Goal: Contribute content

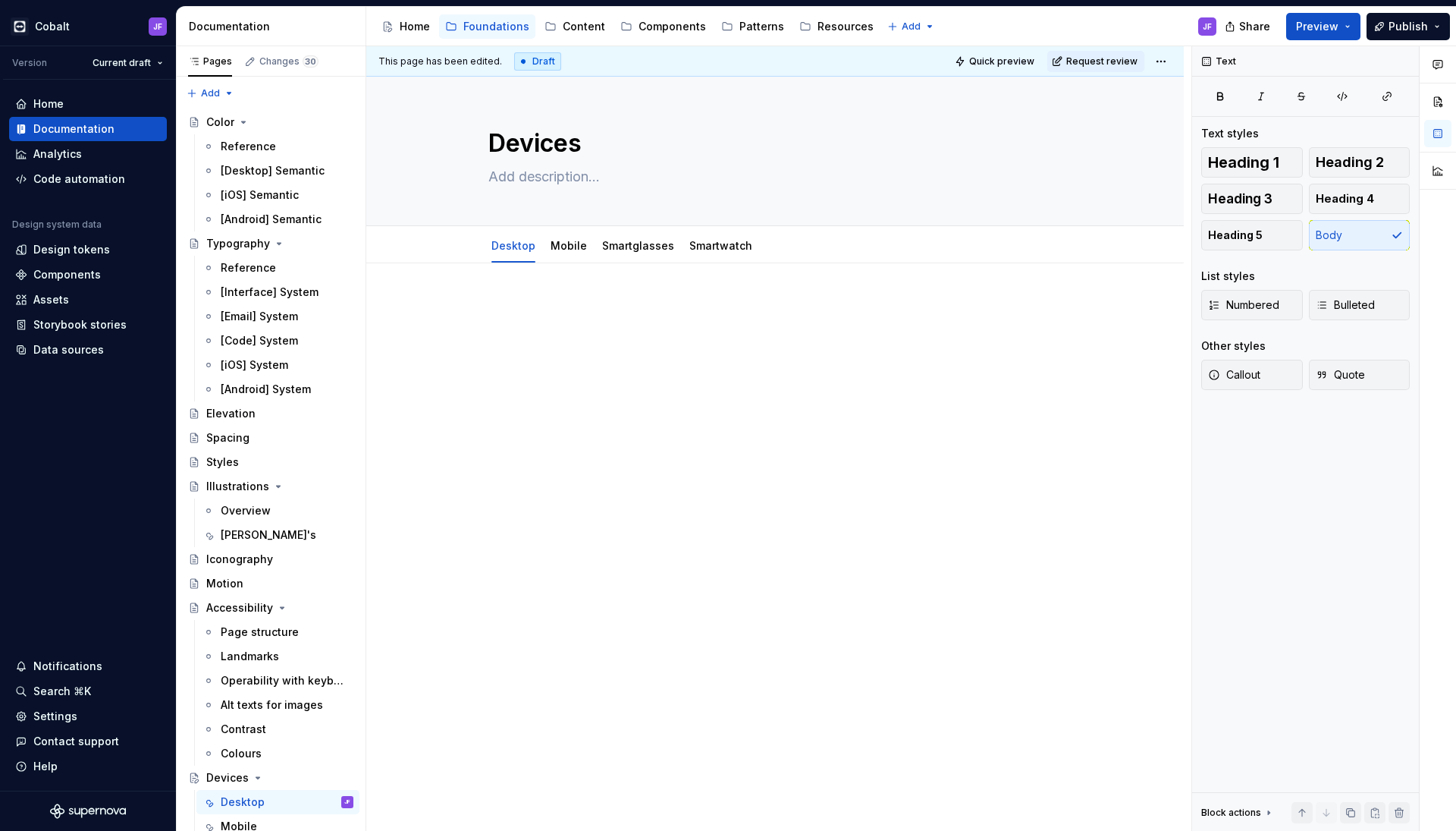
scroll to position [52, 0]
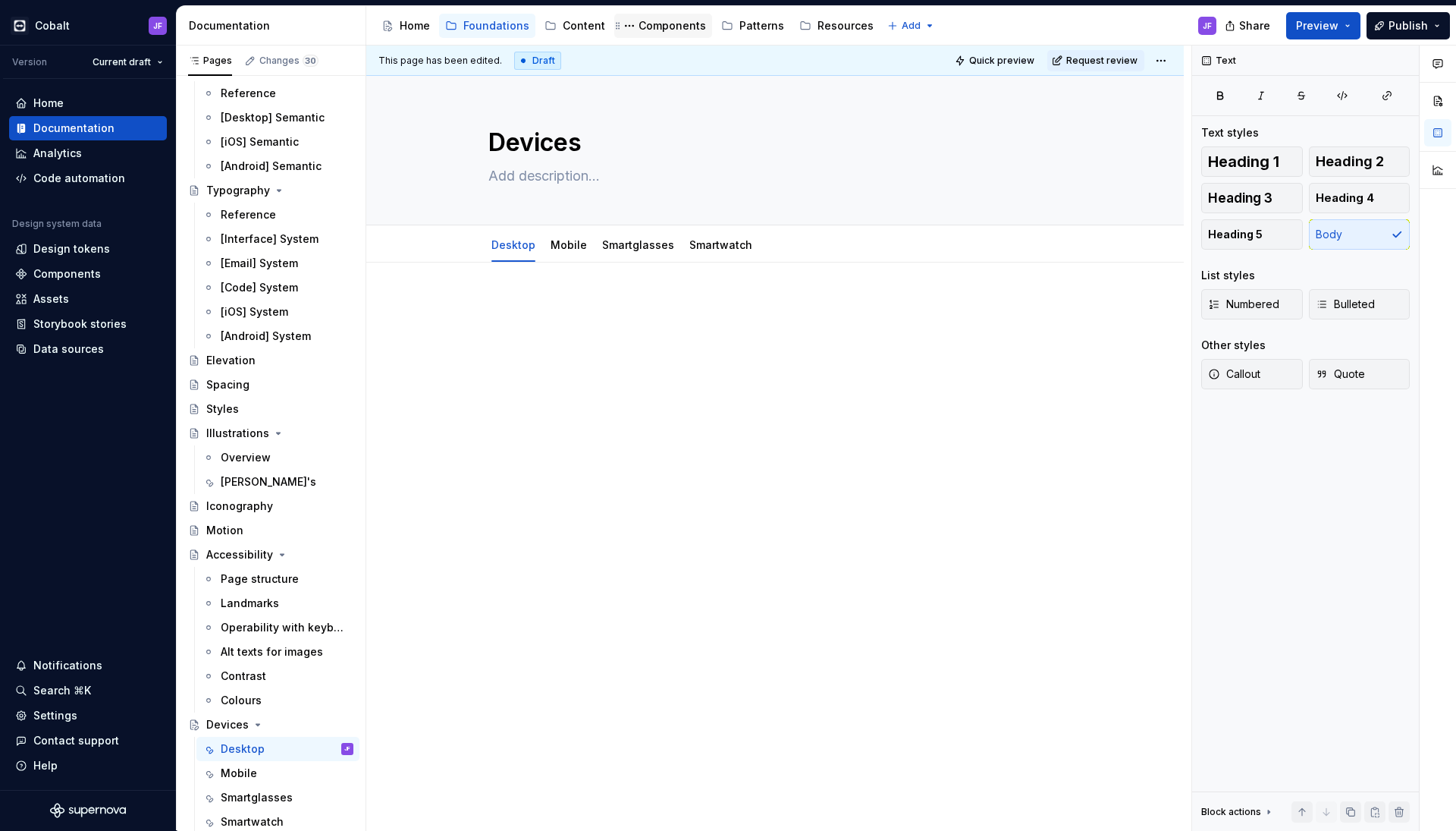
click at [663, 28] on div "Components" at bounding box center [672, 26] width 67 height 16
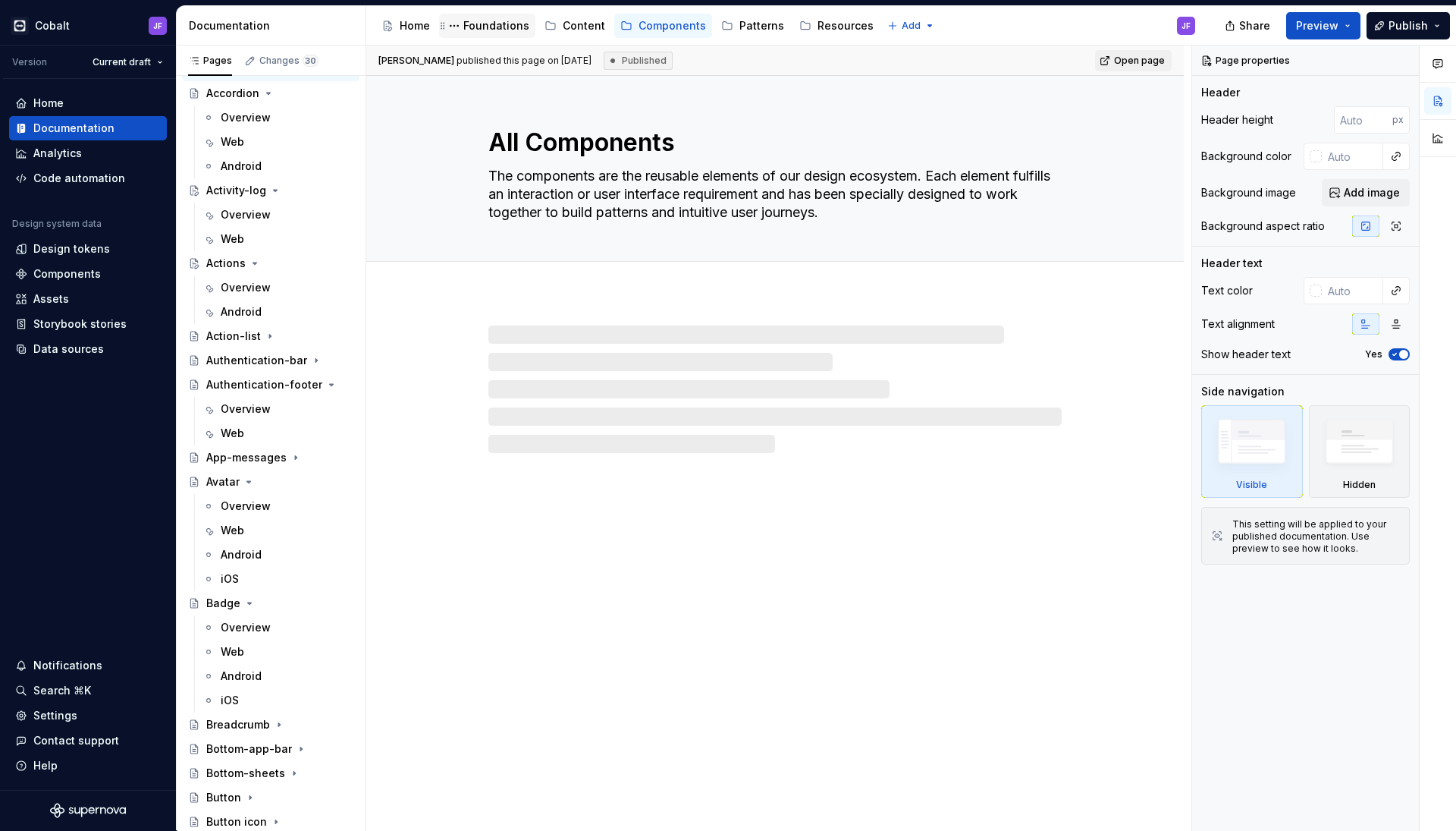
click at [506, 28] on div "Foundations" at bounding box center [496, 26] width 66 height 16
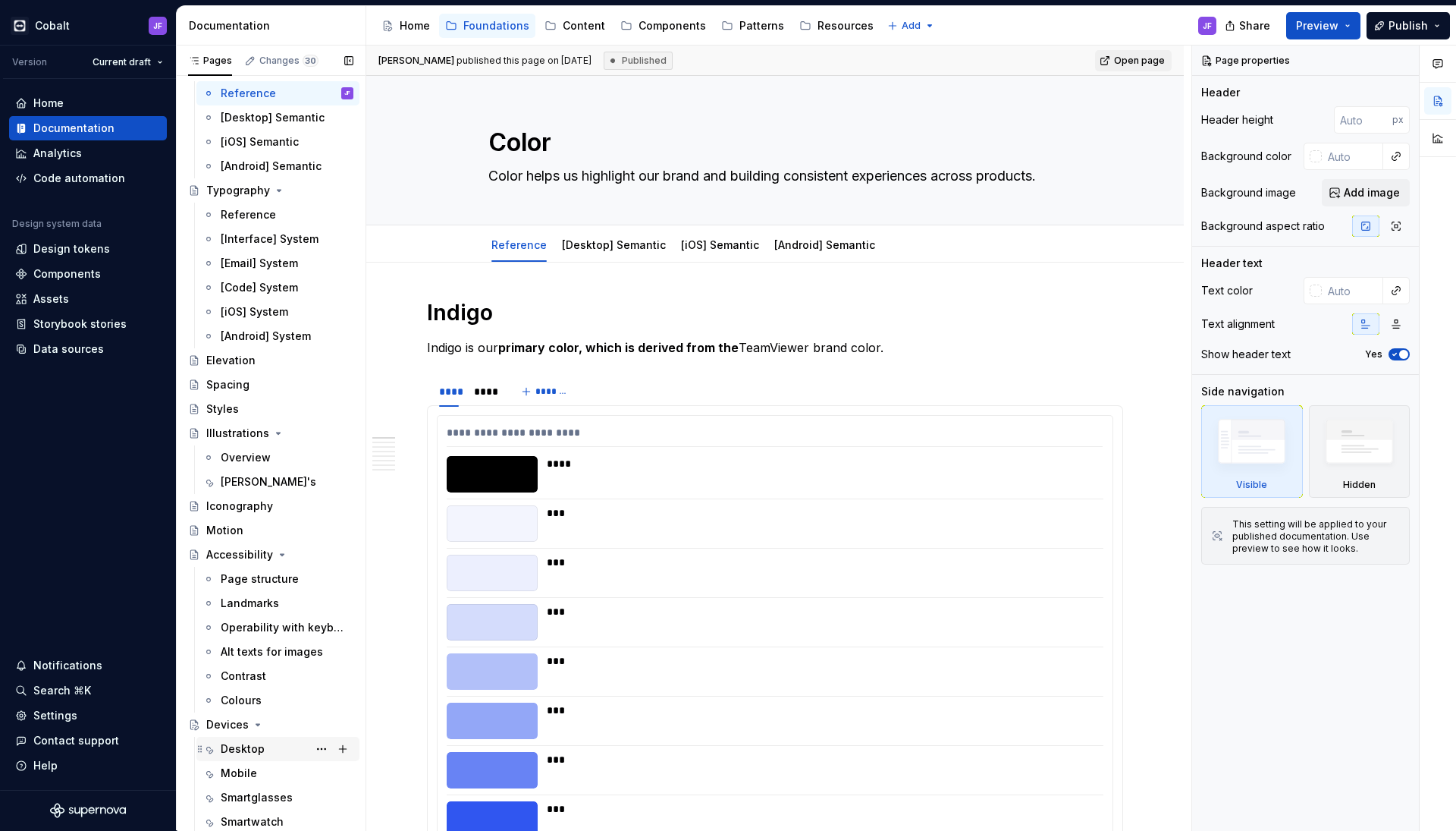
click at [245, 748] on div "Desktop" at bounding box center [243, 748] width 44 height 16
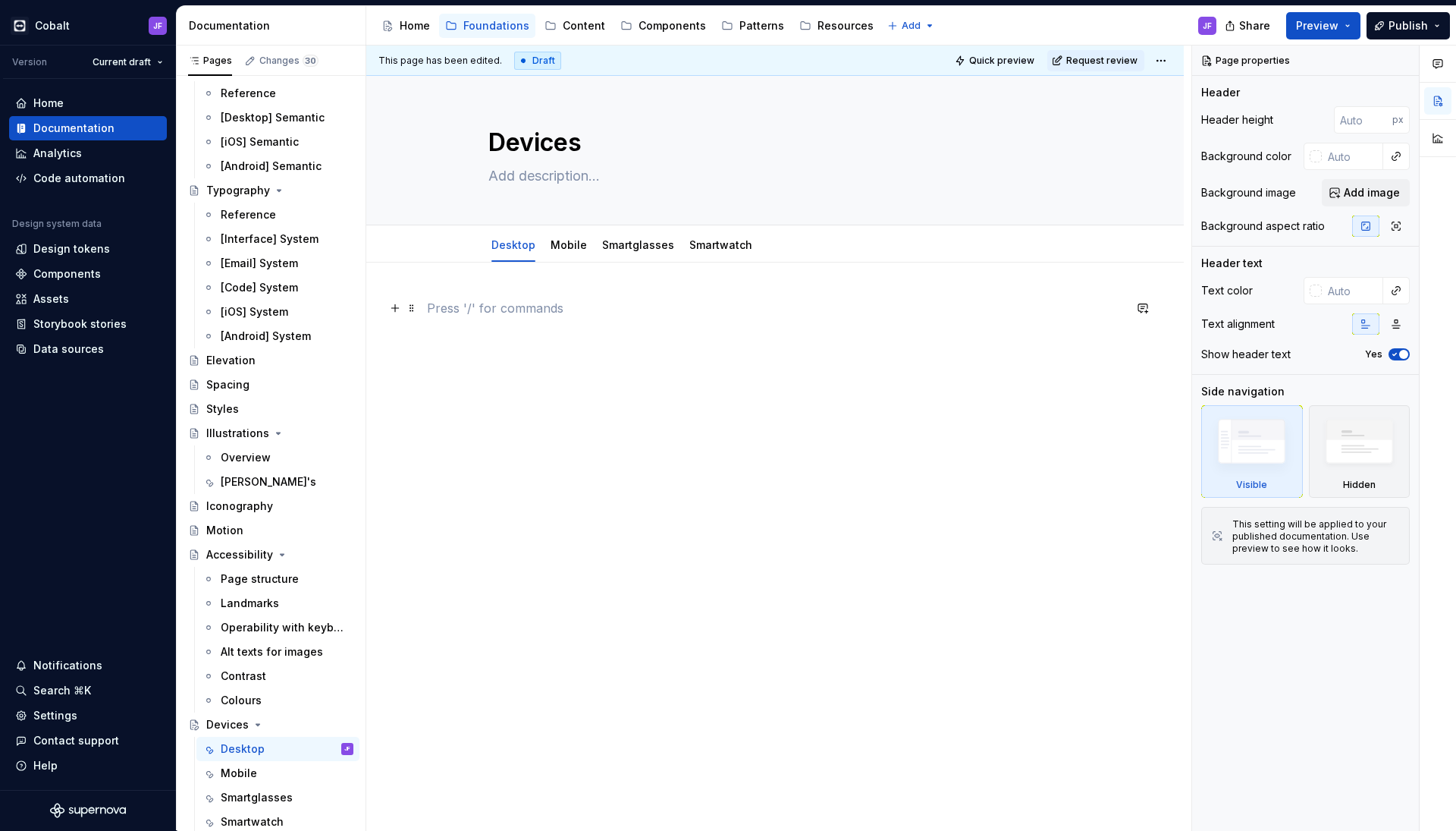
click at [553, 307] on p at bounding box center [776, 308] width 697 height 18
type textarea "*"
click at [523, 290] on div at bounding box center [776, 444] width 818 height 362
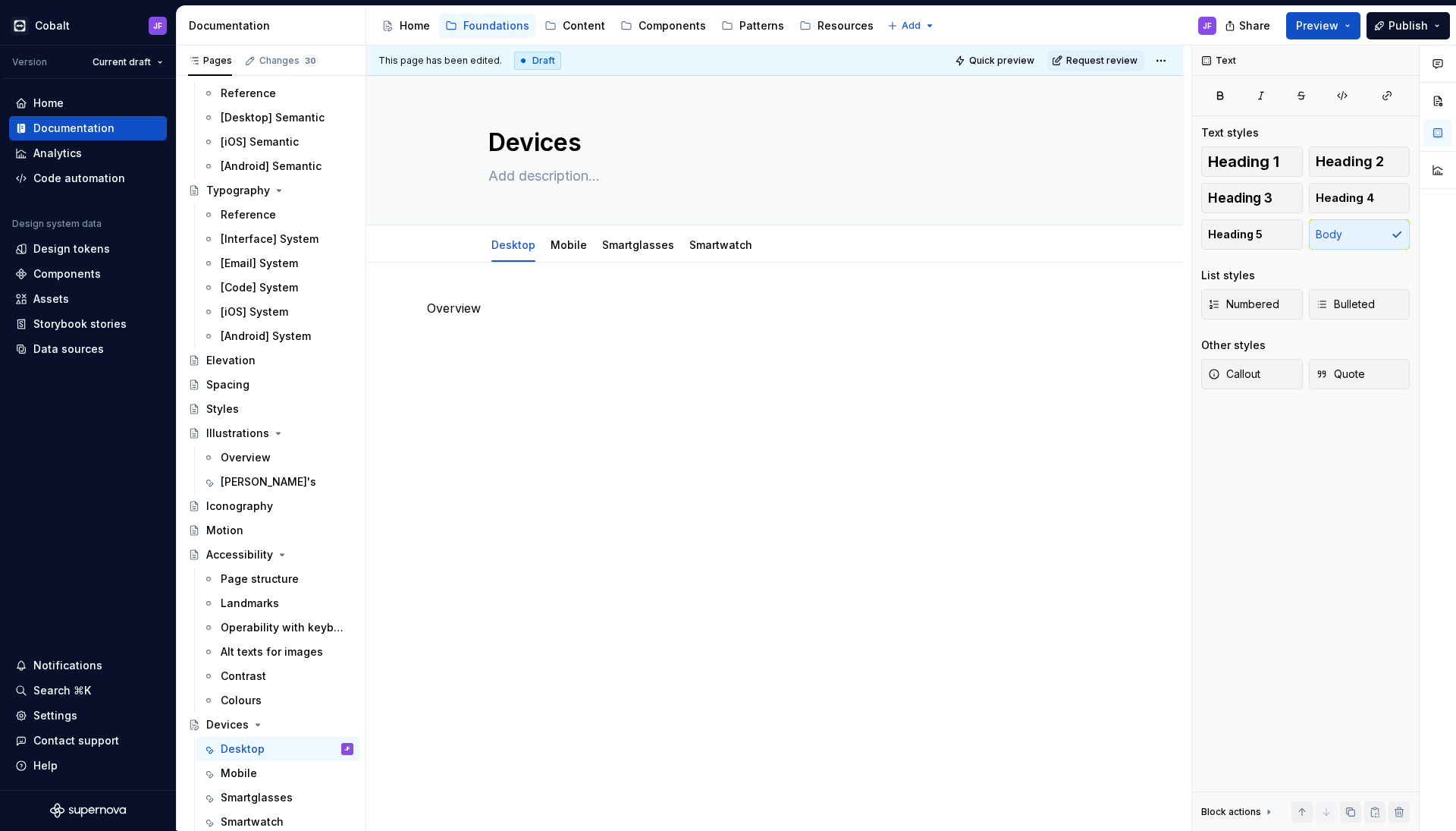
click at [429, 302] on p "Overview" at bounding box center [776, 308] width 697 height 18
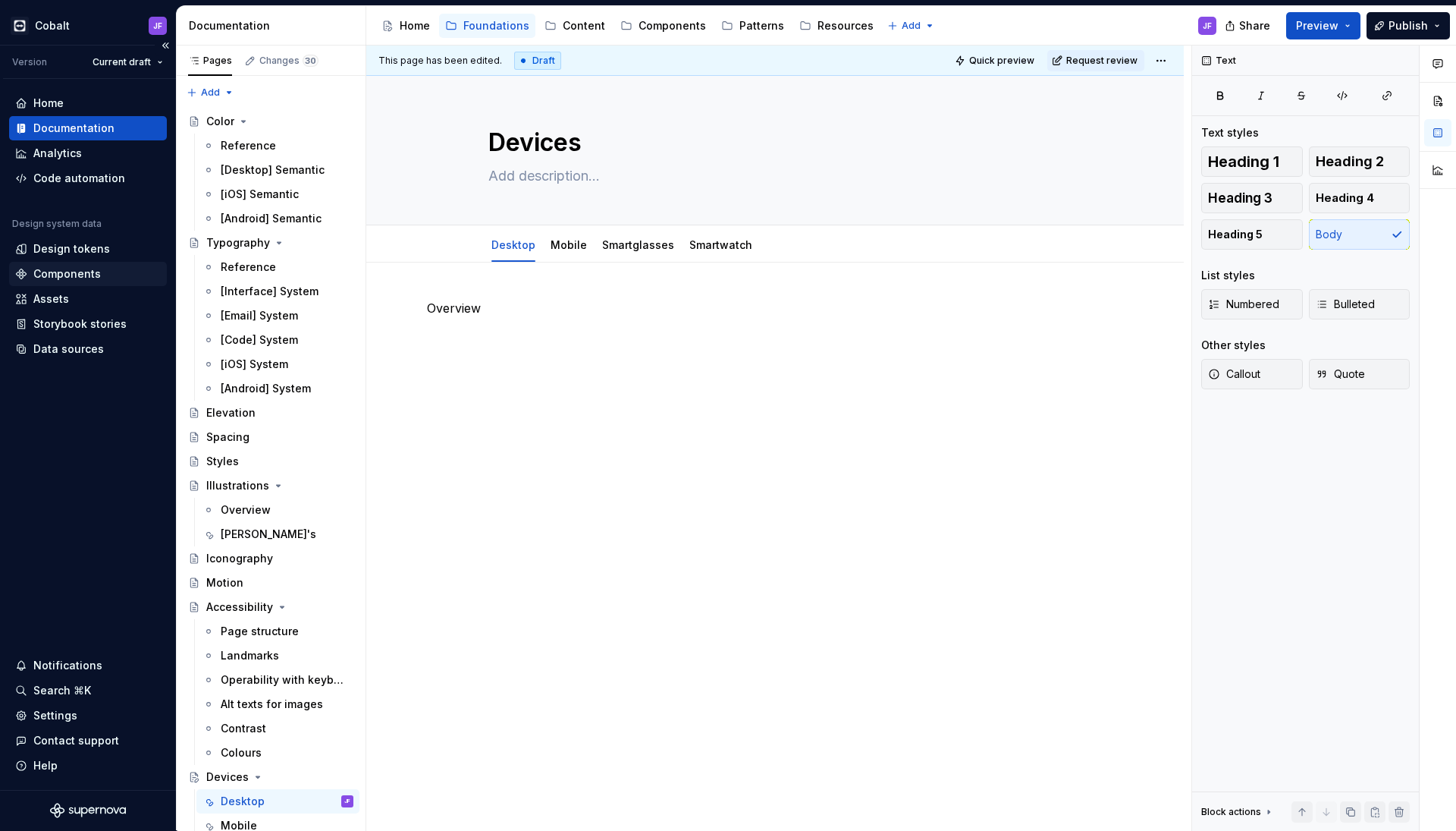
click at [80, 268] on div "Components" at bounding box center [66, 274] width 67 height 16
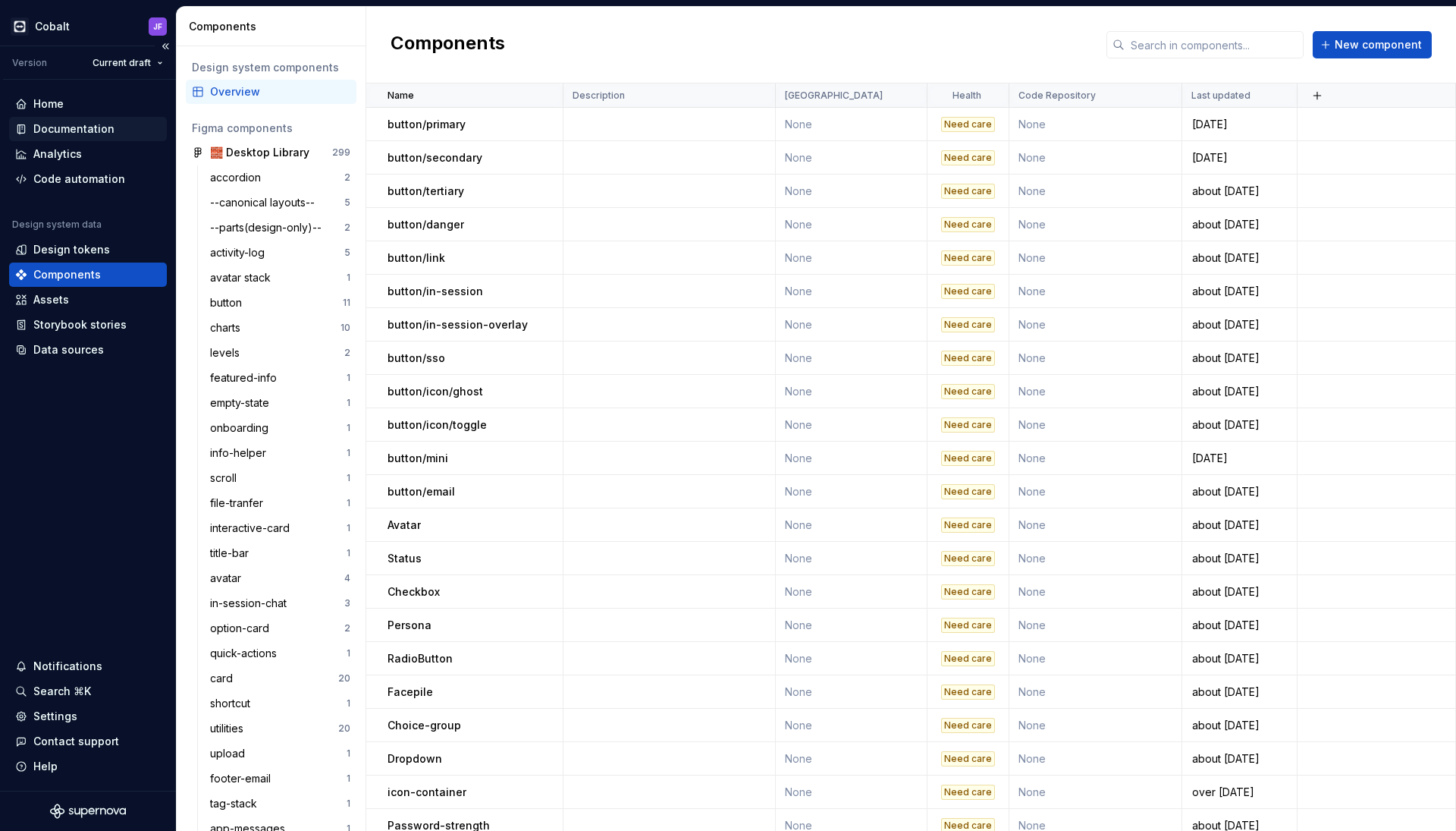
click at [97, 120] on div "Documentation" at bounding box center [88, 129] width 158 height 24
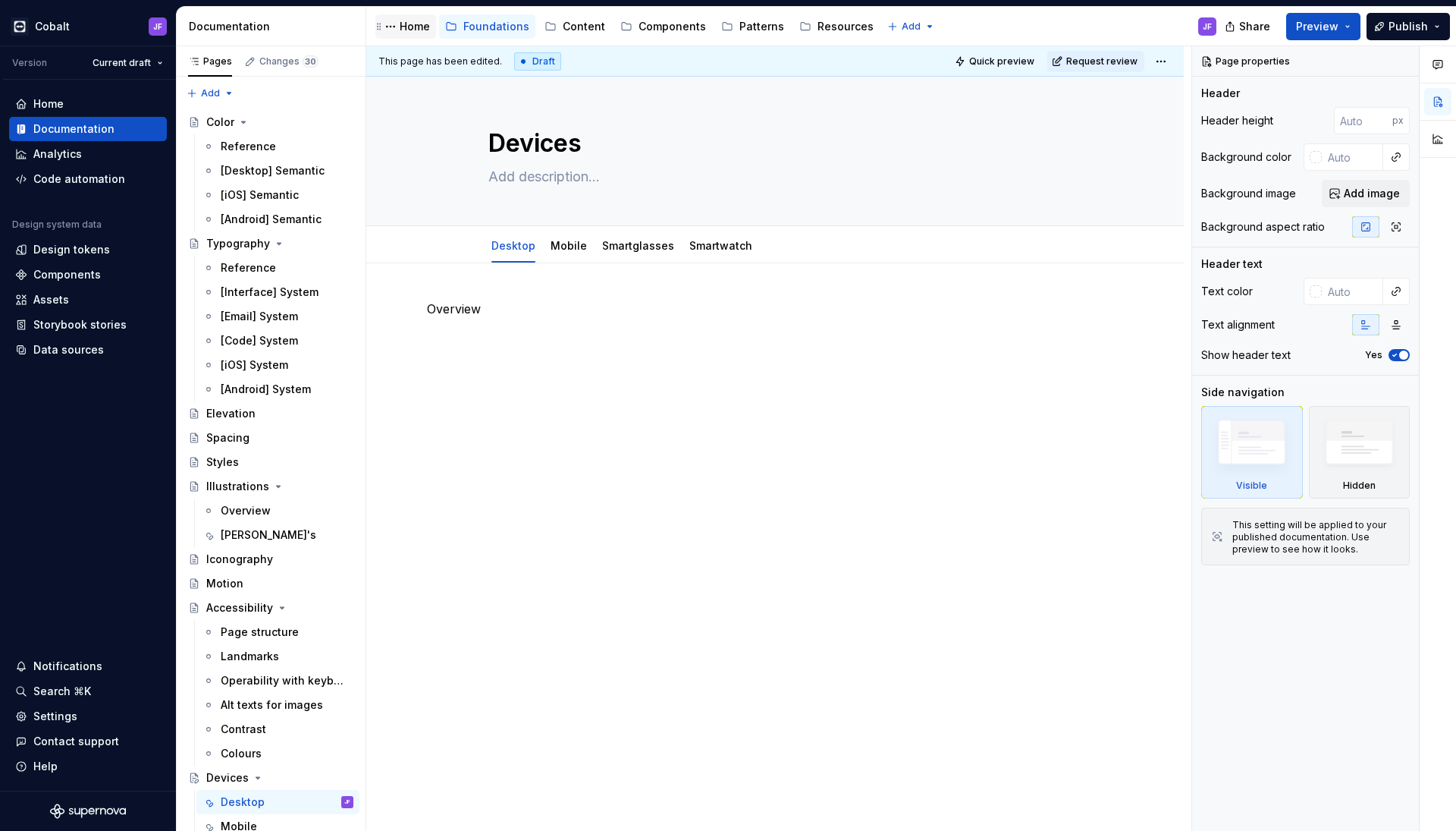
click at [419, 32] on div "Home" at bounding box center [415, 27] width 30 height 16
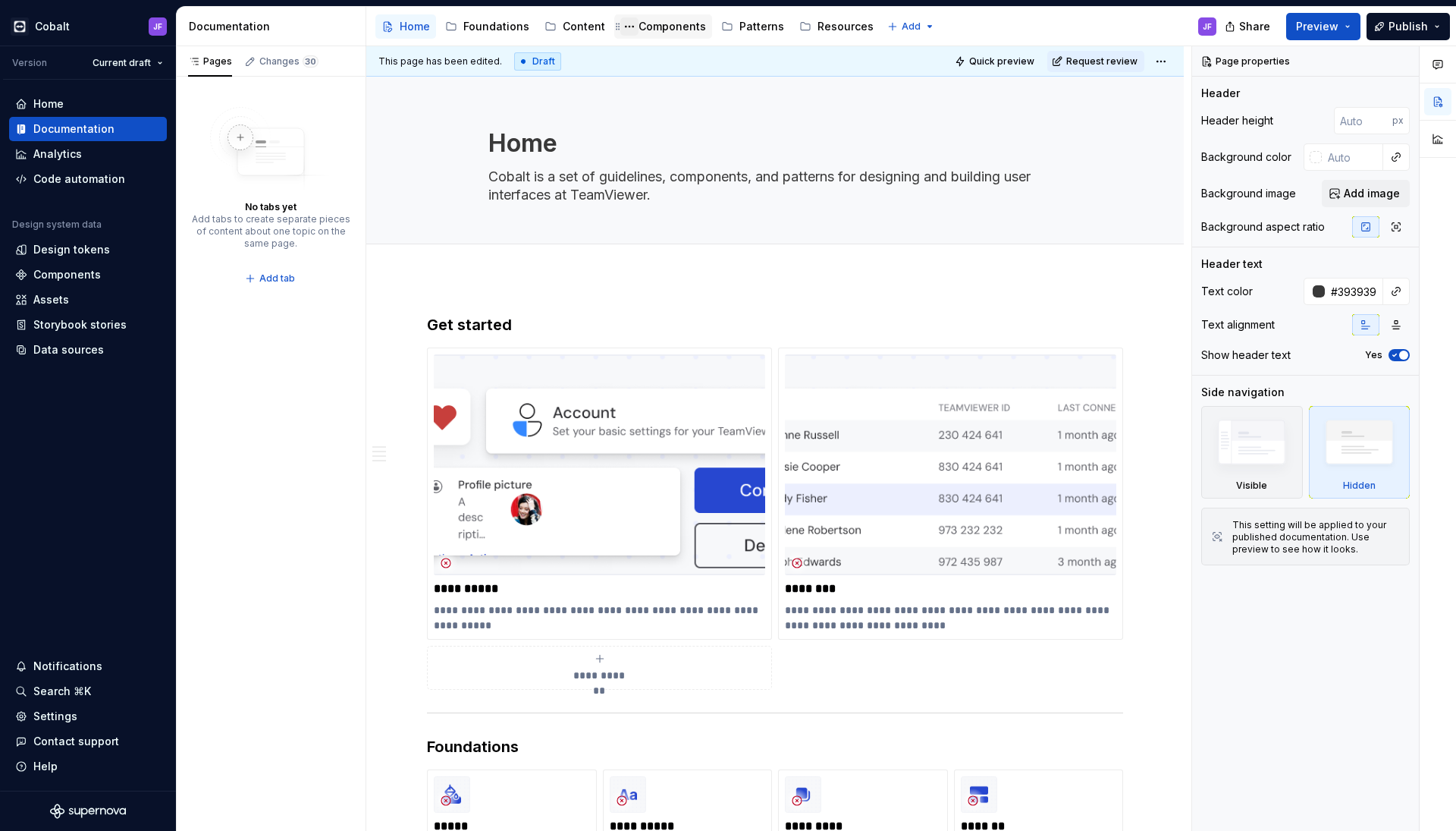
click at [625, 23] on button "Page tree" at bounding box center [630, 27] width 18 height 18
click at [662, 29] on html "Cobalt JF Version Current draft Home Documentation Analytics Code automation De…" at bounding box center [728, 416] width 1456 height 831
click at [663, 32] on div "Components" at bounding box center [672, 27] width 67 height 16
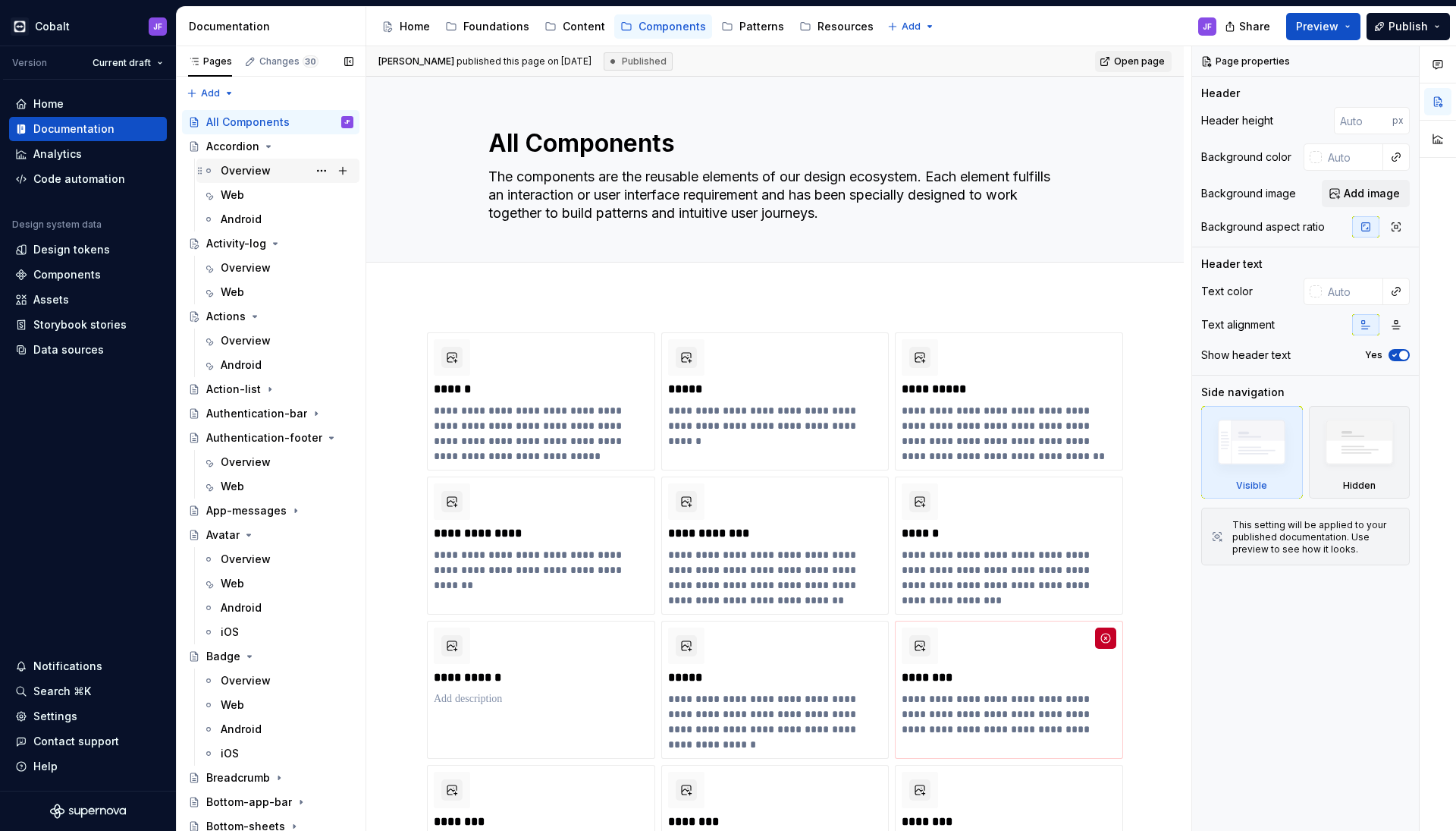
click at [273, 174] on div "Overview" at bounding box center [287, 170] width 132 height 21
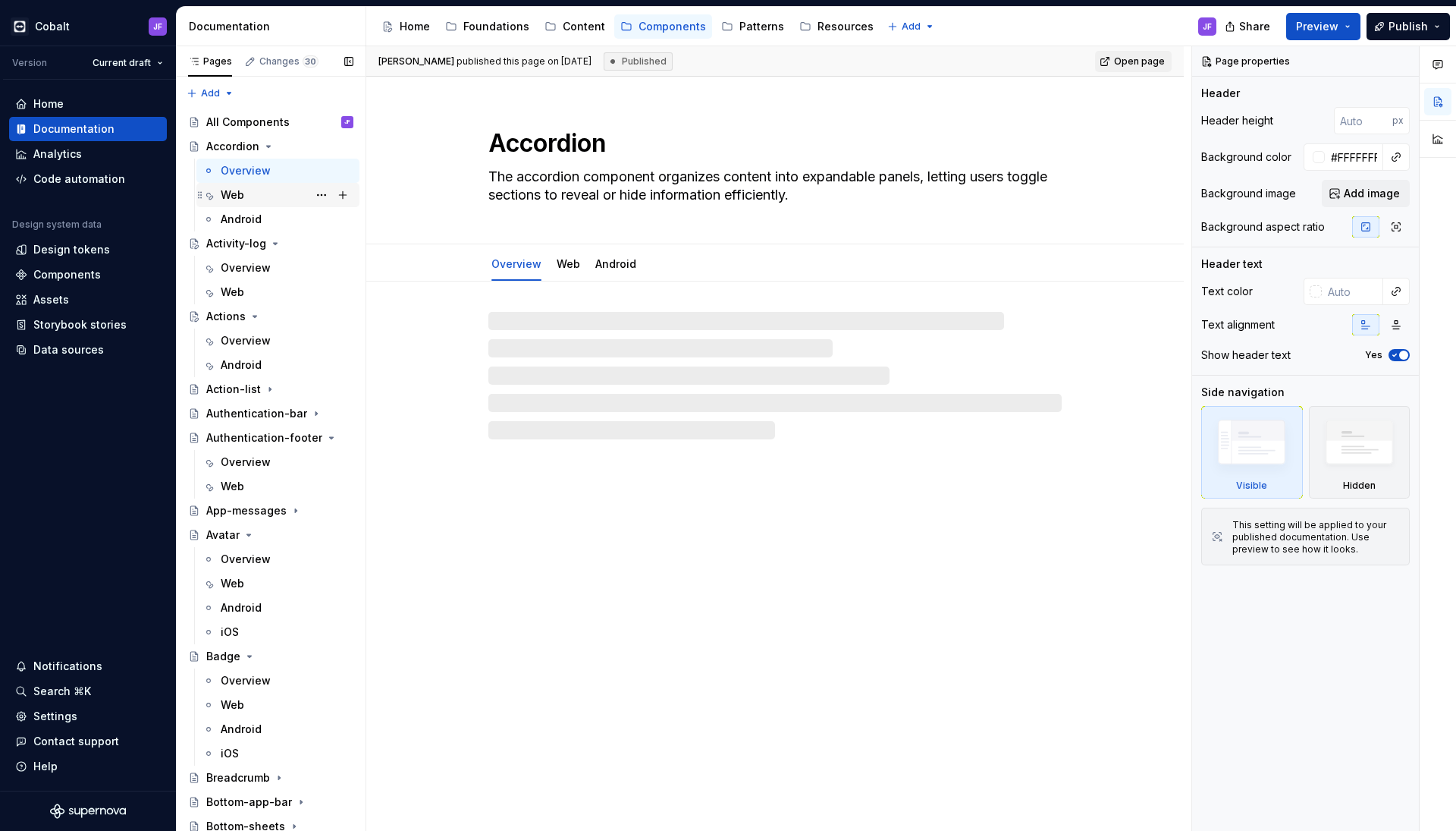
click at [252, 199] on div "Web" at bounding box center [287, 195] width 132 height 21
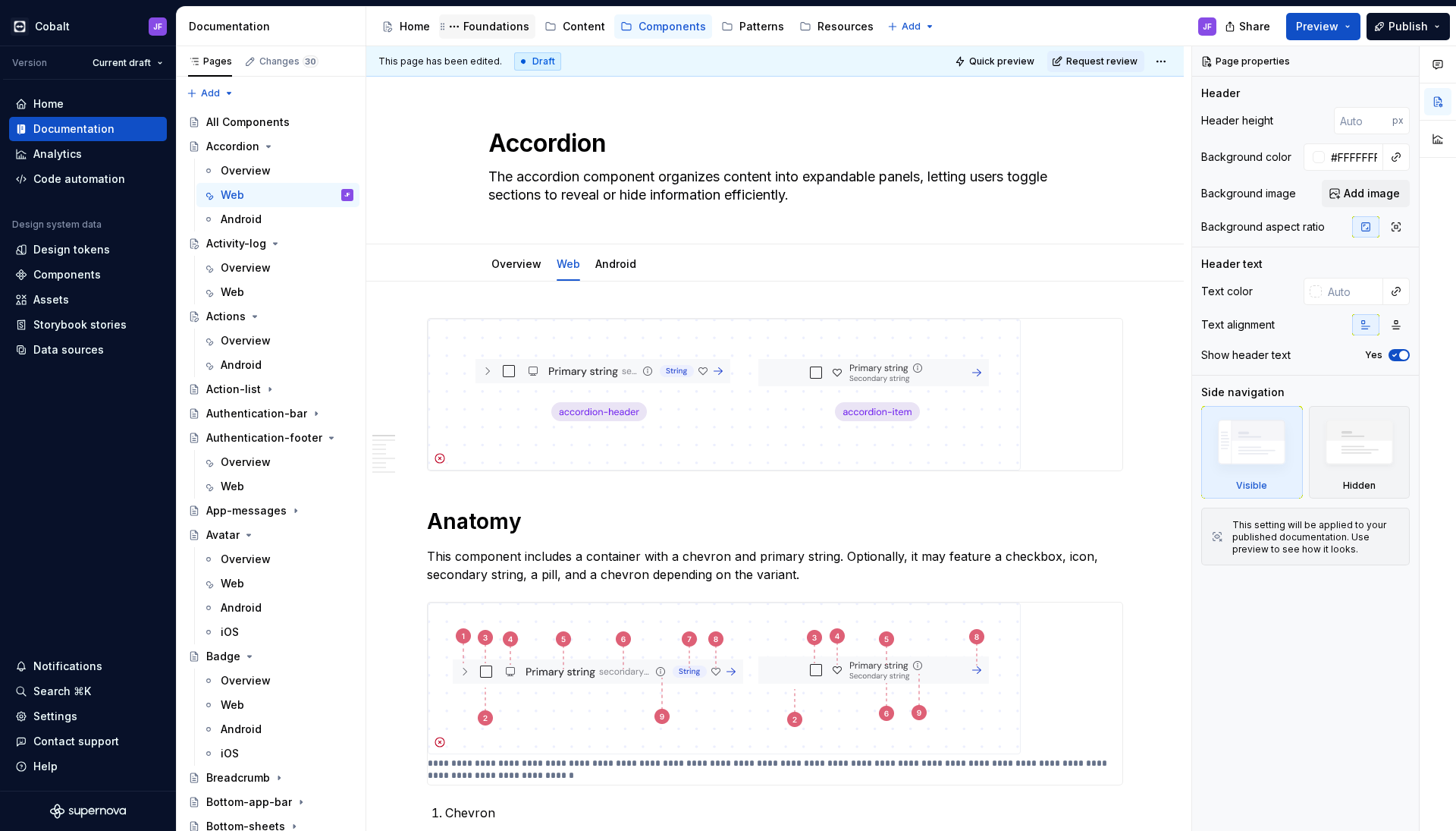
click at [504, 27] on div "Foundations" at bounding box center [496, 27] width 66 height 16
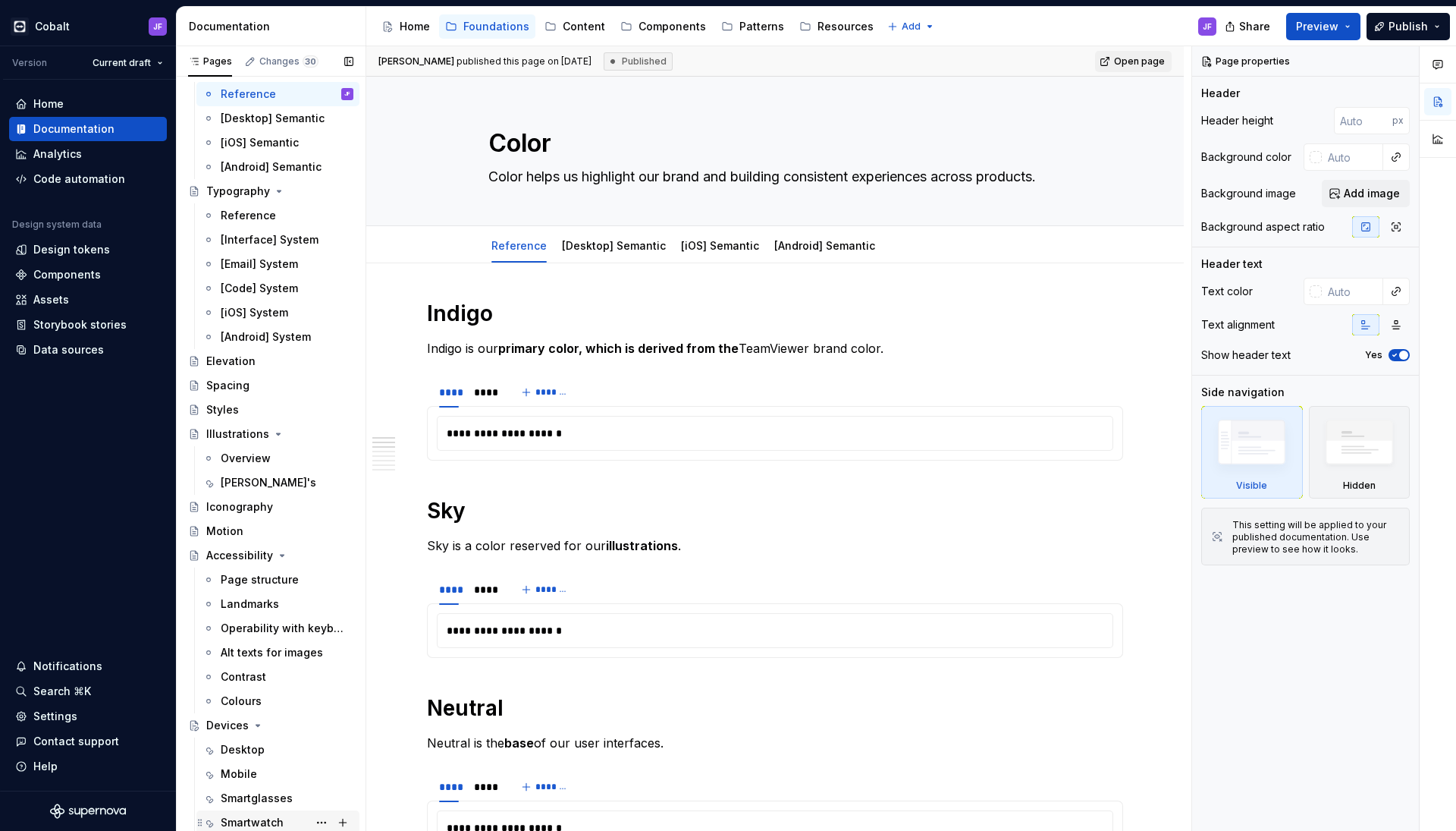
scroll to position [52, 0]
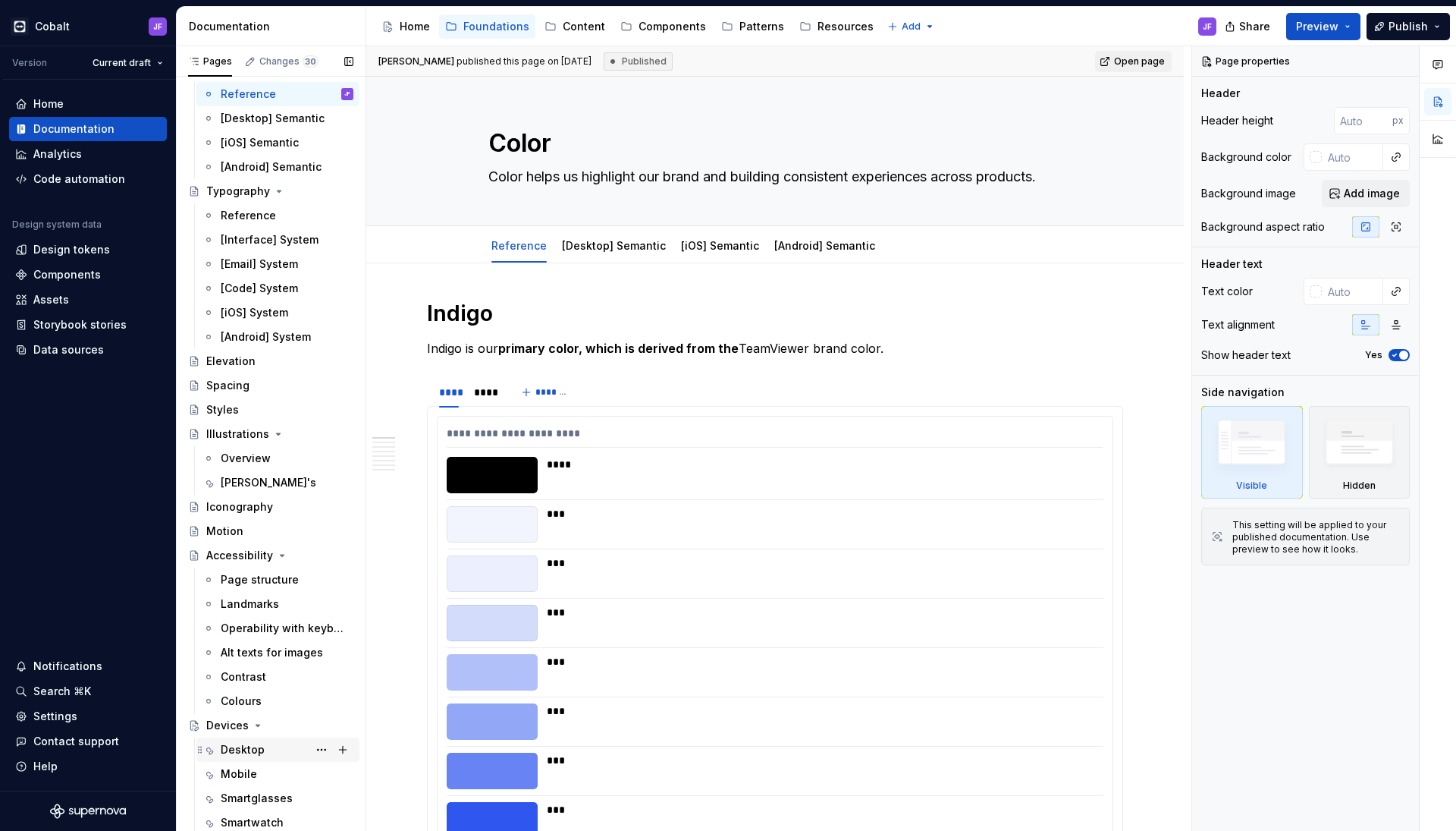
click at [258, 742] on div "Desktop" at bounding box center [243, 749] width 44 height 16
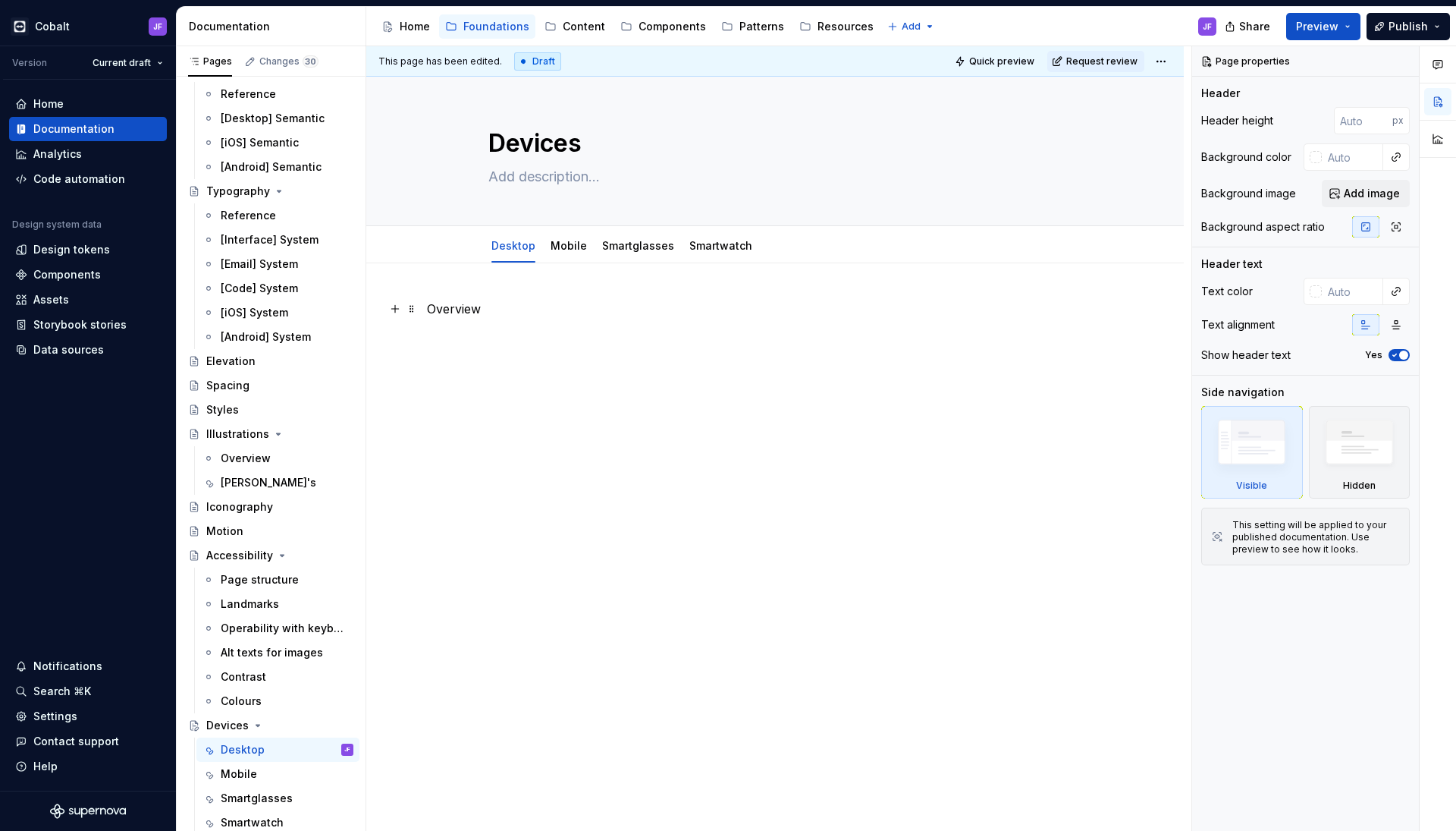
click at [471, 313] on p "Overview" at bounding box center [776, 309] width 697 height 18
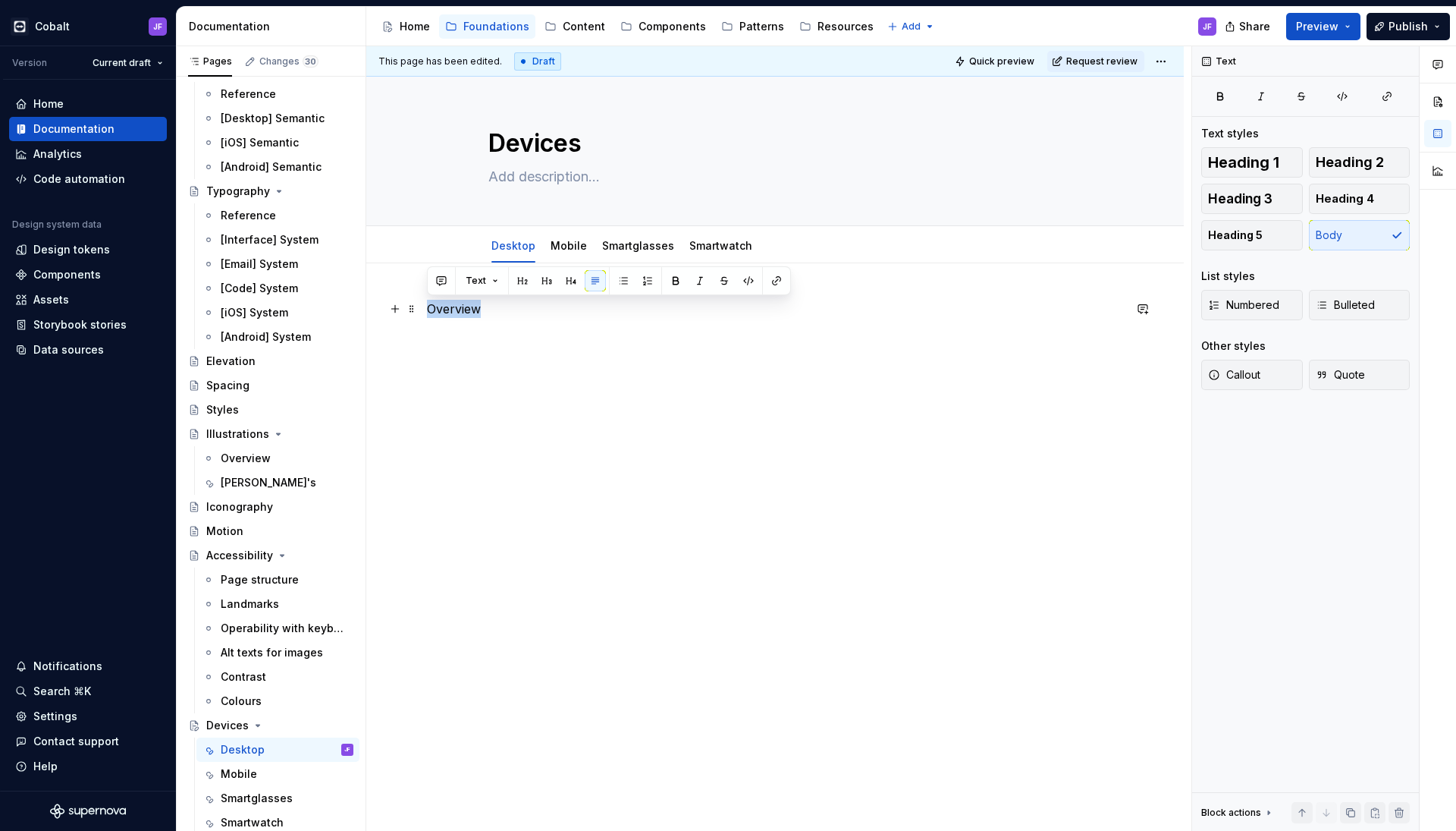
click at [471, 313] on p "Overview" at bounding box center [776, 309] width 697 height 18
click at [1226, 151] on button "Heading 1" at bounding box center [1252, 162] width 102 height 30
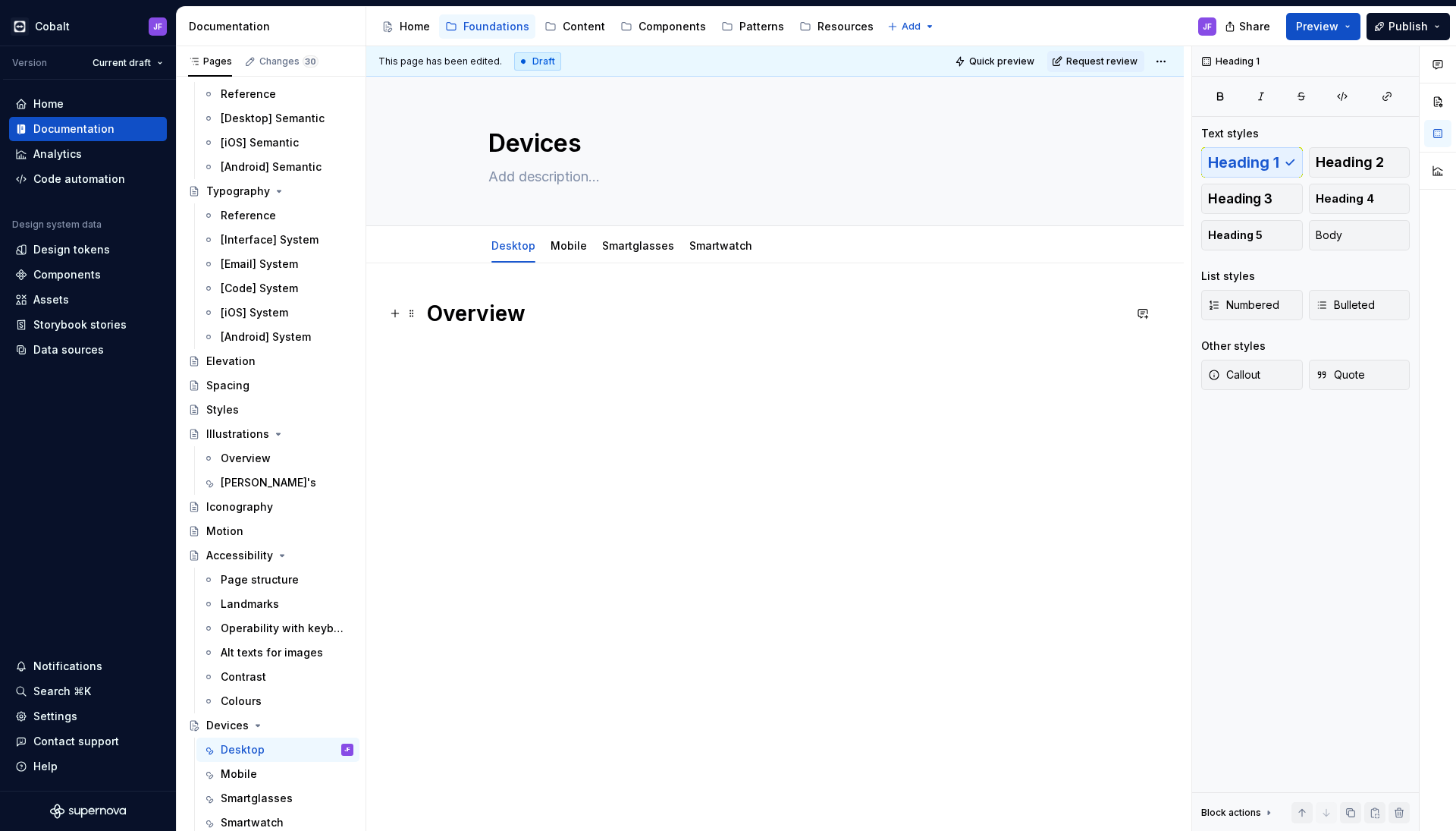
click at [547, 325] on h1 "Overview" at bounding box center [776, 313] width 697 height 28
type textarea "*"
click at [509, 302] on h1 "Overview" at bounding box center [776, 313] width 697 height 28
click at [473, 335] on div "Overview" at bounding box center [776, 356] width 697 height 112
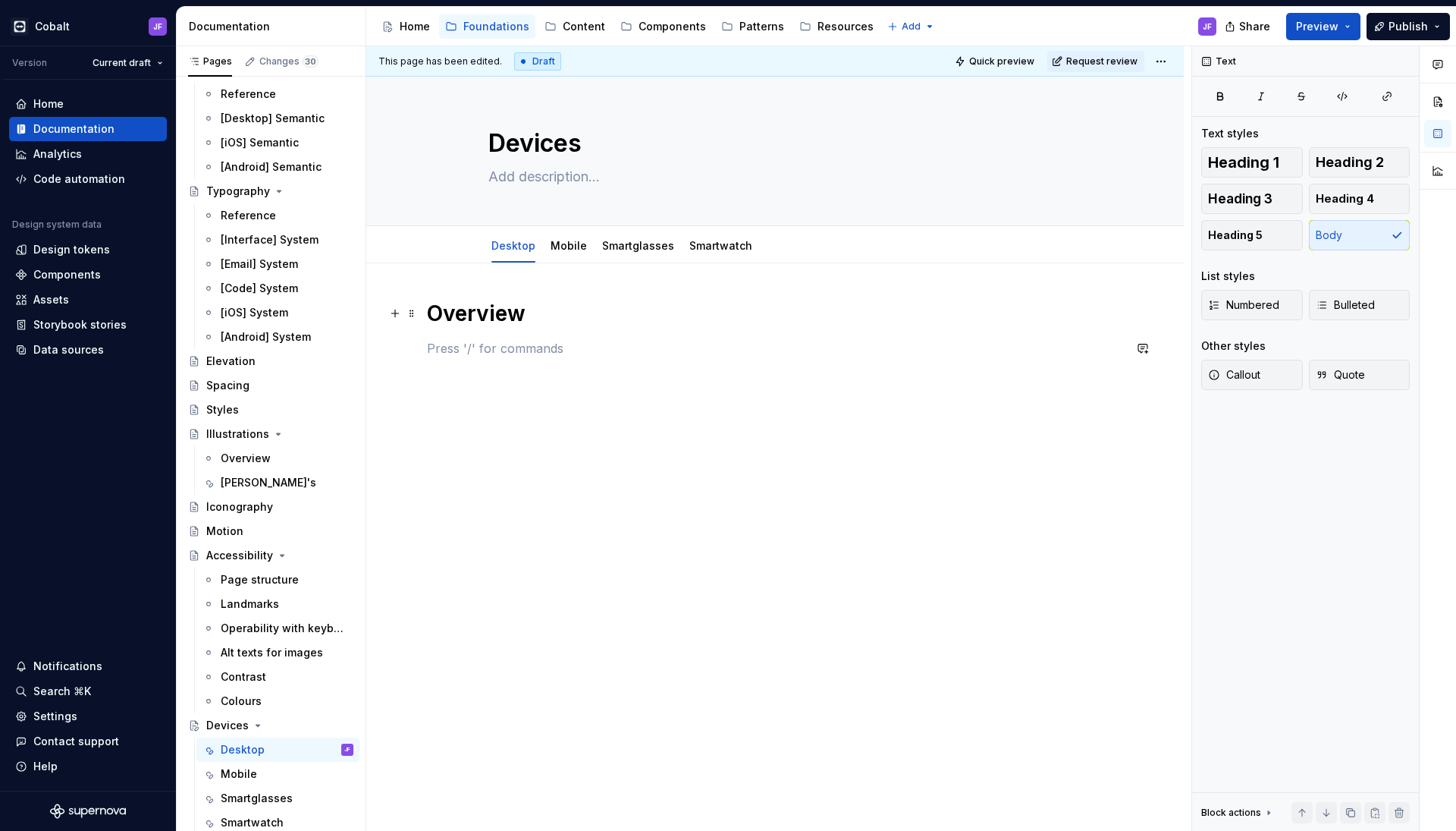
click at [481, 318] on h1 "Overview" at bounding box center [776, 313] width 697 height 28
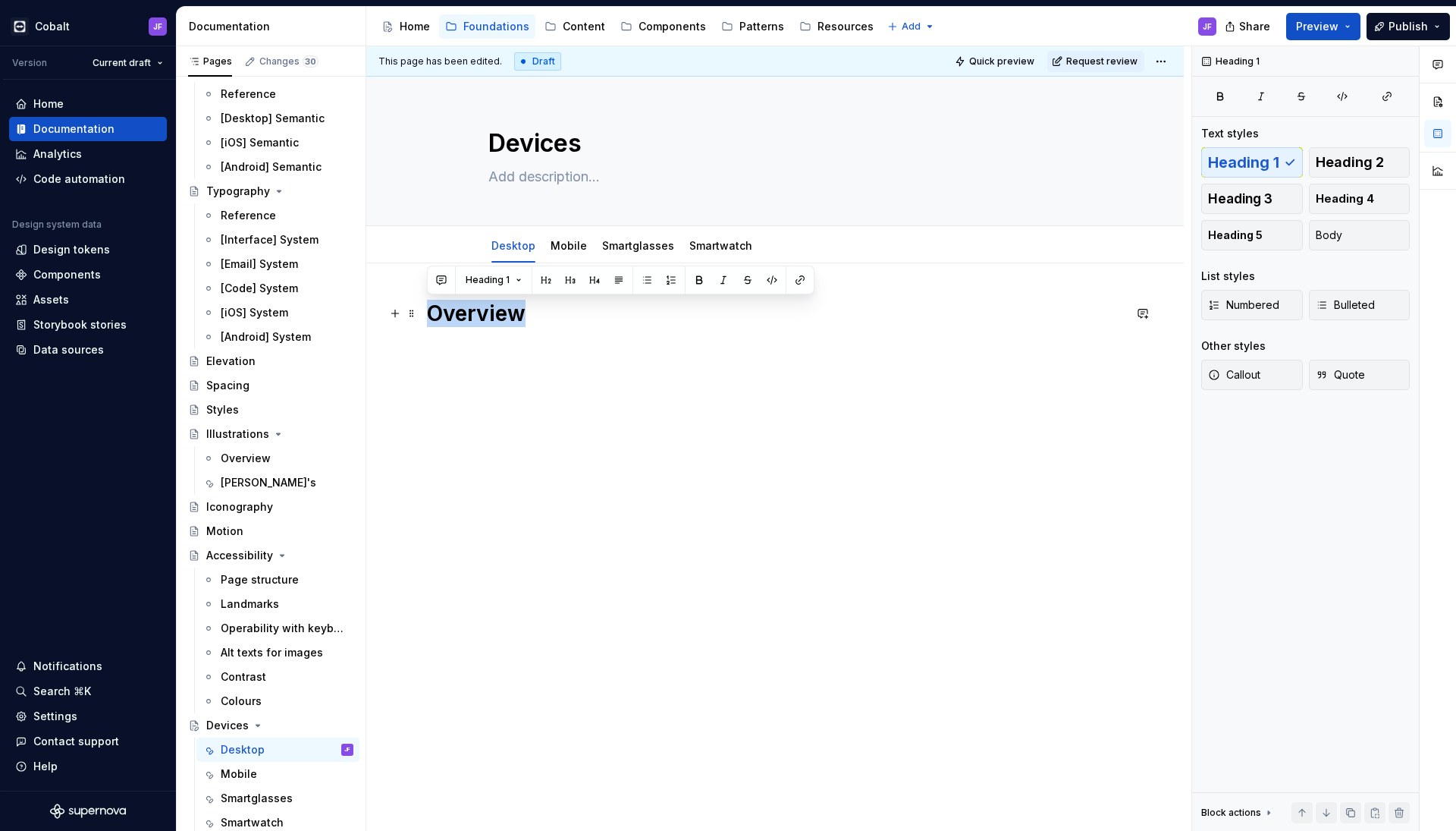
click at [481, 318] on h1 "Overview" at bounding box center [776, 313] width 697 height 28
copy h1 "Overview"
click at [469, 374] on p at bounding box center [776, 376] width 697 height 18
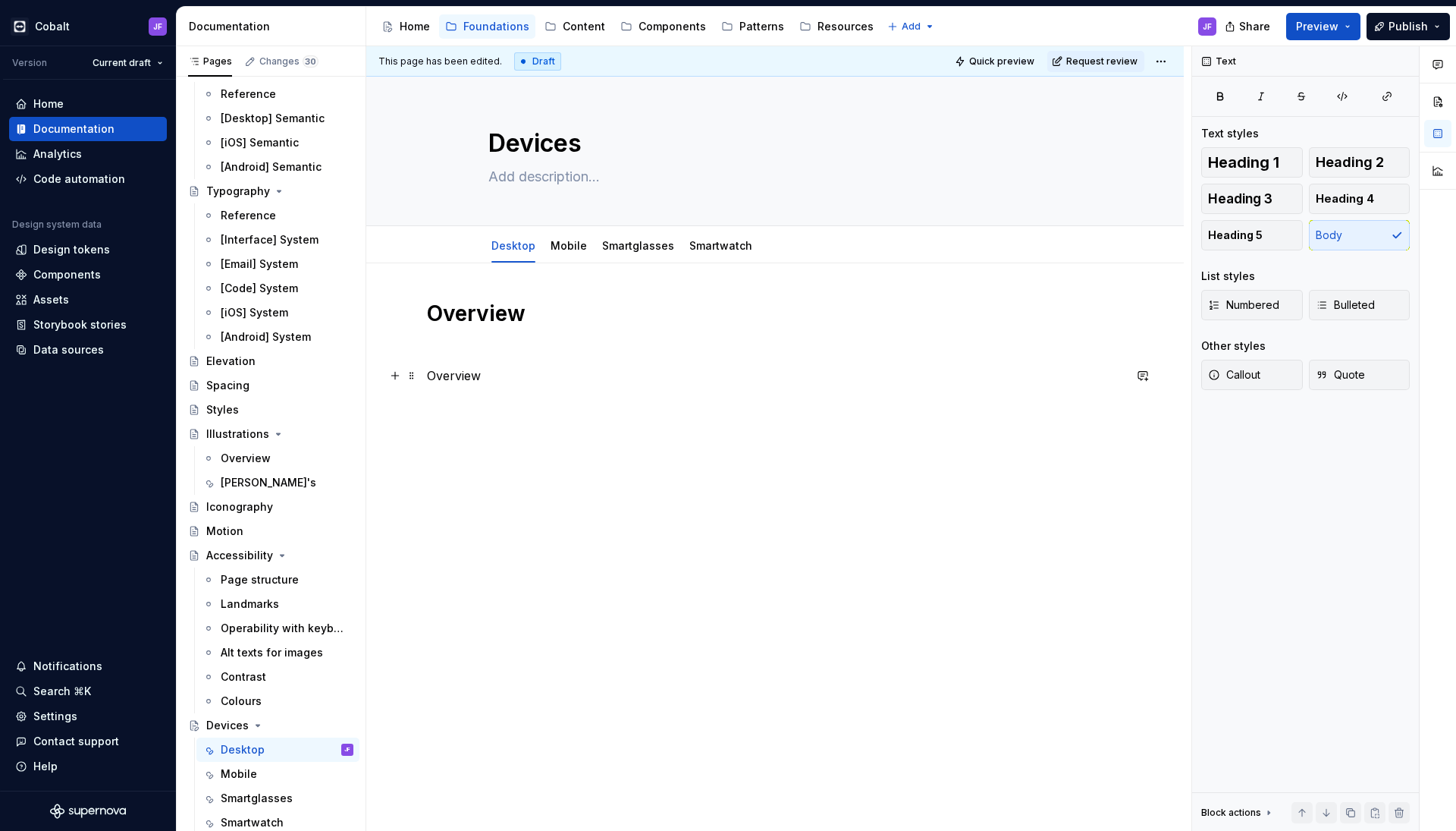
click at [477, 379] on p "Overview" at bounding box center [776, 376] width 697 height 18
click at [468, 375] on p "Overview" at bounding box center [776, 376] width 697 height 18
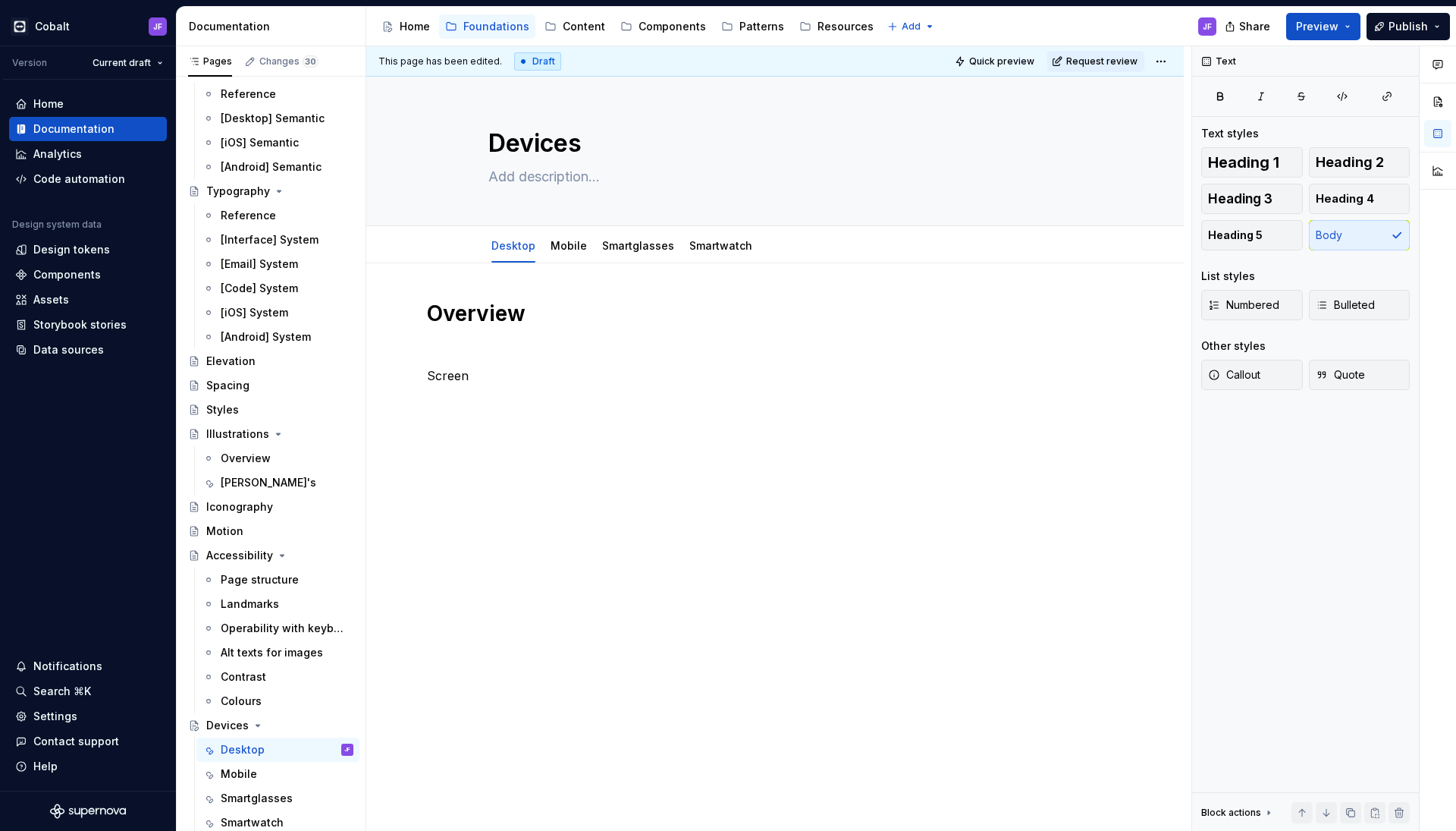
click at [454, 370] on p "Screen" at bounding box center [776, 376] width 697 height 18
click at [461, 375] on strong "Screen & Layout Specs" at bounding box center [498, 375] width 142 height 16
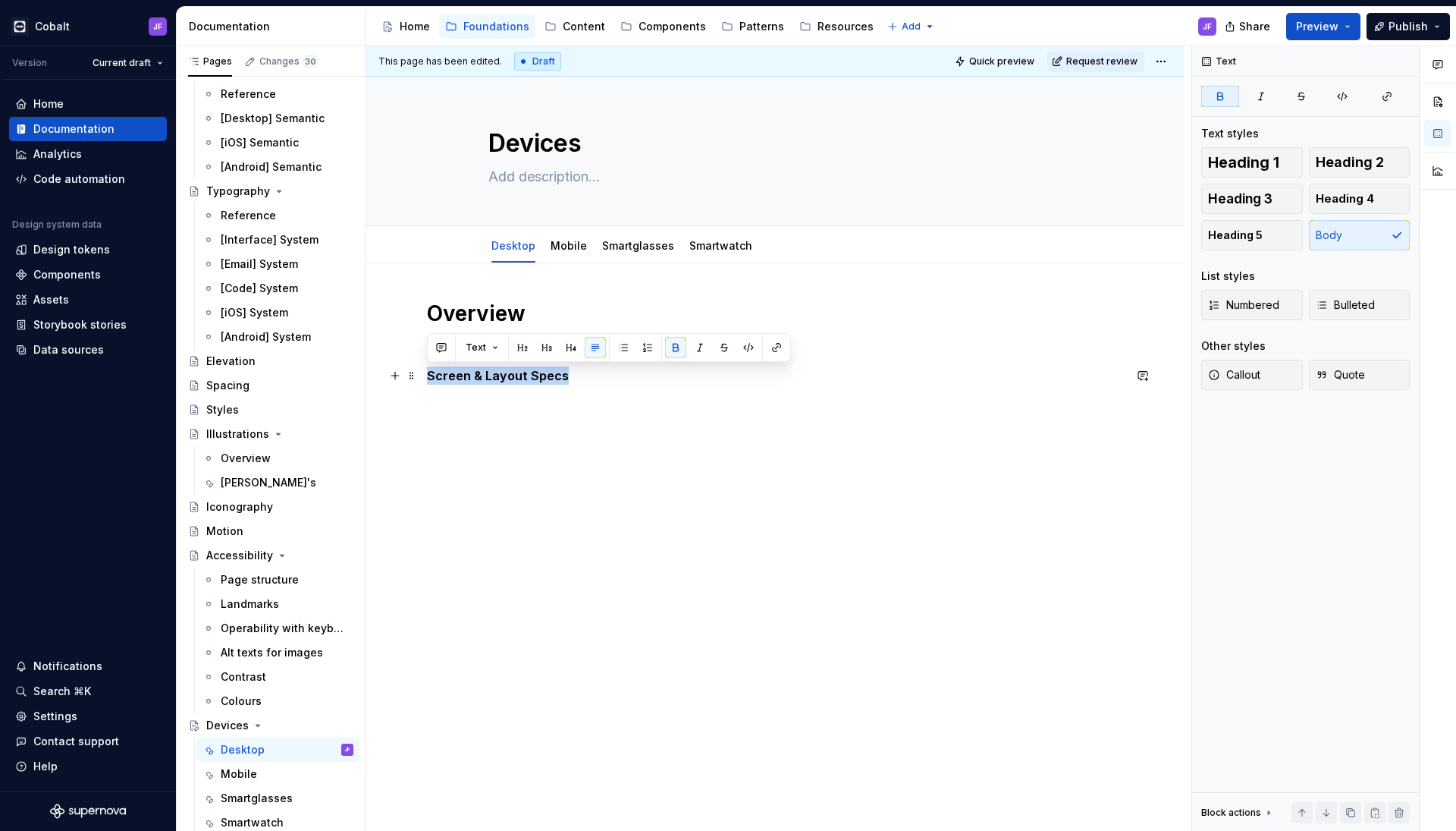
click at [461, 375] on strong "Screen & Layout Specs" at bounding box center [498, 375] width 142 height 16
click at [1250, 155] on span "Heading 1" at bounding box center [1245, 162] width 72 height 16
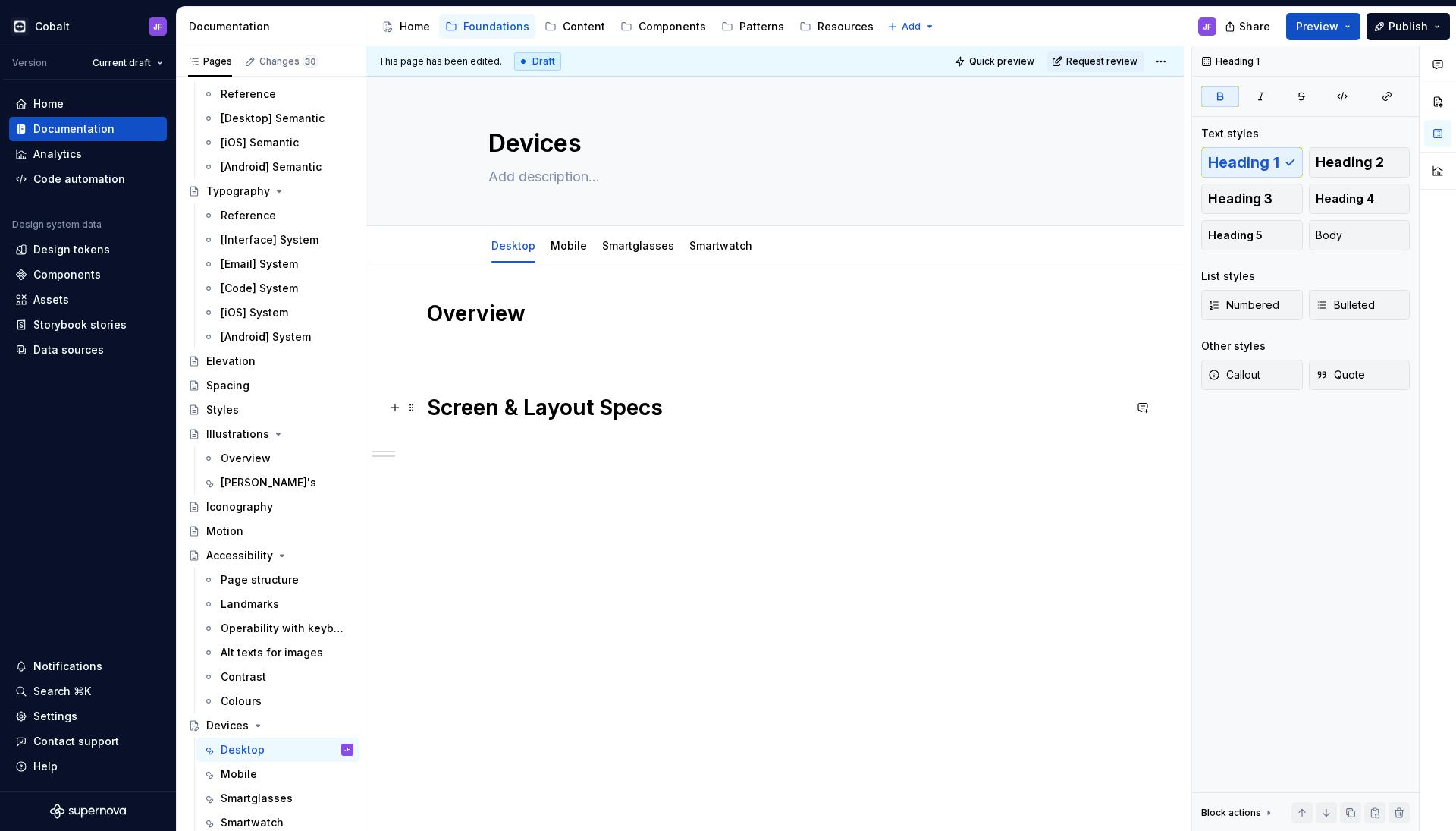
click at [727, 402] on h1 "Screen & Layout Specs" at bounding box center [776, 407] width 697 height 28
click at [506, 471] on strong "Sizing & Spacing" at bounding box center [477, 470] width 100 height 16
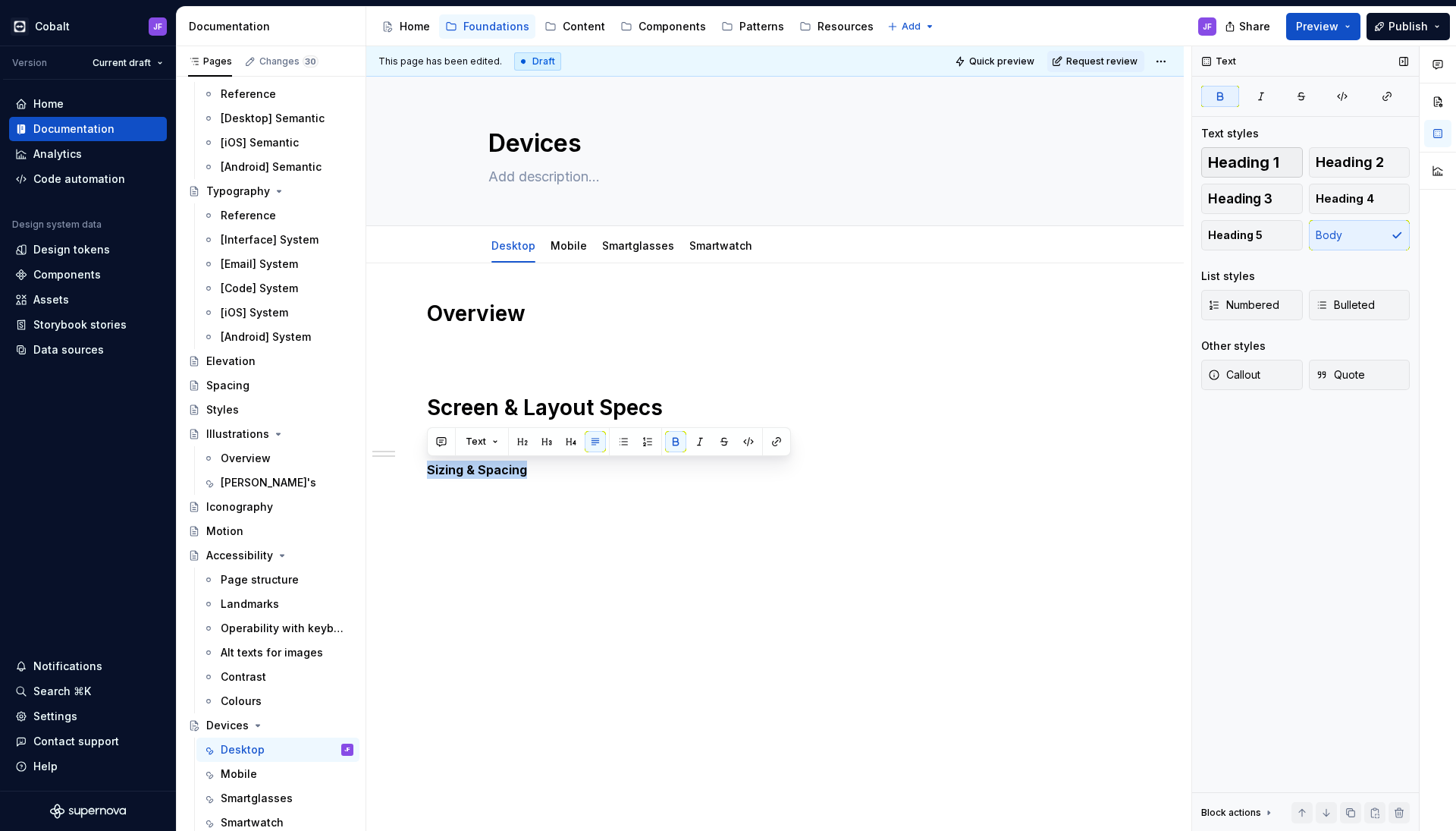
click at [1233, 165] on span "Heading 1" at bounding box center [1245, 162] width 72 height 16
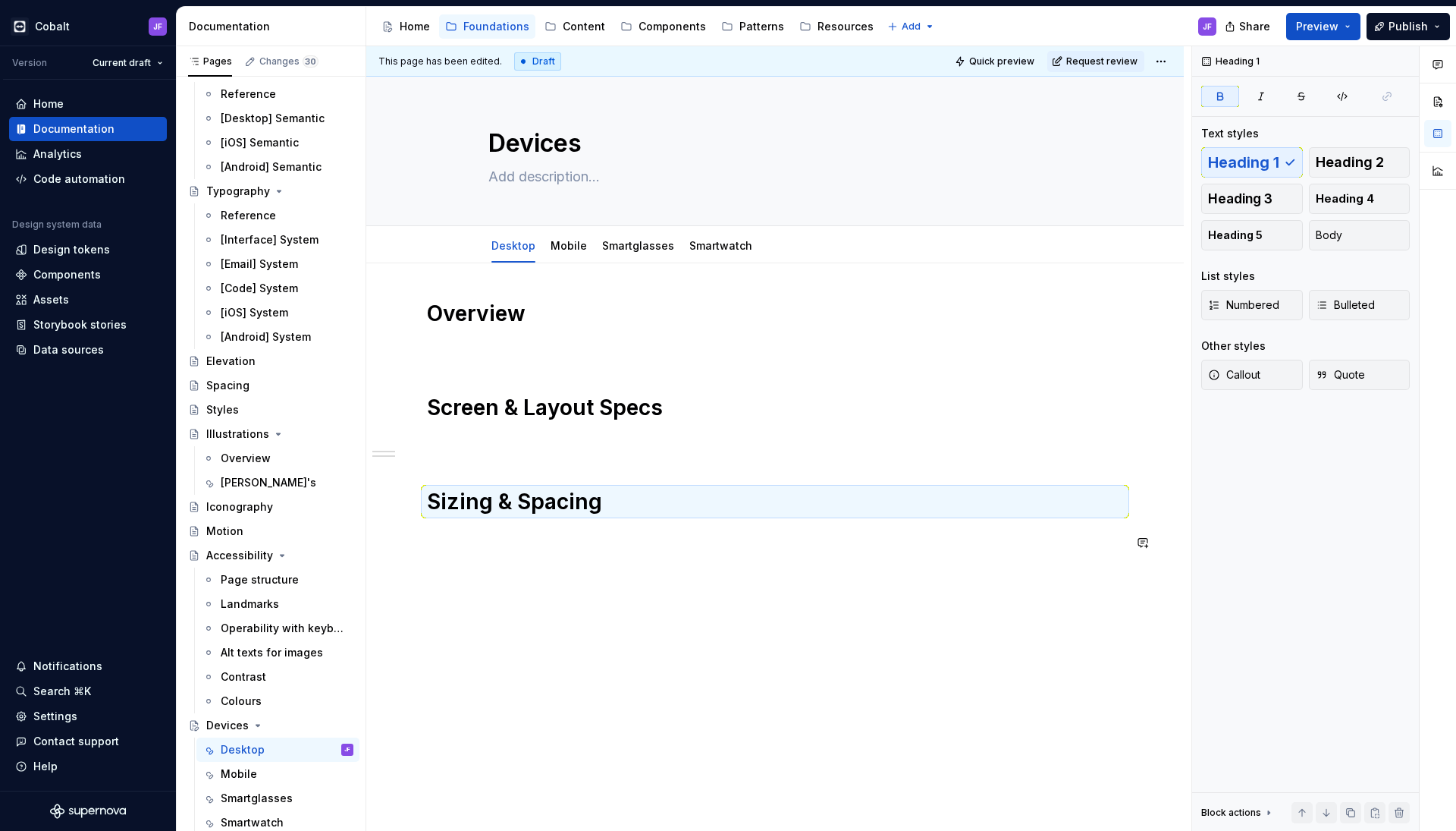
click at [703, 632] on div "Overview Screen & Layout Specs Sizing & Spacing" at bounding box center [776, 541] width 818 height 556
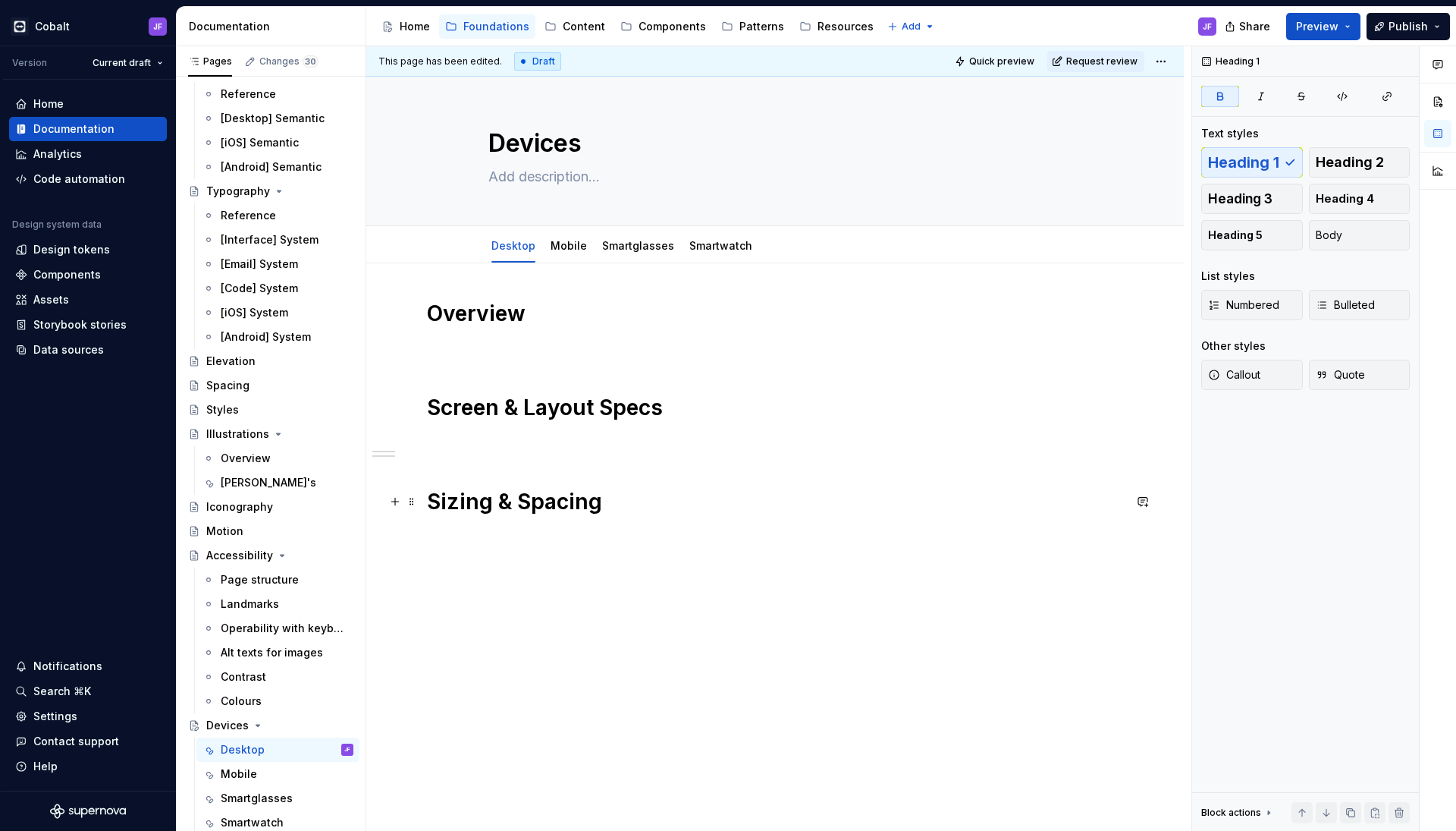
click at [691, 506] on h1 "Sizing & Spacing" at bounding box center [776, 502] width 697 height 28
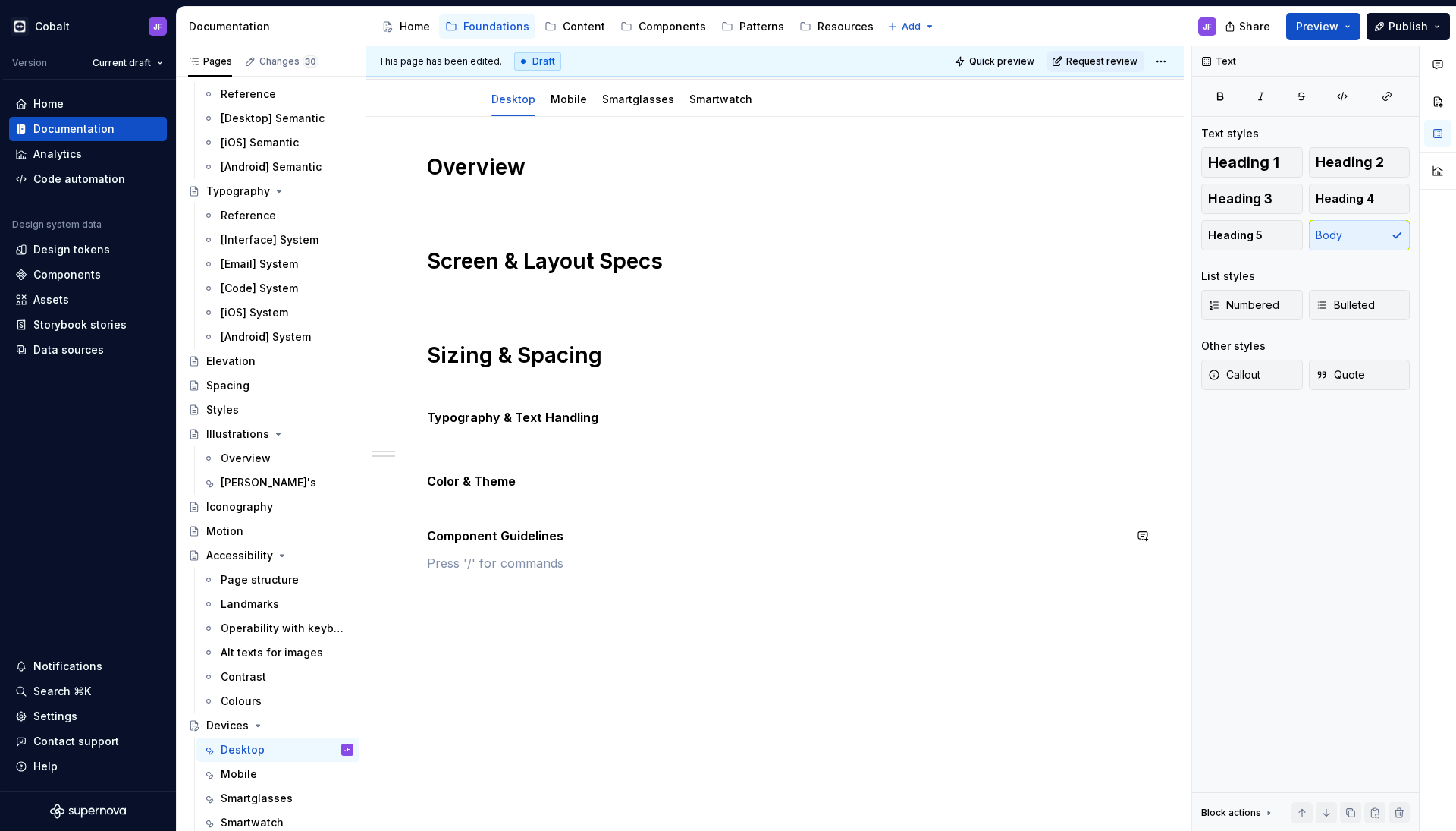
scroll to position [145, 0]
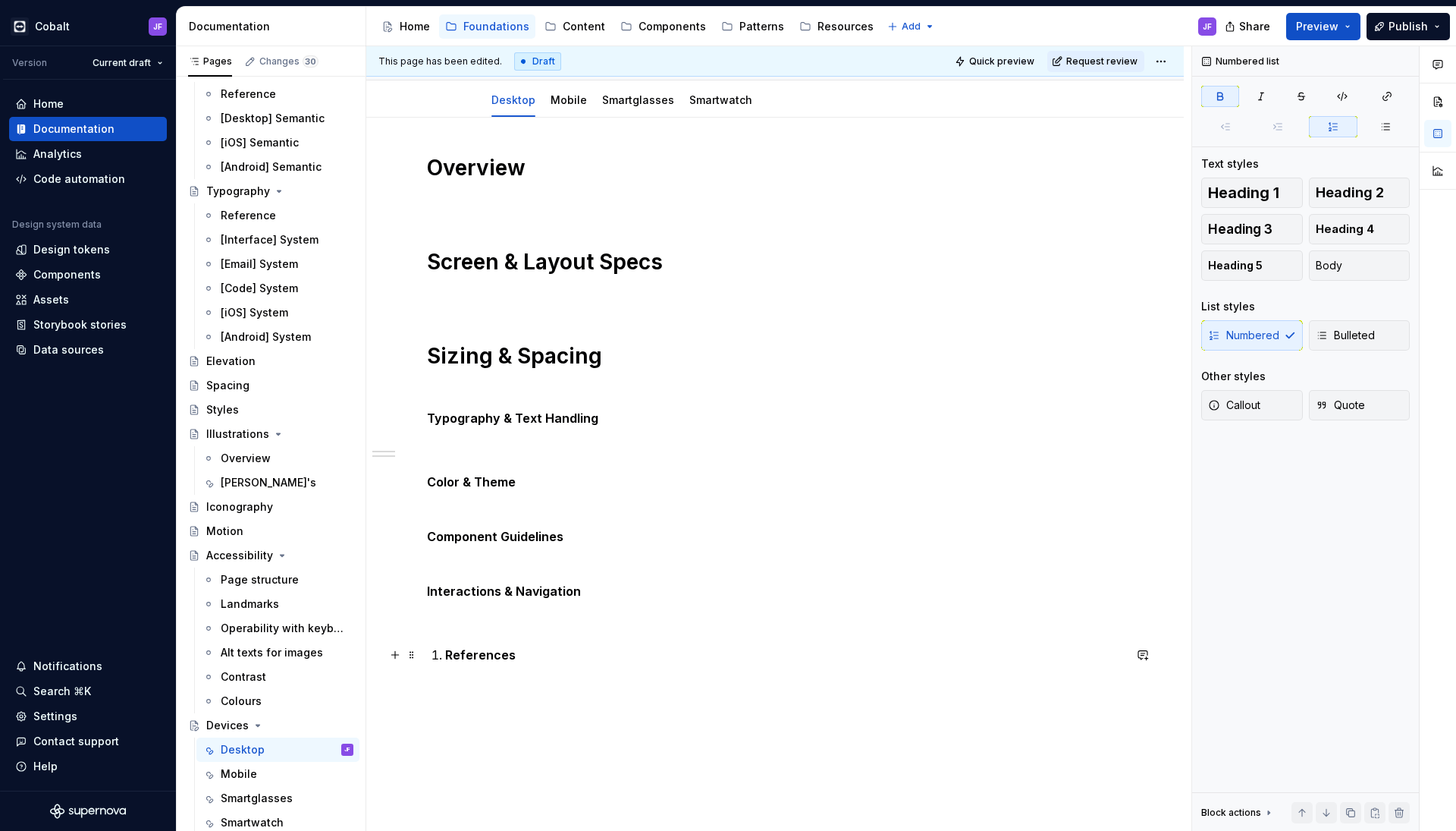
click at [547, 649] on p "References" at bounding box center [784, 655] width 678 height 18
click at [441, 655] on div "Overview Screen & Layout Specs Sizing & Spacing Typography & Text Handling Colo…" at bounding box center [776, 418] width 697 height 528
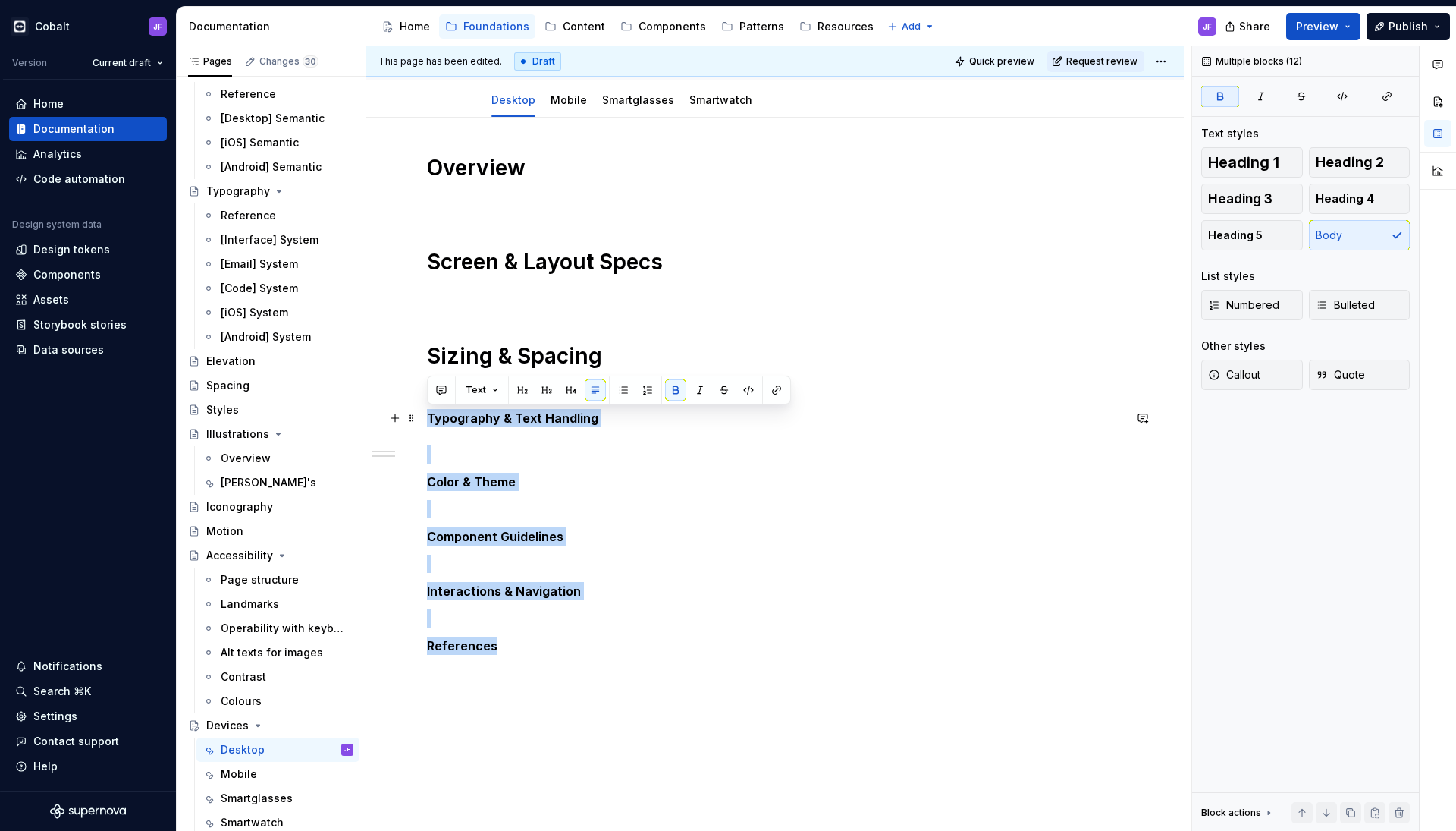
drag, startPoint x: 553, startPoint y: 641, endPoint x: 428, endPoint y: 415, distance: 258.3
click at [428, 415] on div "Overview Screen & Layout Specs Sizing & Spacing Typography & Text Handling Colo…" at bounding box center [776, 414] width 697 height 518
click at [1234, 162] on span "Heading 1" at bounding box center [1245, 162] width 72 height 16
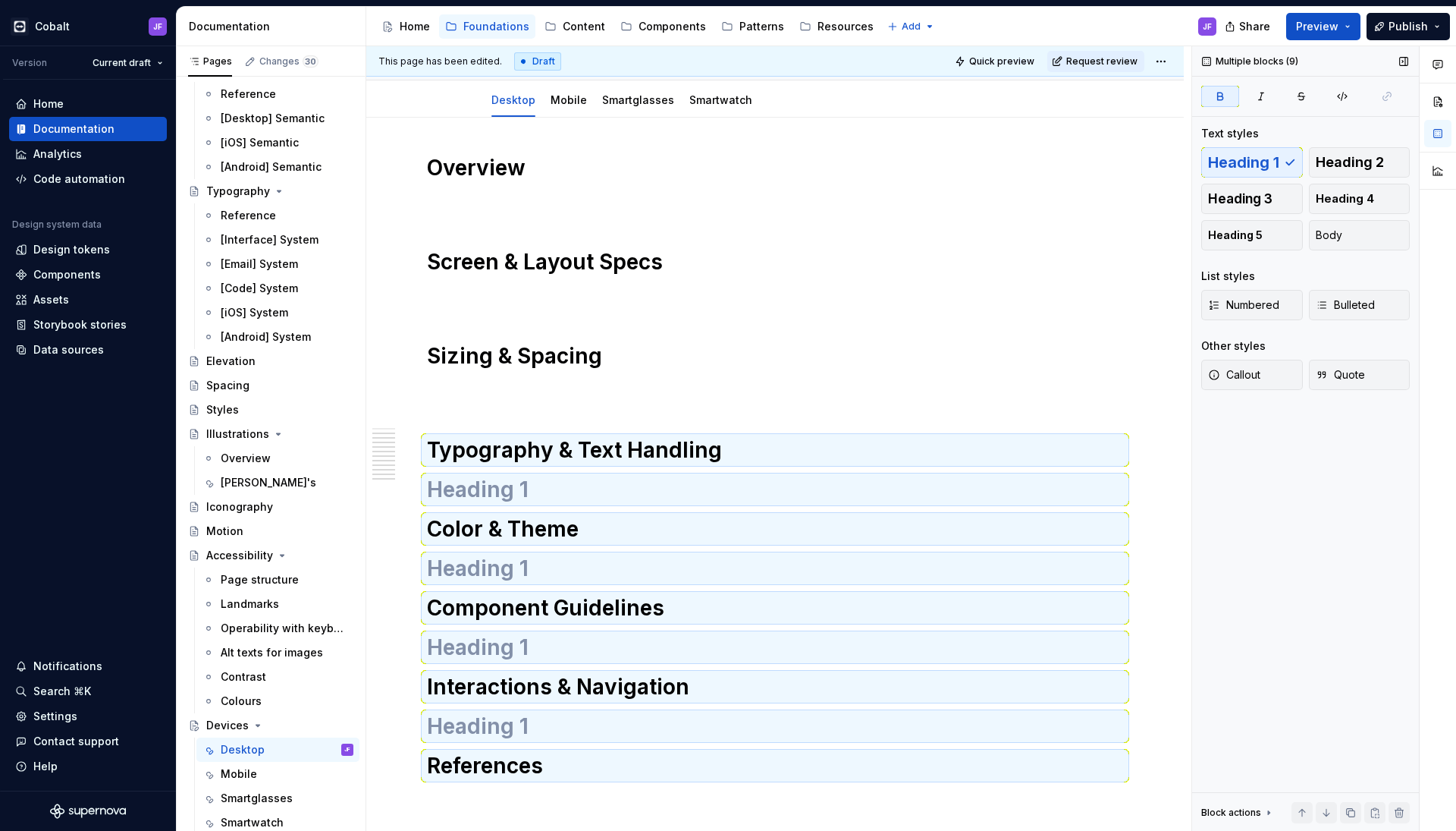
scroll to position [6, 0]
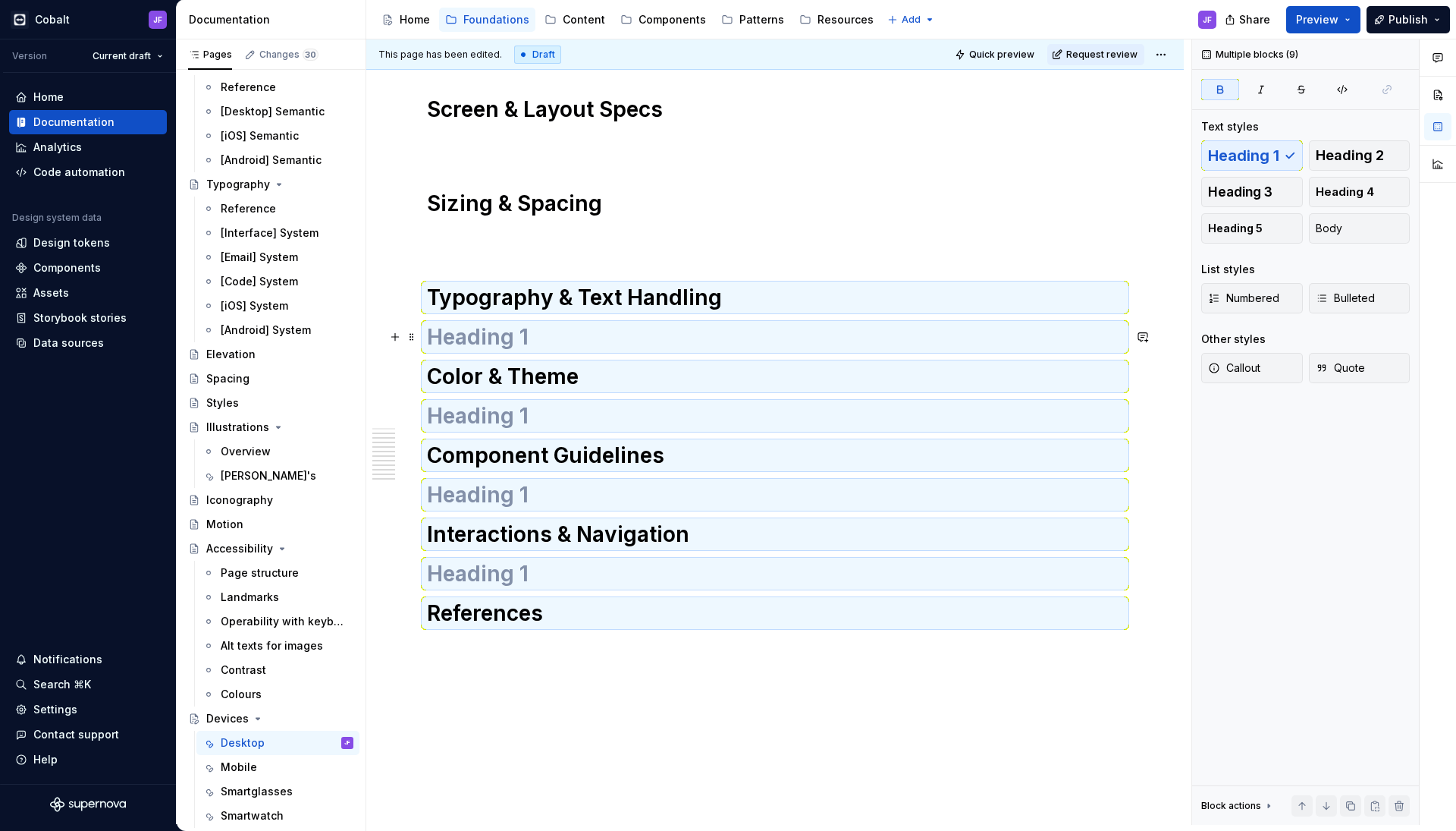
click at [773, 358] on div "Overview Screen & Layout Specs Sizing & Spacing Typography & Text Handling Colo…" at bounding box center [776, 324] width 697 height 643
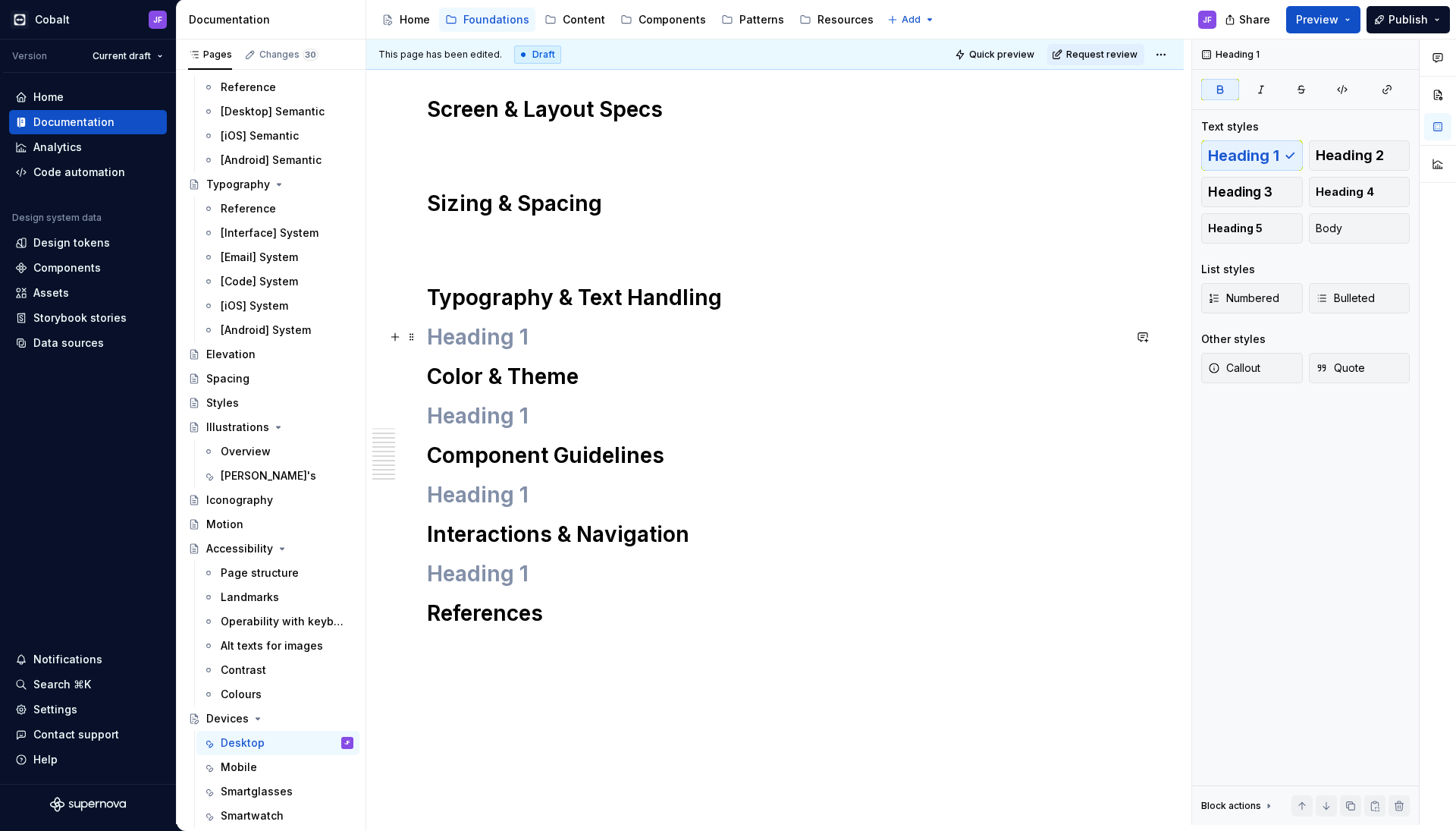
click at [625, 343] on h1 at bounding box center [776, 337] width 697 height 28
click at [1357, 228] on button "Body" at bounding box center [1359, 228] width 102 height 30
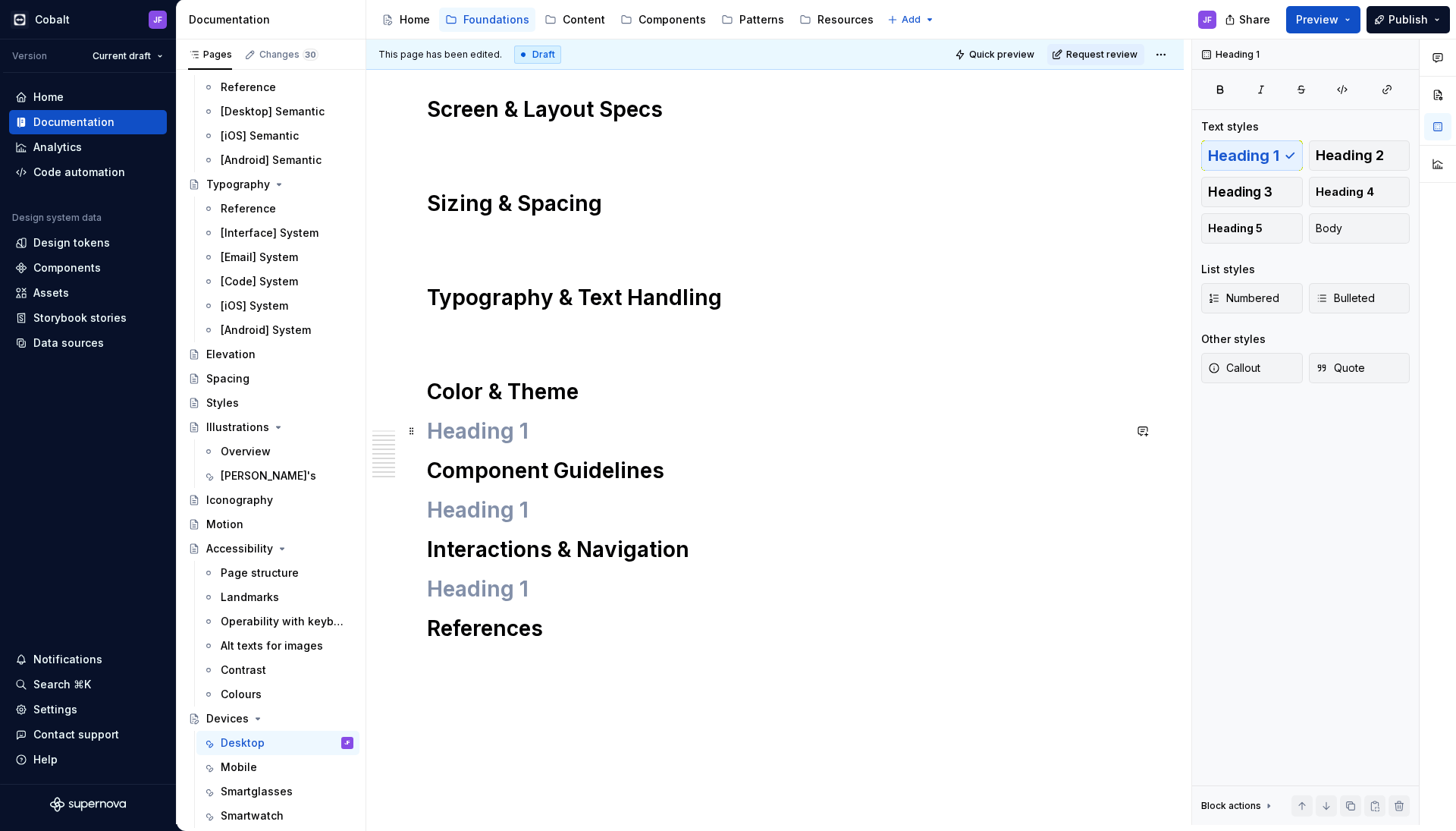
click at [500, 424] on h1 at bounding box center [776, 431] width 697 height 28
click at [1339, 232] on span "Body" at bounding box center [1329, 228] width 27 height 16
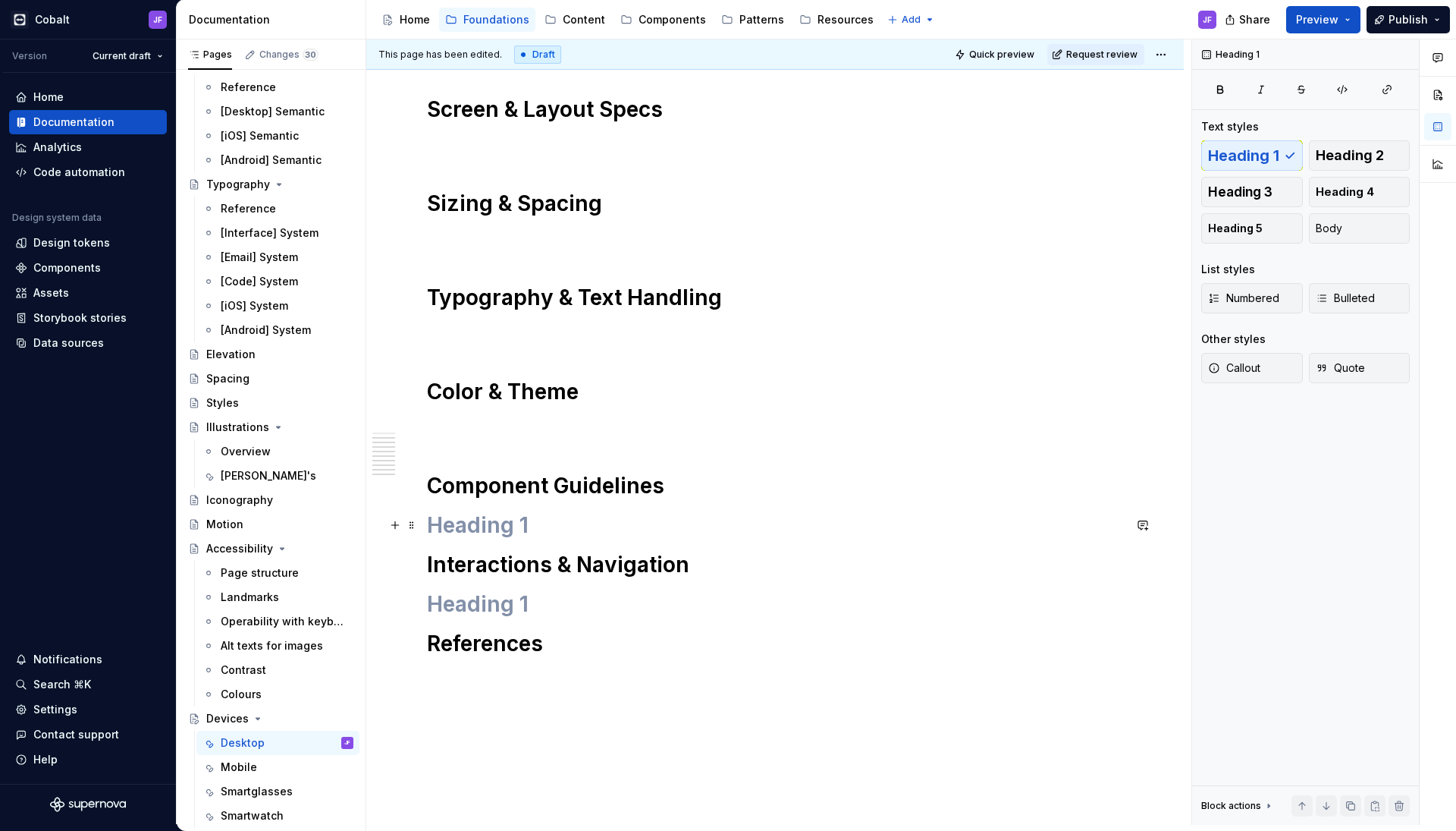
drag, startPoint x: 476, startPoint y: 531, endPoint x: 657, endPoint y: 427, distance: 208.8
click at [477, 531] on h1 at bounding box center [776, 525] width 697 height 28
click at [1348, 227] on button "Body" at bounding box center [1359, 228] width 102 height 30
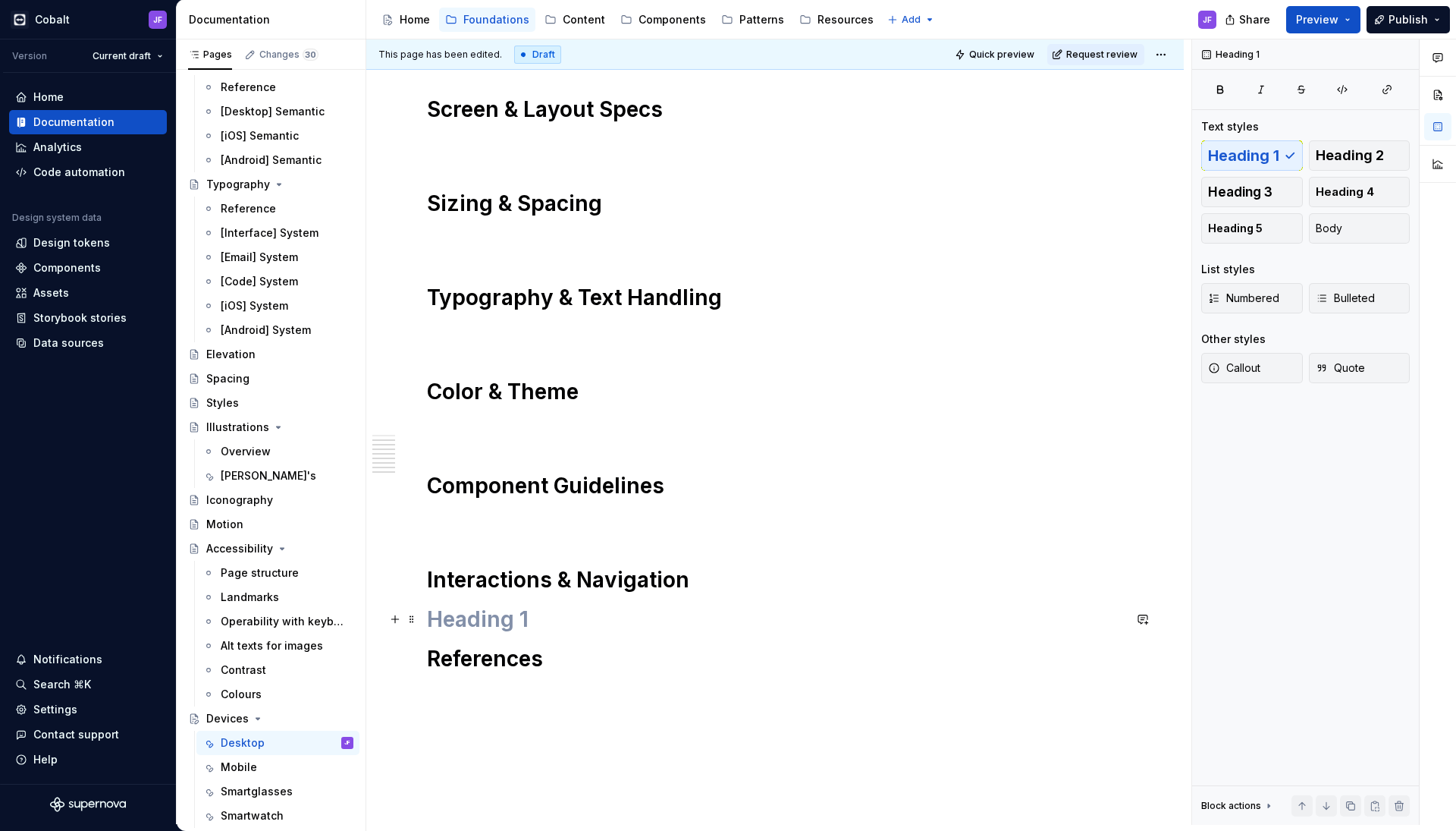
click at [594, 627] on h1 at bounding box center [776, 620] width 697 height 28
click at [1340, 228] on span "Body" at bounding box center [1329, 228] width 27 height 16
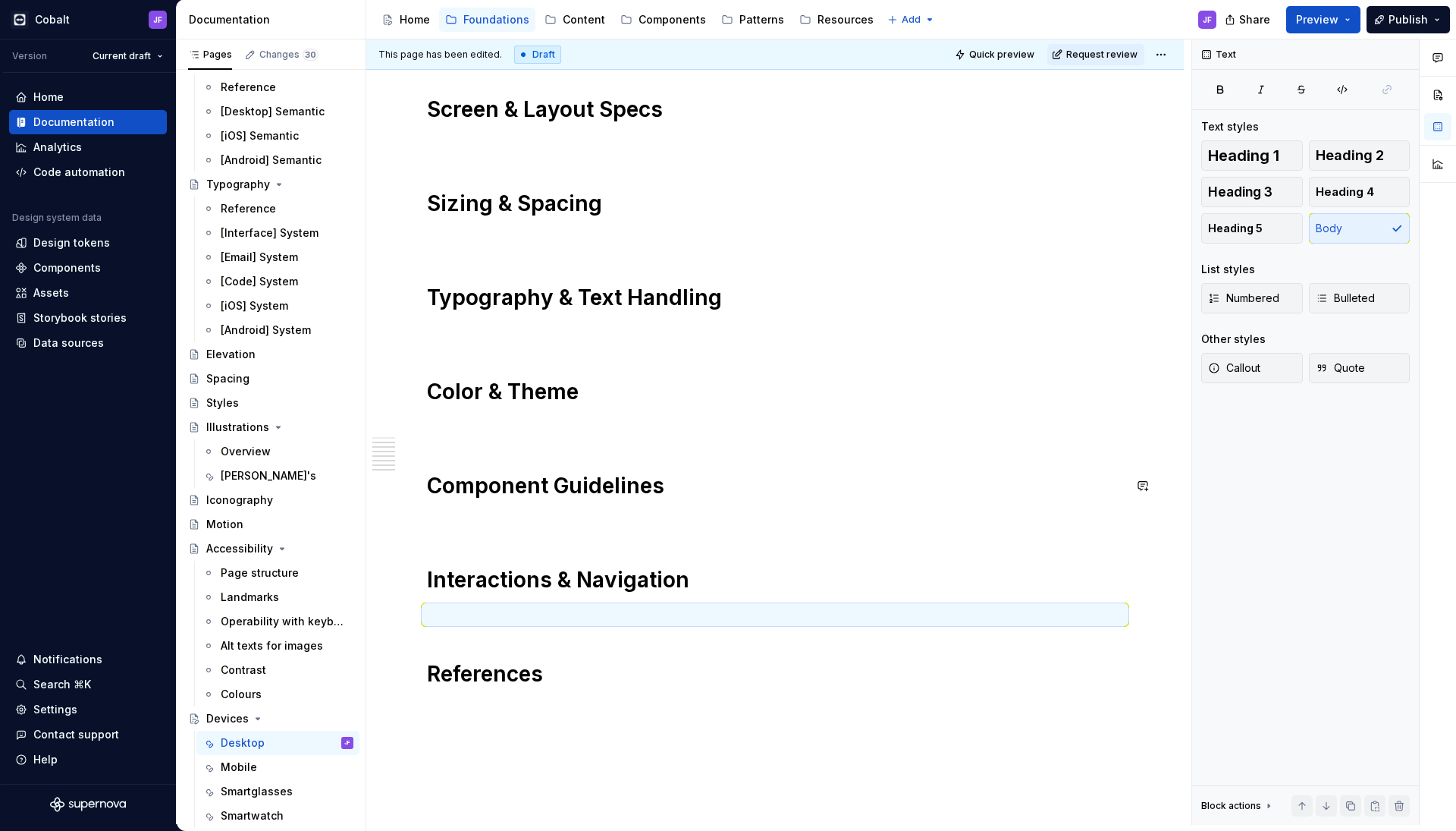
click at [670, 539] on div "Overview Screen & Layout Specs Sizing & Spacing Typography & Text Handling Colo…" at bounding box center [776, 354] width 697 height 704
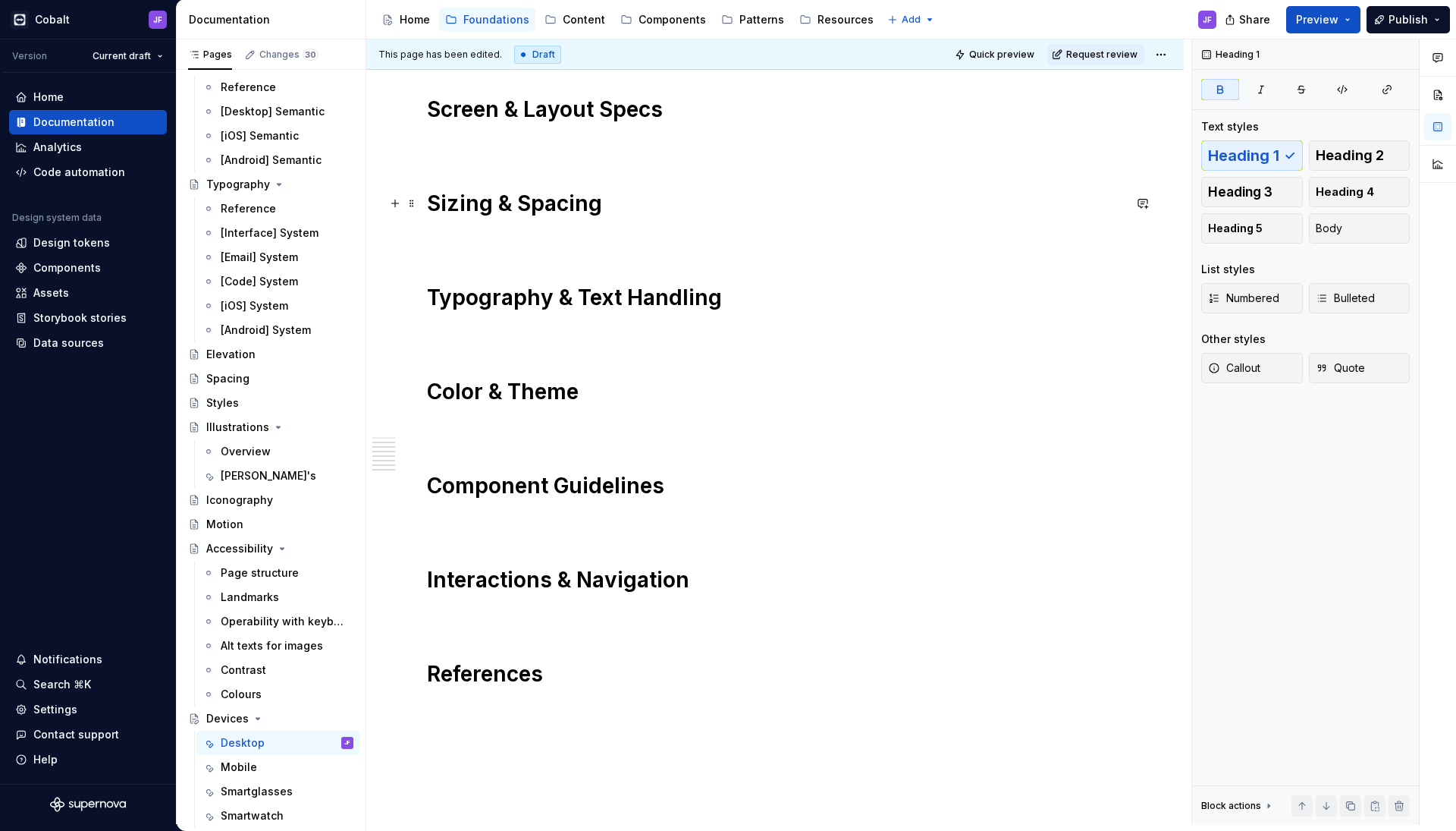
click at [509, 200] on strong "Sizing & Spacing" at bounding box center [515, 203] width 176 height 26
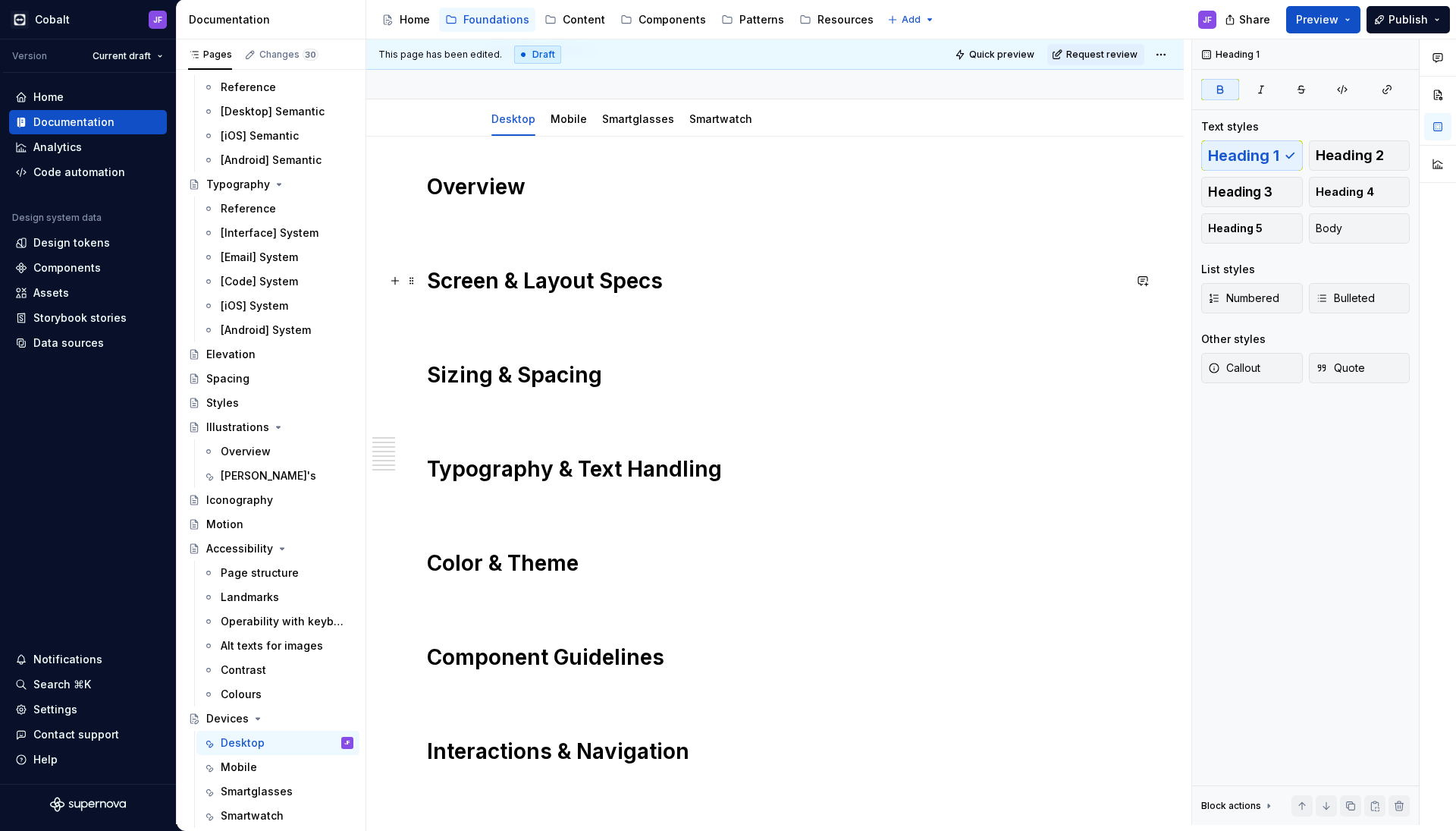
scroll to position [83, 0]
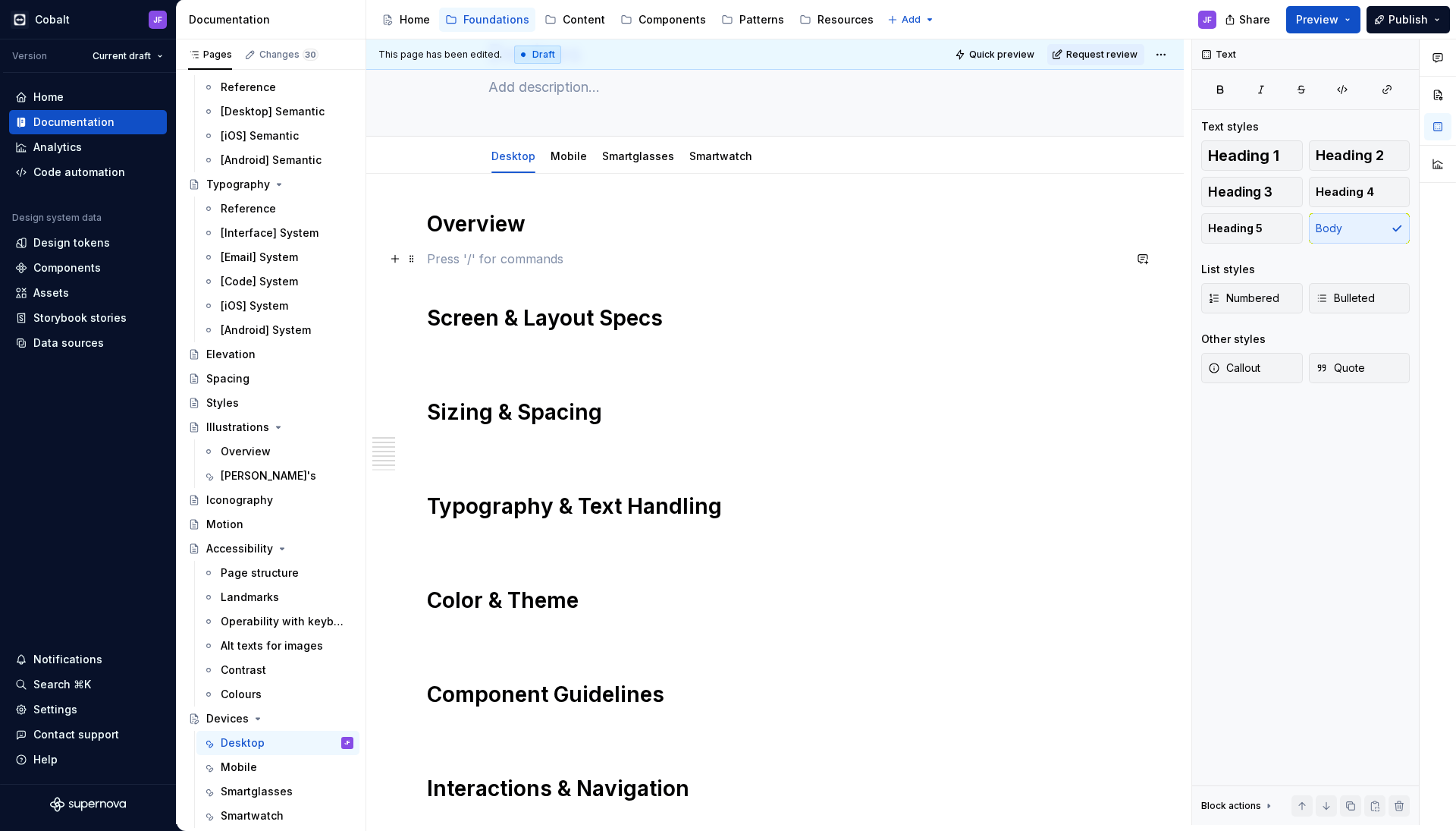
click at [471, 263] on p at bounding box center [776, 258] width 697 height 18
click at [471, 289] on div "Overview Screen & Layout Specs Sizing & Spacing Typography & Text Handling Colo…" at bounding box center [776, 563] width 697 height 704
click at [477, 267] on p at bounding box center [776, 258] width 697 height 18
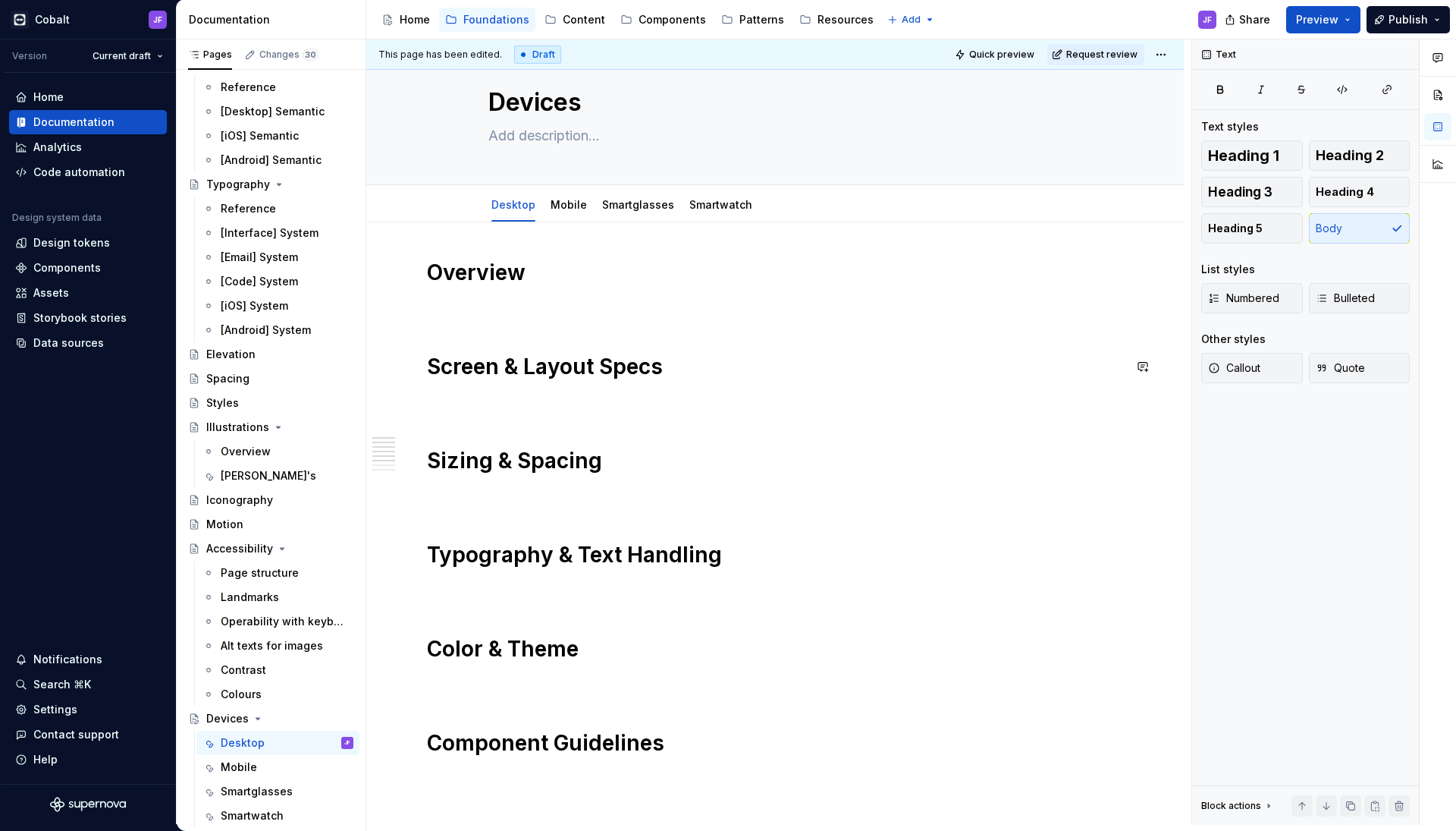
scroll to position [0, 0]
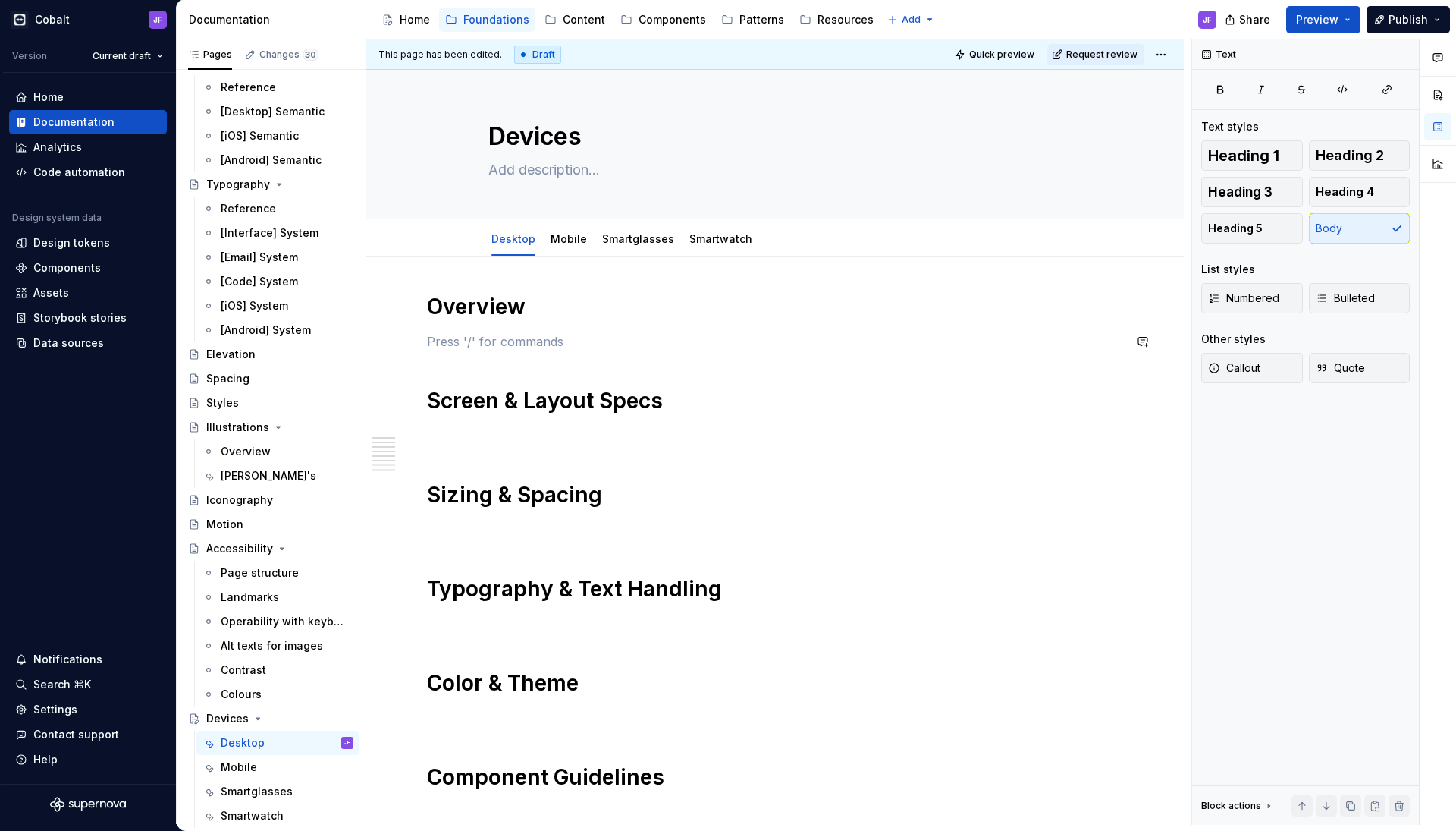
click at [518, 518] on div "Overview Screen & Layout Specs Sizing & Spacing Typography & Text Handling Colo…" at bounding box center [776, 645] width 697 height 704
click at [564, 427] on p at bounding box center [776, 436] width 697 height 18
click at [513, 429] on p "Resolution, proporcios and" at bounding box center [776, 436] width 697 height 18
click at [601, 440] on p "Resolution, proportions and" at bounding box center [776, 436] width 697 height 18
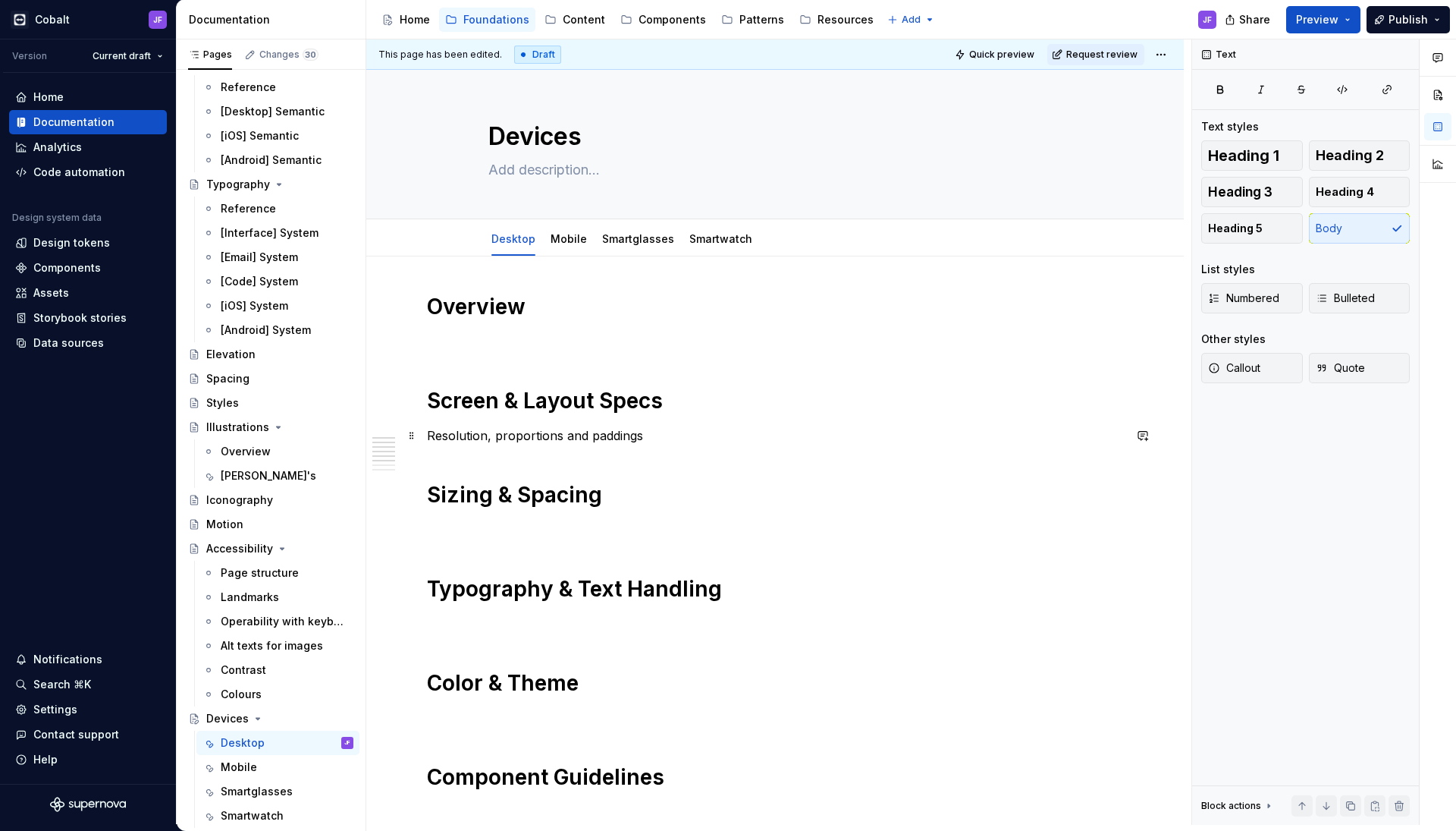
click at [603, 432] on p "Resolution, proportions and paddings" at bounding box center [776, 436] width 697 height 18
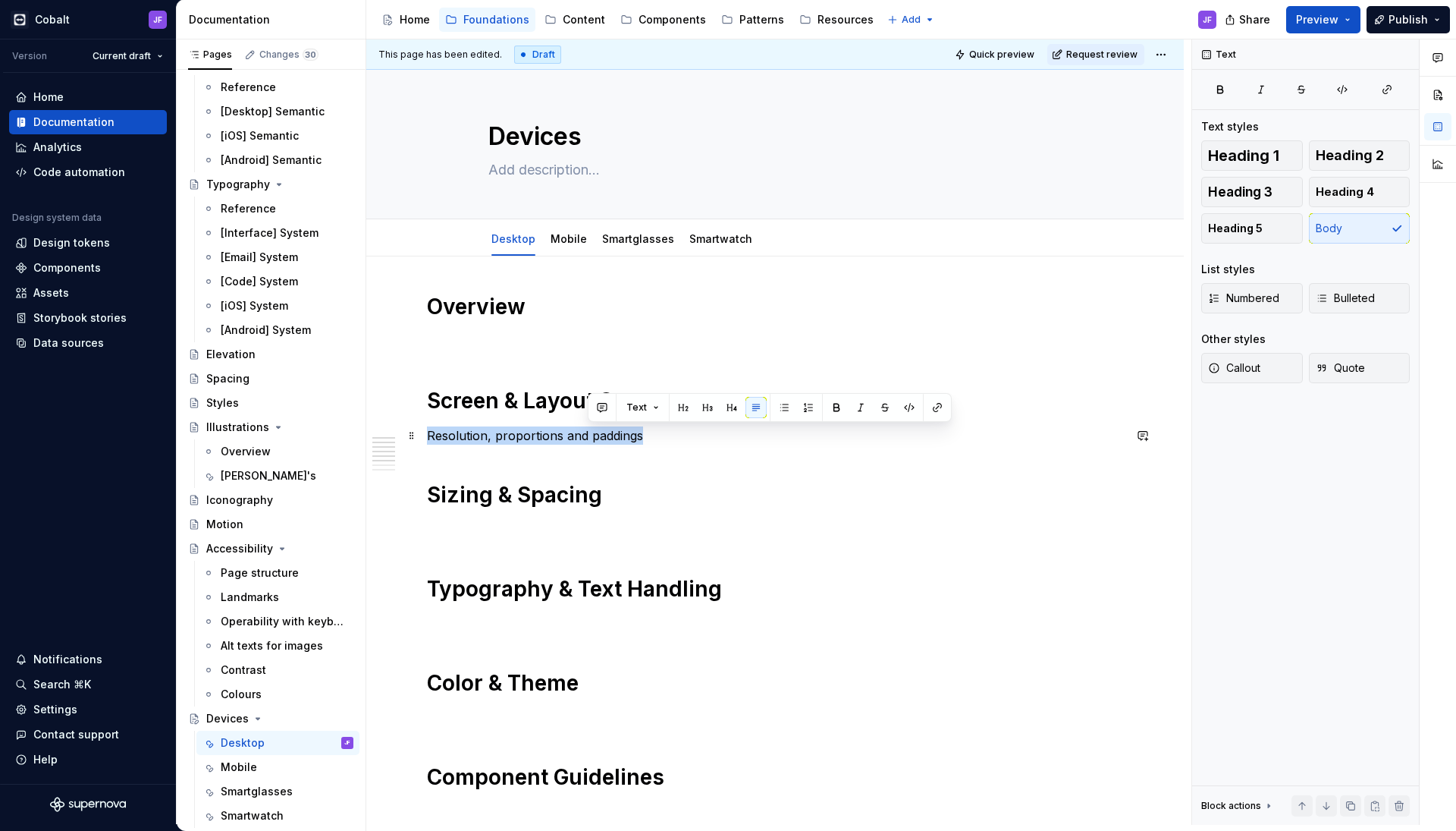
click at [603, 432] on p "Resolution, proportions and paddings" at bounding box center [776, 436] width 697 height 18
click at [1342, 148] on span "Heading 2" at bounding box center [1350, 155] width 68 height 16
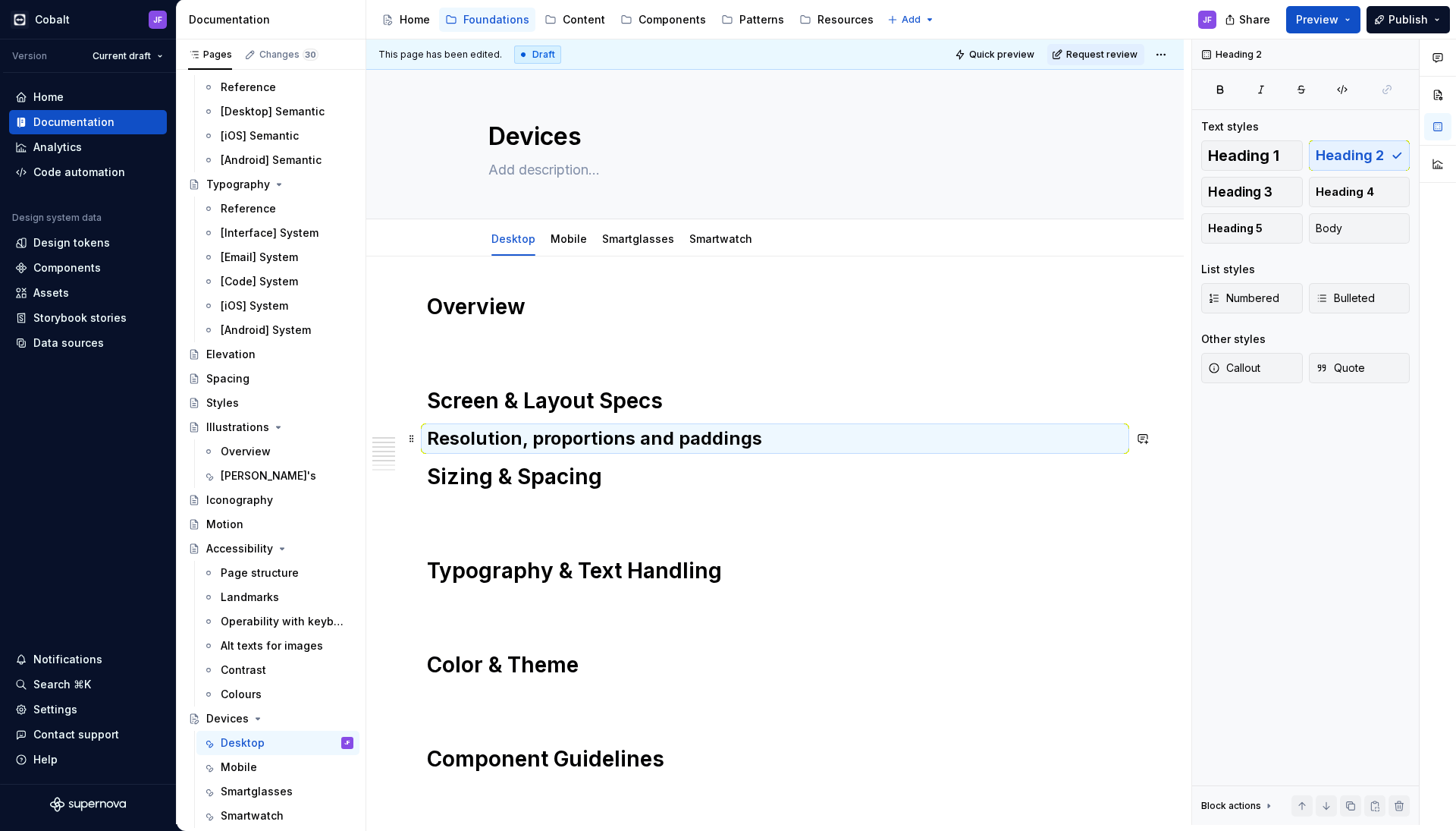
click at [805, 444] on h2 "Resolution, proportions and paddings" at bounding box center [776, 438] width 697 height 24
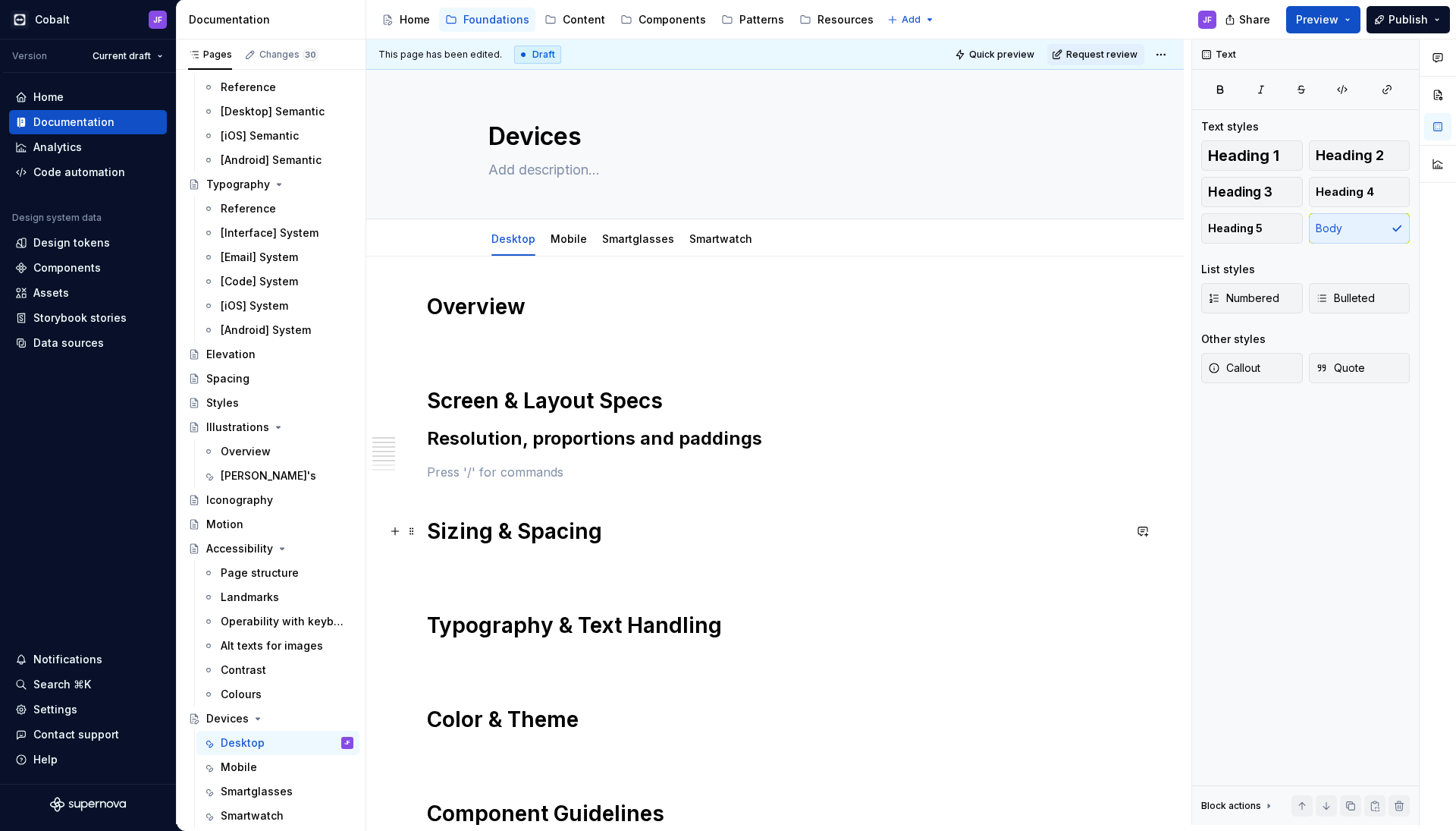
click at [528, 529] on strong "Sizing & Spacing" at bounding box center [515, 531] width 176 height 26
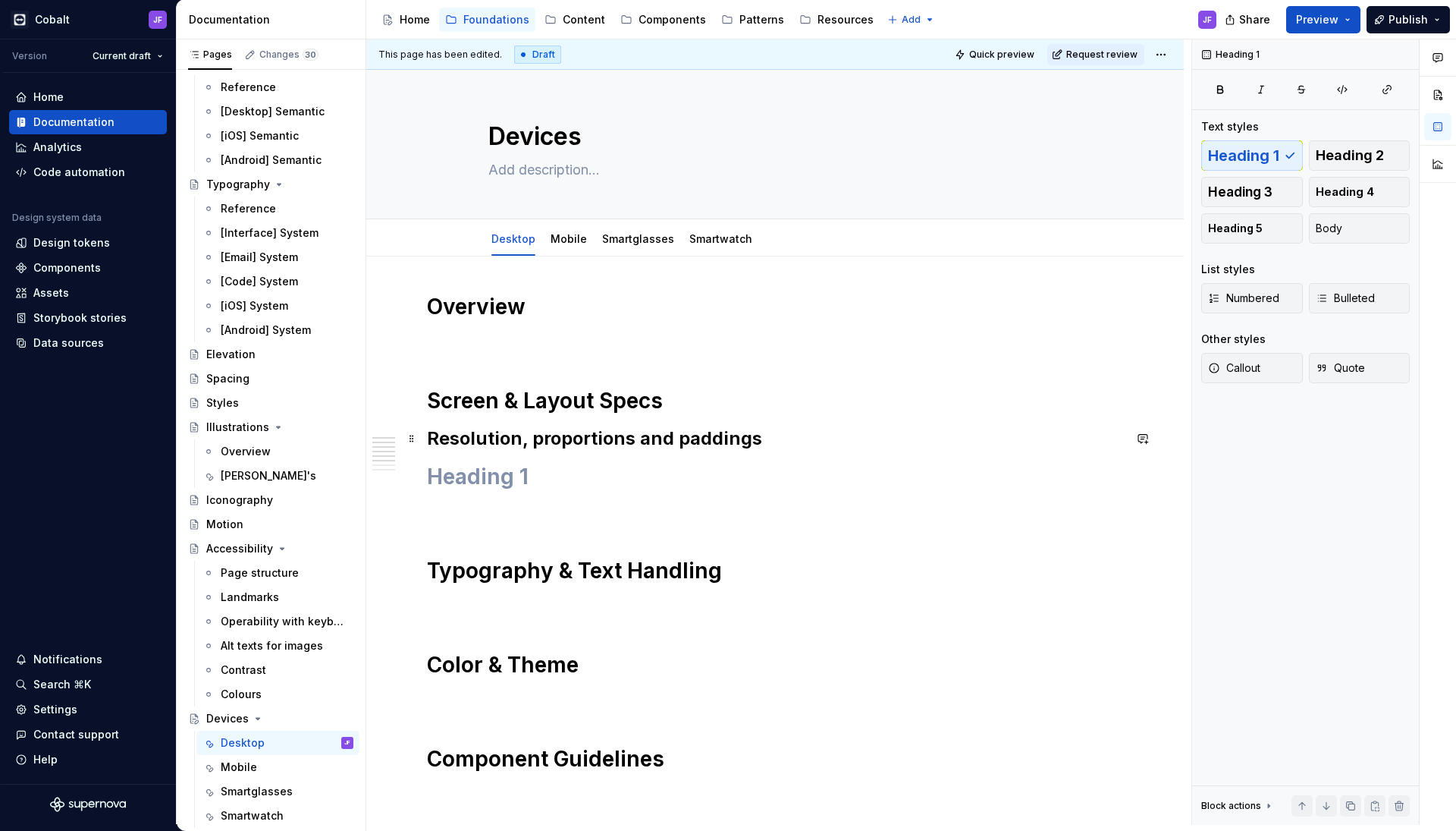
click at [579, 436] on h2 "Resolution, proportions and paddings" at bounding box center [776, 438] width 697 height 24
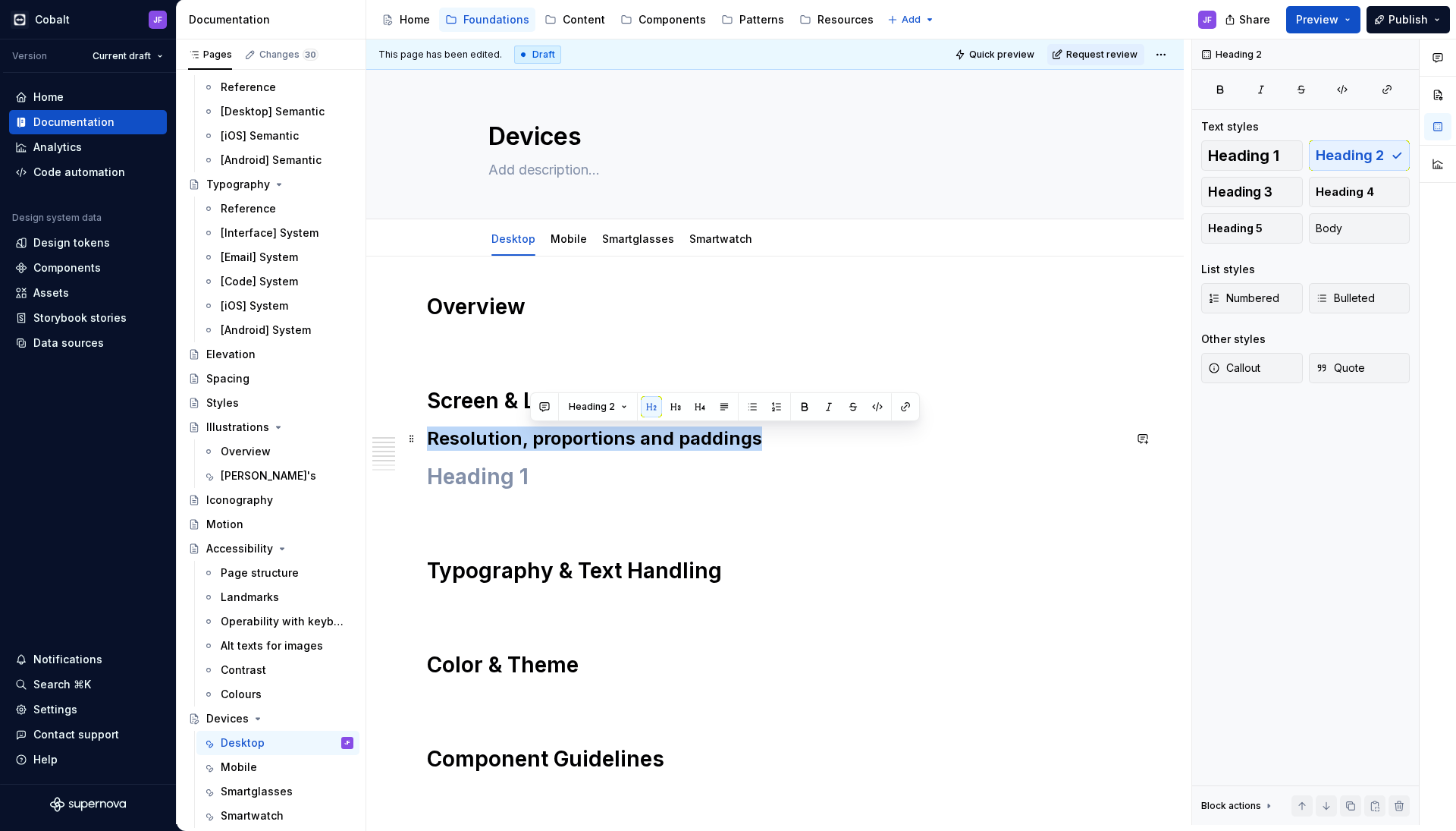
click at [579, 436] on h2 "Resolution, proportions and paddings" at bounding box center [776, 438] width 697 height 24
click at [1229, 181] on button "Heading 3" at bounding box center [1252, 191] width 102 height 30
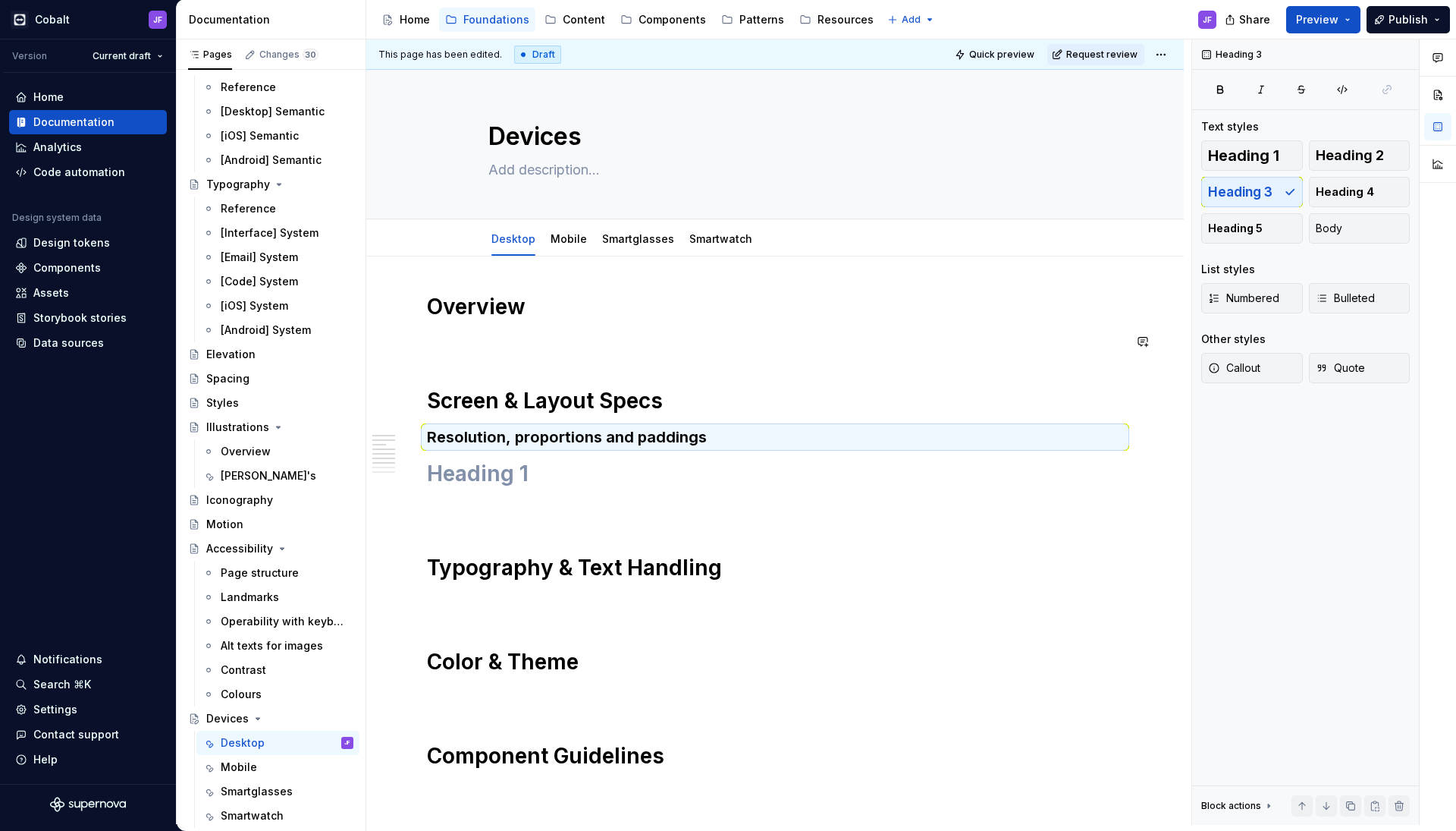
click at [847, 409] on h1 "Screen & Layout Specs" at bounding box center [776, 401] width 697 height 28
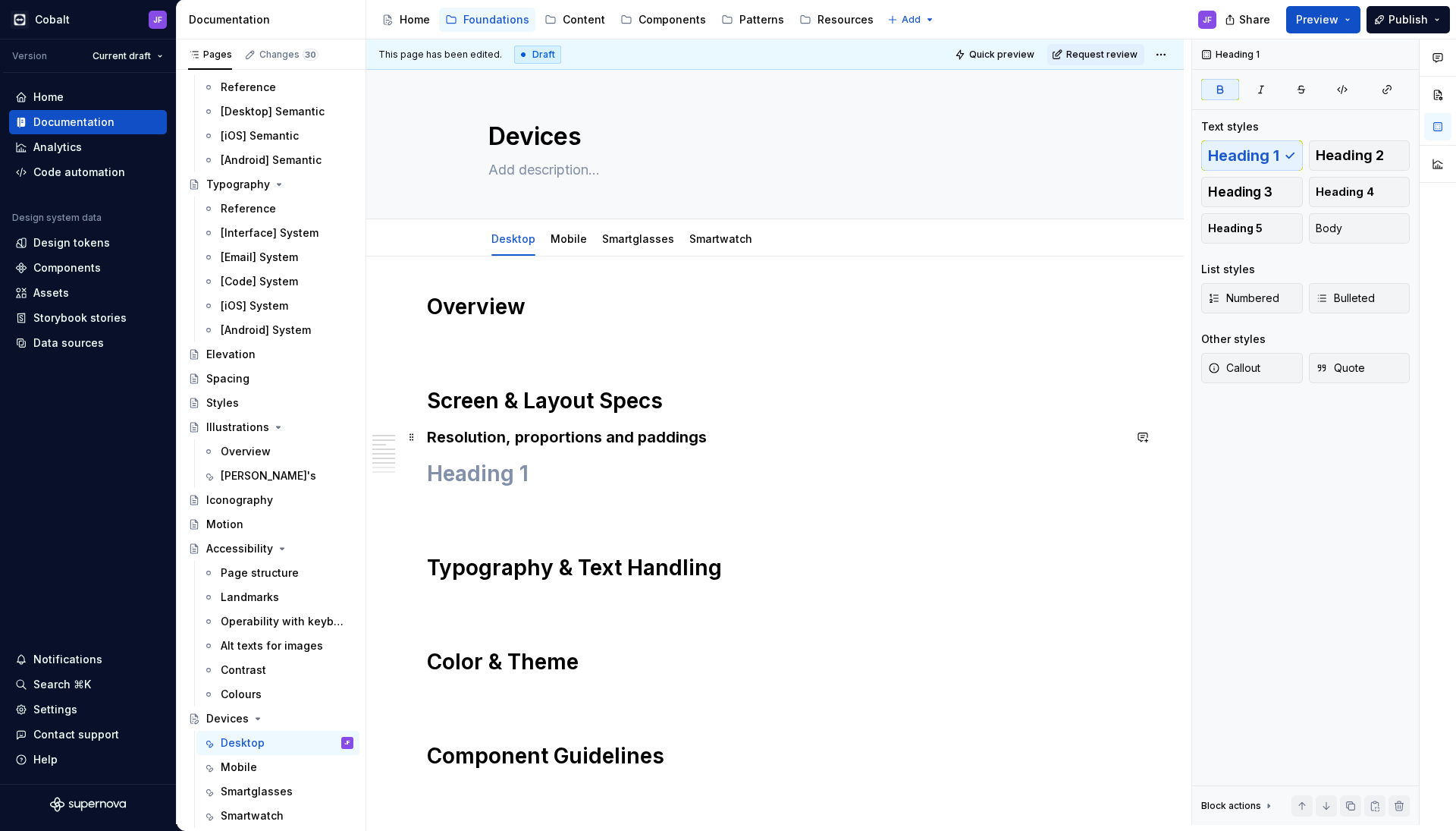
click at [768, 450] on div "Overview Screen & Layout Specs Resolution, proportions and paddings Typography …" at bounding box center [776, 634] width 697 height 683
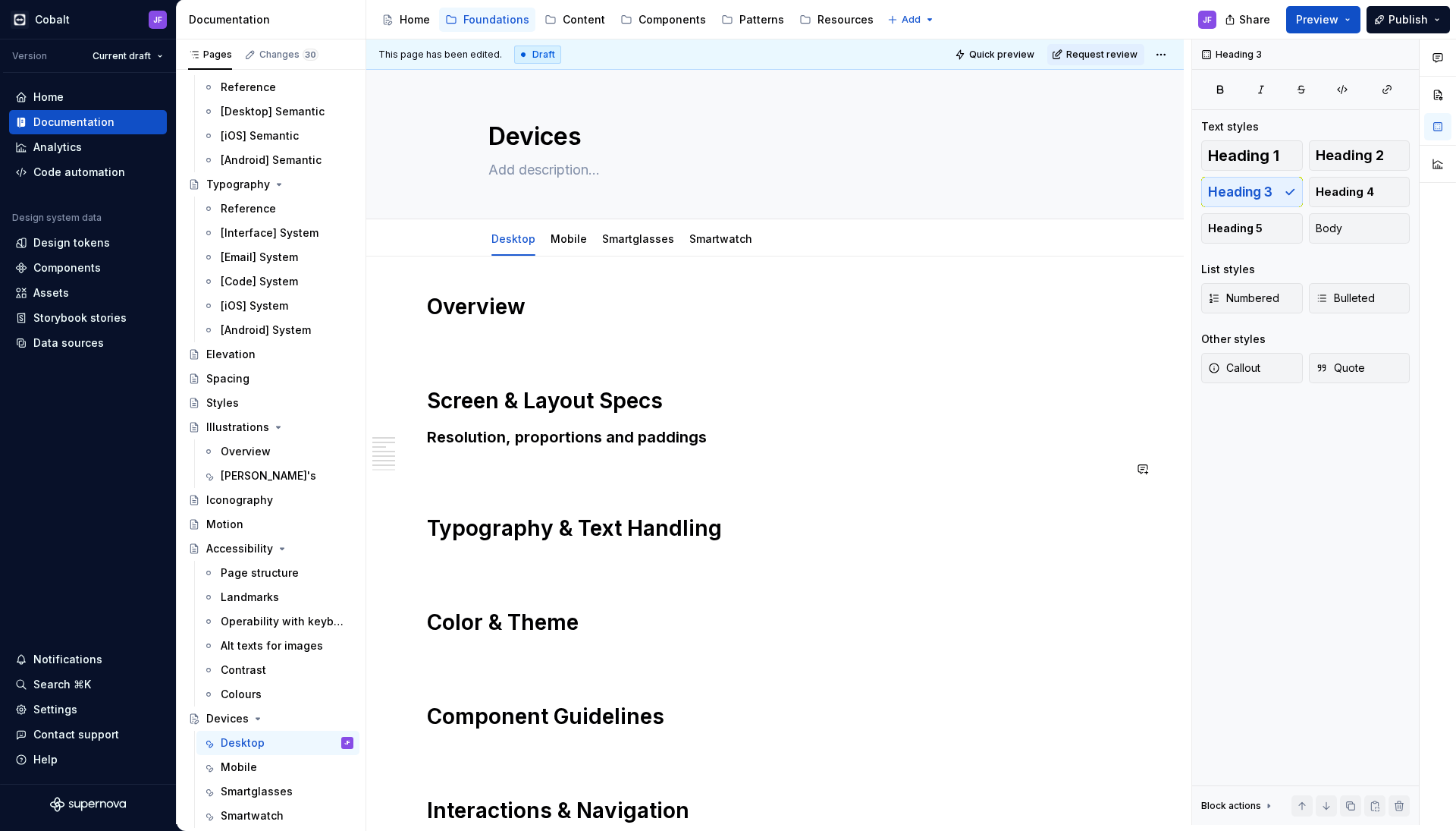
click at [751, 519] on h1 "Typography & Text Handling" at bounding box center [776, 528] width 697 height 28
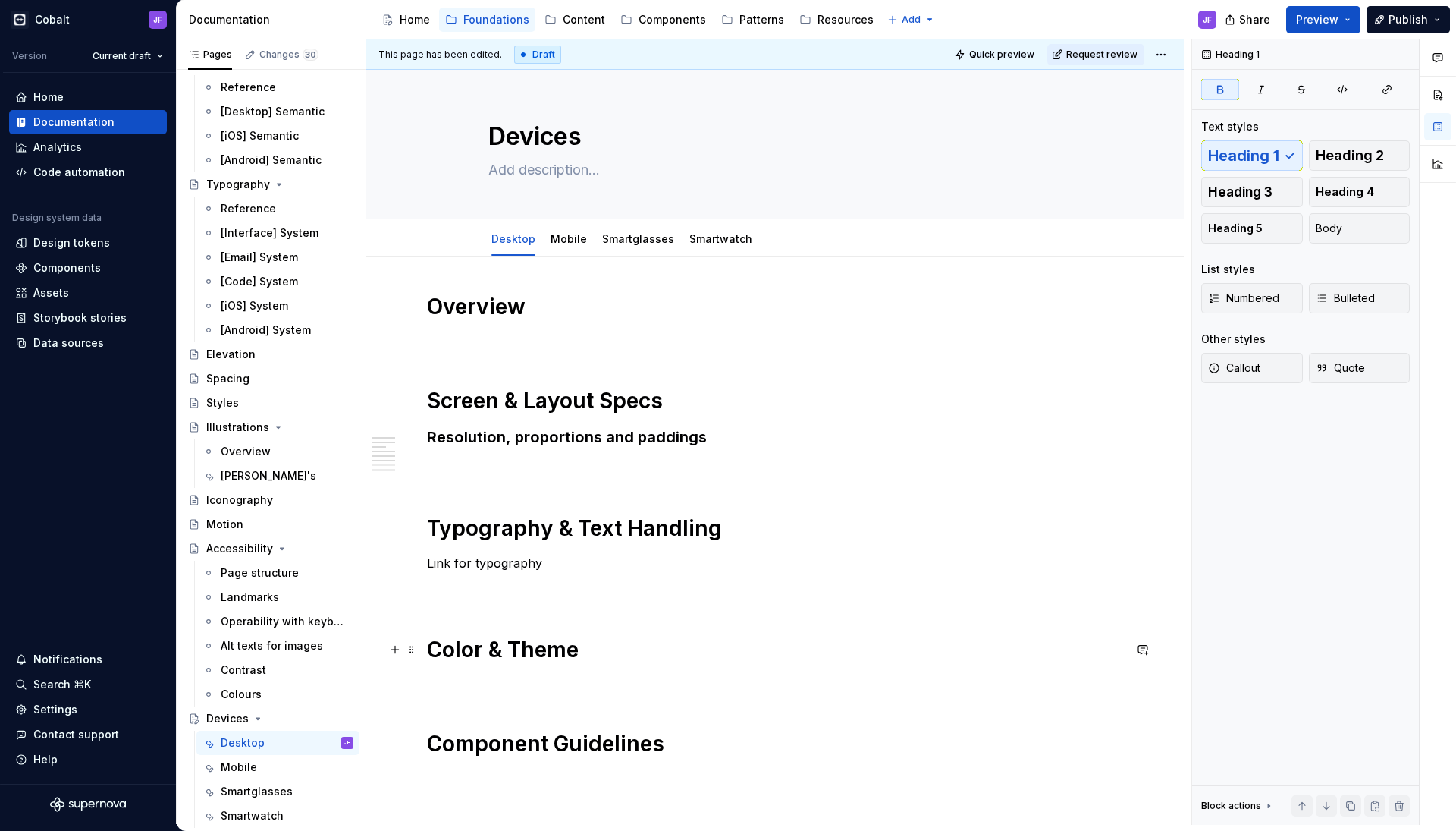
click at [666, 646] on h1 "Color & Theme" at bounding box center [776, 650] width 697 height 28
click at [645, 693] on div "Overview Screen & Layout Specs Resolution, proportions and paddings Typography …" at bounding box center [776, 628] width 697 height 670
click at [600, 679] on p at bounding box center [776, 684] width 697 height 18
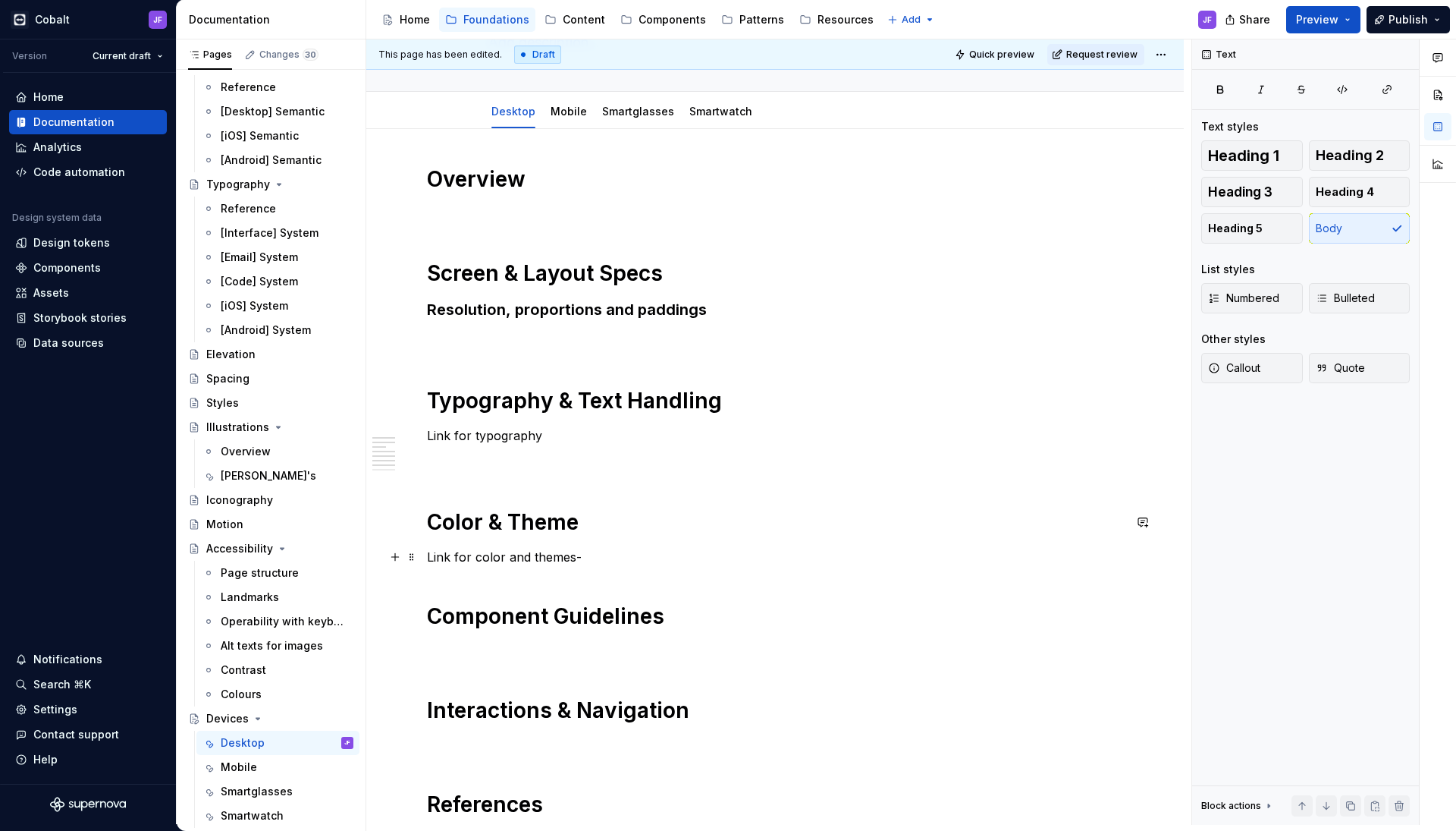
scroll to position [171, 0]
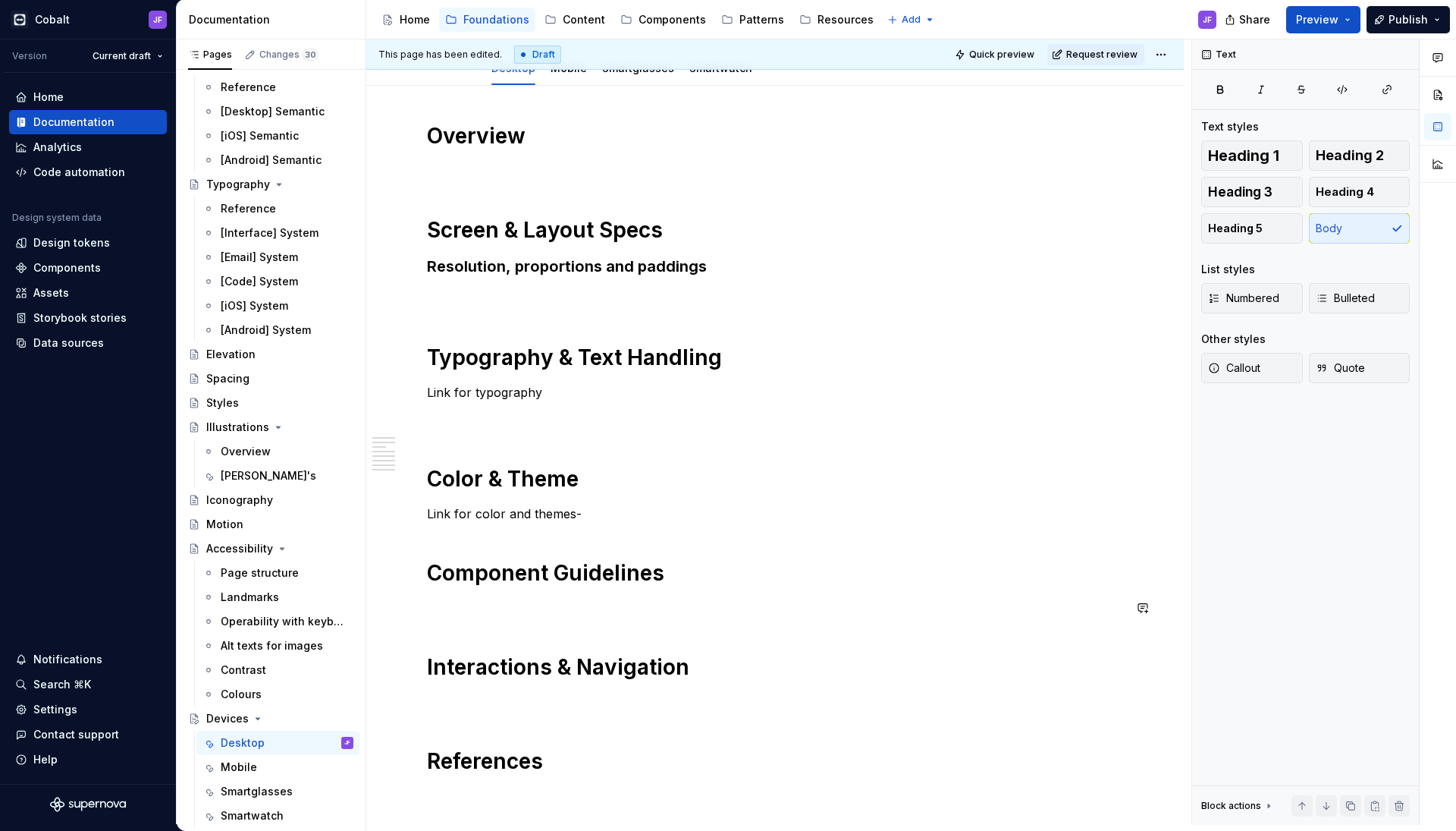
click at [688, 591] on div "Overview Screen & Layout Specs Resolution, proportions and paddings Typography …" at bounding box center [776, 457] width 697 height 670
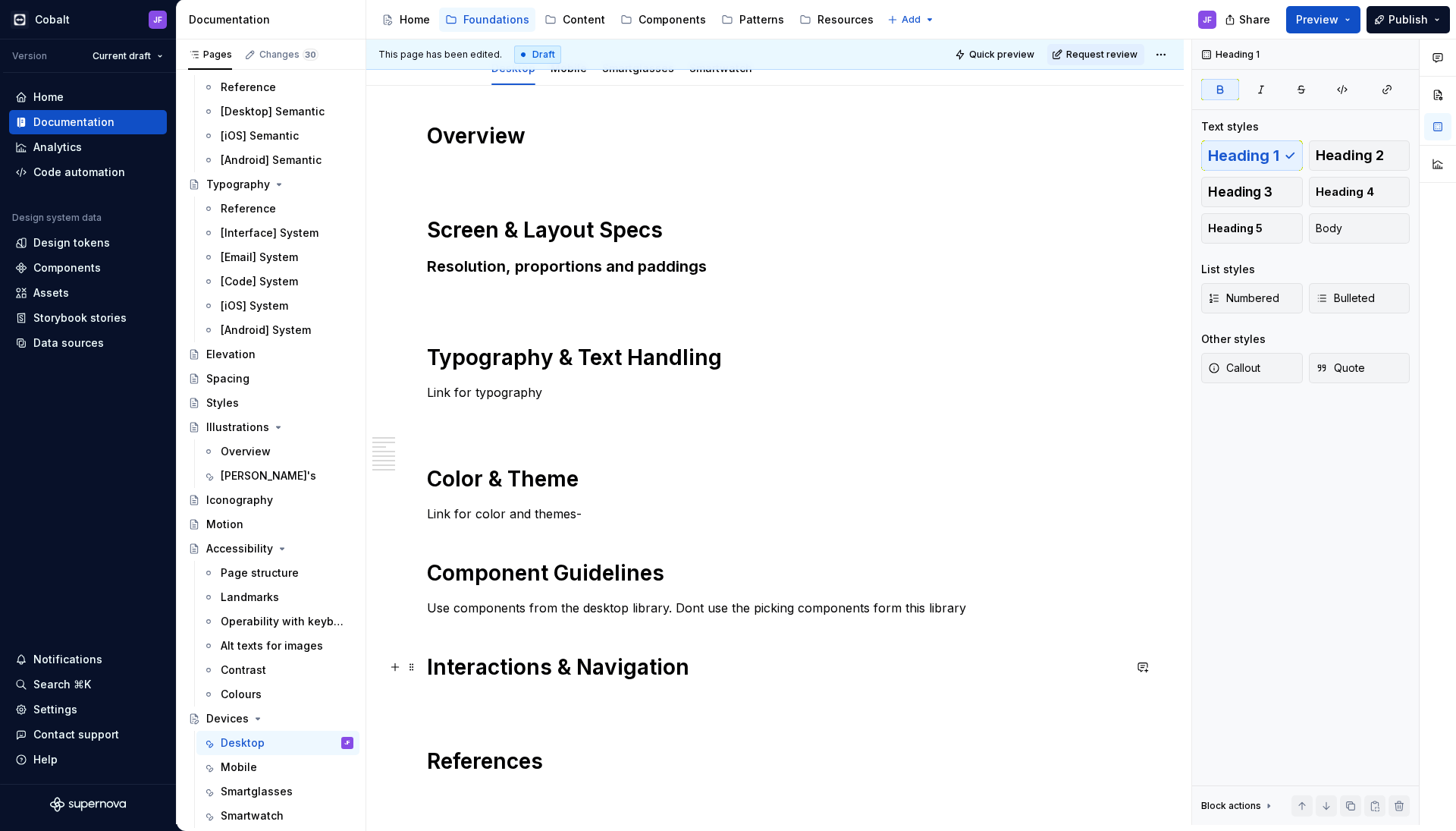
click at [675, 655] on strong "Interactions & Navigation" at bounding box center [559, 666] width 263 height 26
click at [688, 663] on h1 "Interactions & Navigation" at bounding box center [776, 667] width 697 height 28
click at [671, 679] on h1 "Interactions & Navigation" at bounding box center [776, 667] width 697 height 28
click at [639, 708] on p at bounding box center [776, 701] width 697 height 18
click at [706, 715] on div "Overview Screen & Layout Specs Resolution, proportions and paddings Typography …" at bounding box center [776, 457] width 697 height 670
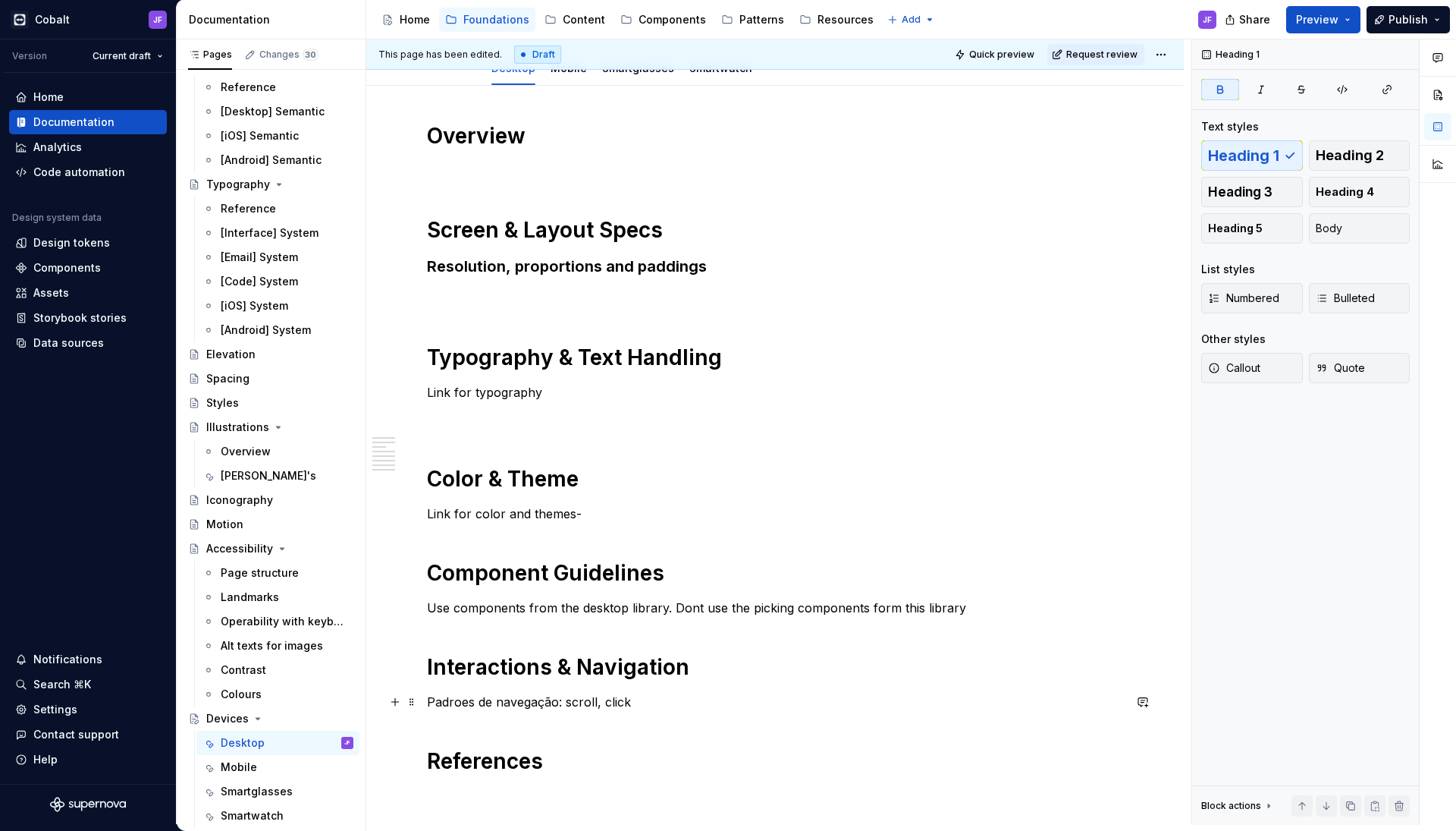
click at [711, 700] on p "Padroes de navegação: scroll, click" at bounding box center [776, 701] width 697 height 18
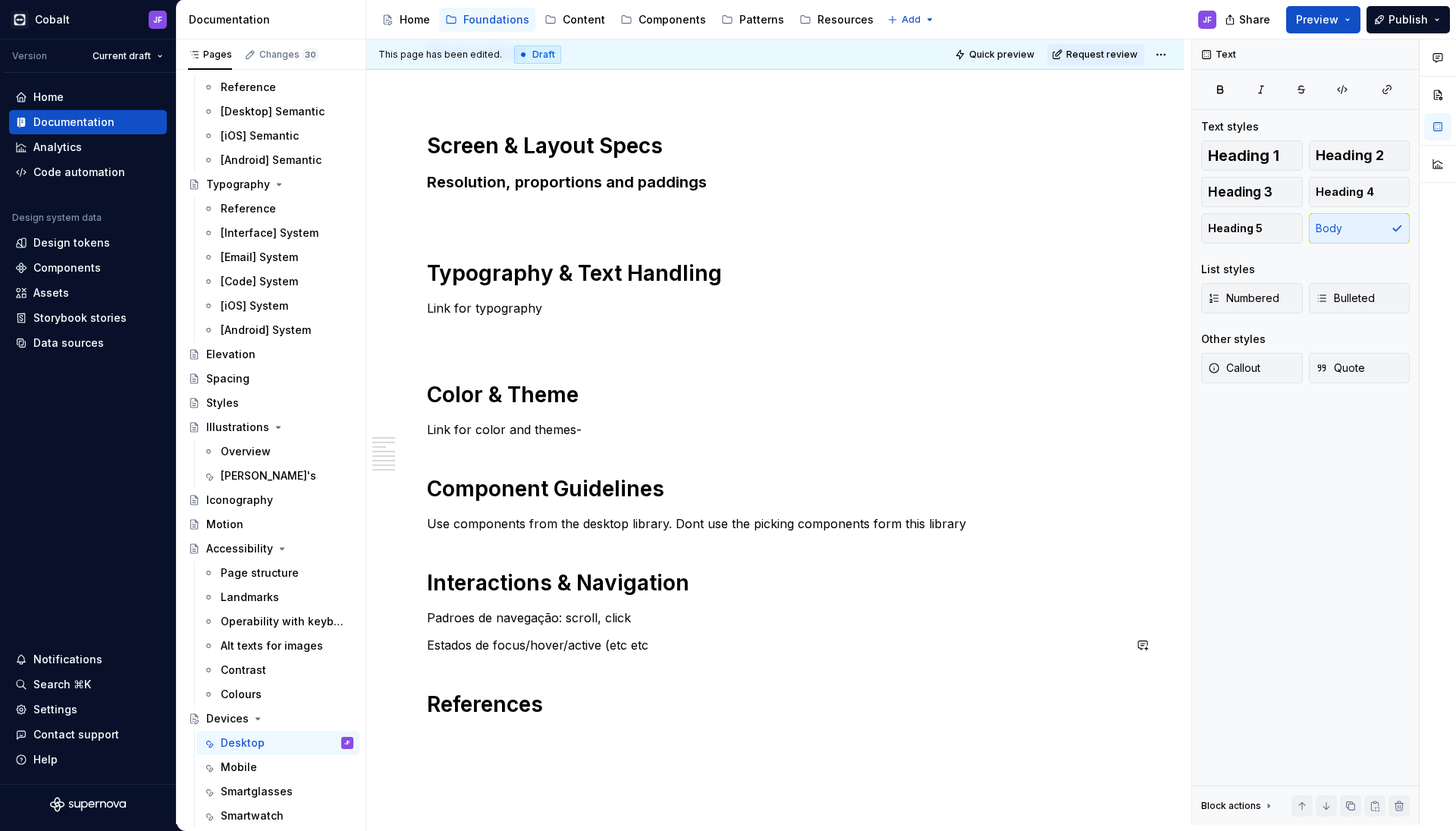
scroll to position [261, 0]
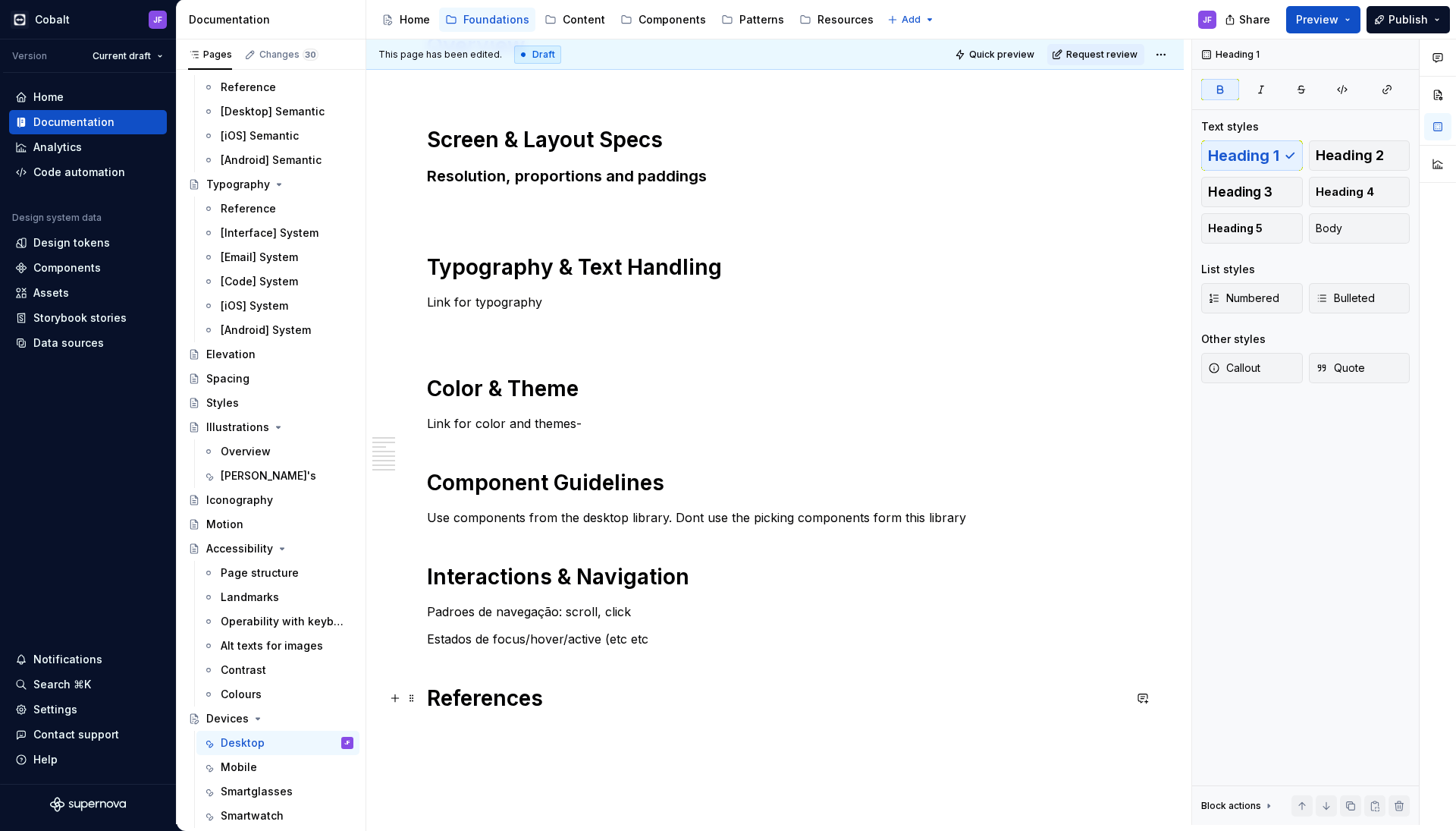
click at [614, 700] on h1 "References" at bounding box center [776, 698] width 697 height 28
click at [640, 19] on div "Components" at bounding box center [672, 19] width 67 height 16
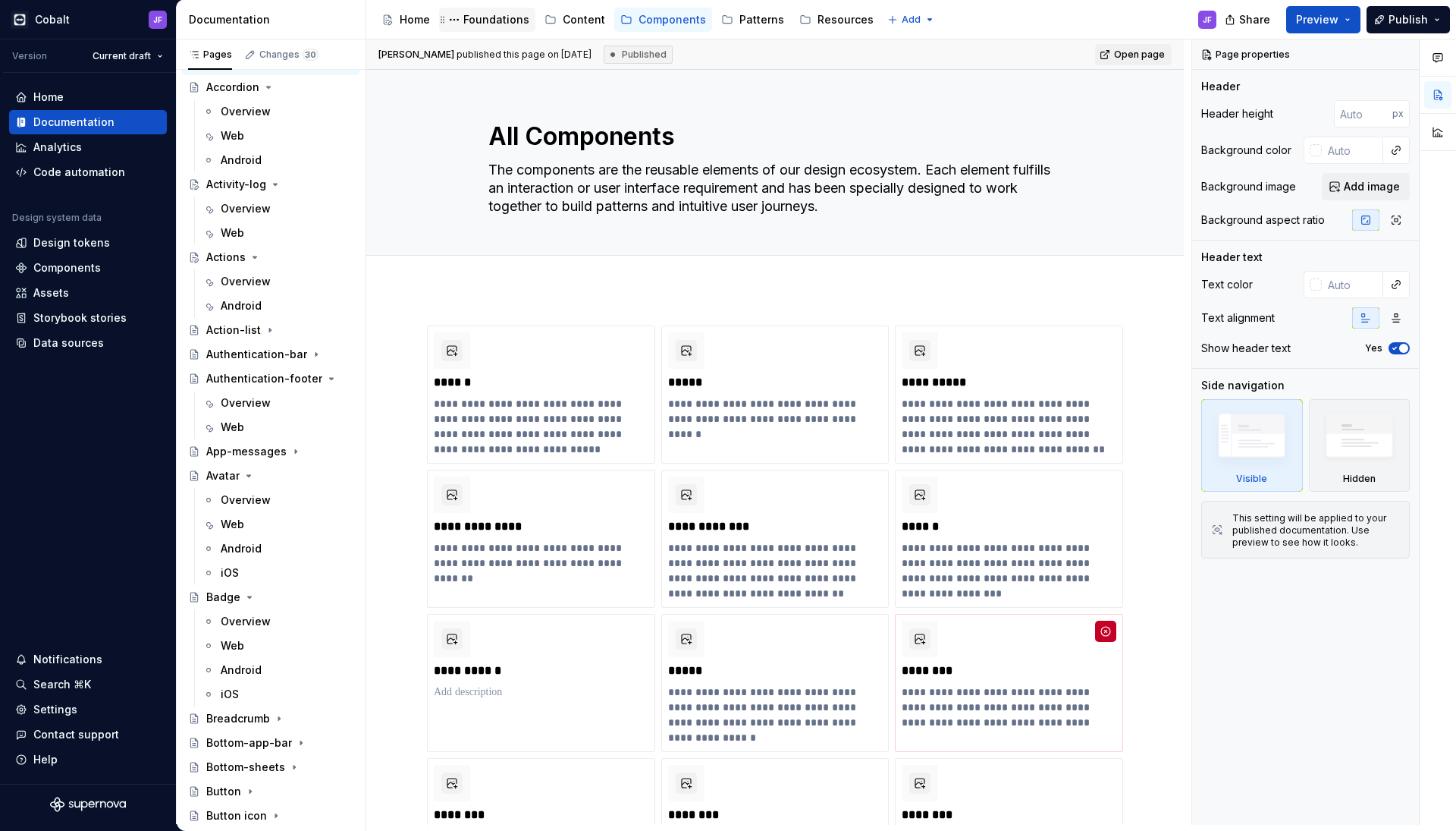
click at [501, 26] on div "Foundations" at bounding box center [496, 19] width 66 height 16
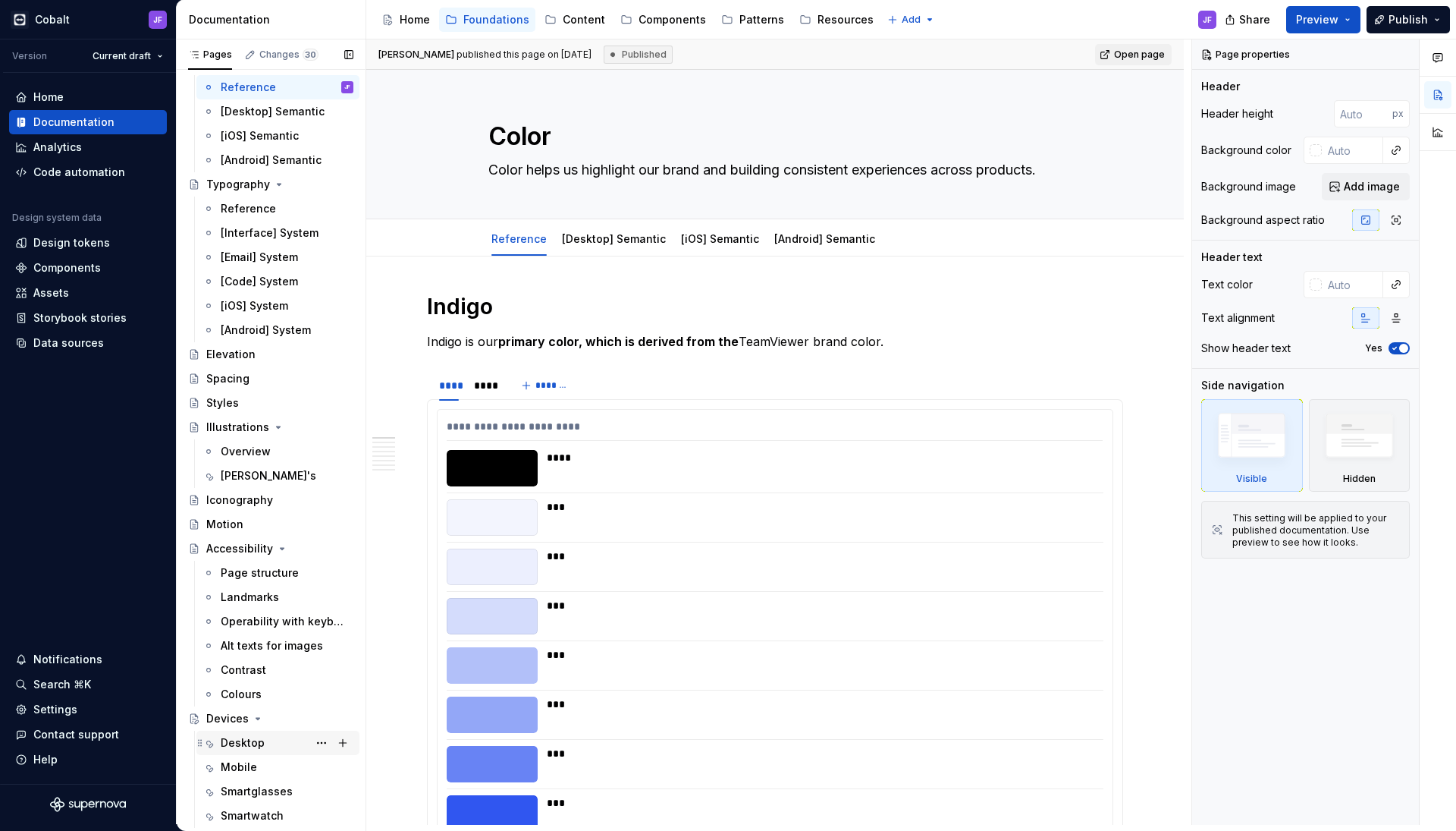
click at [268, 744] on div "Desktop" at bounding box center [287, 742] width 132 height 21
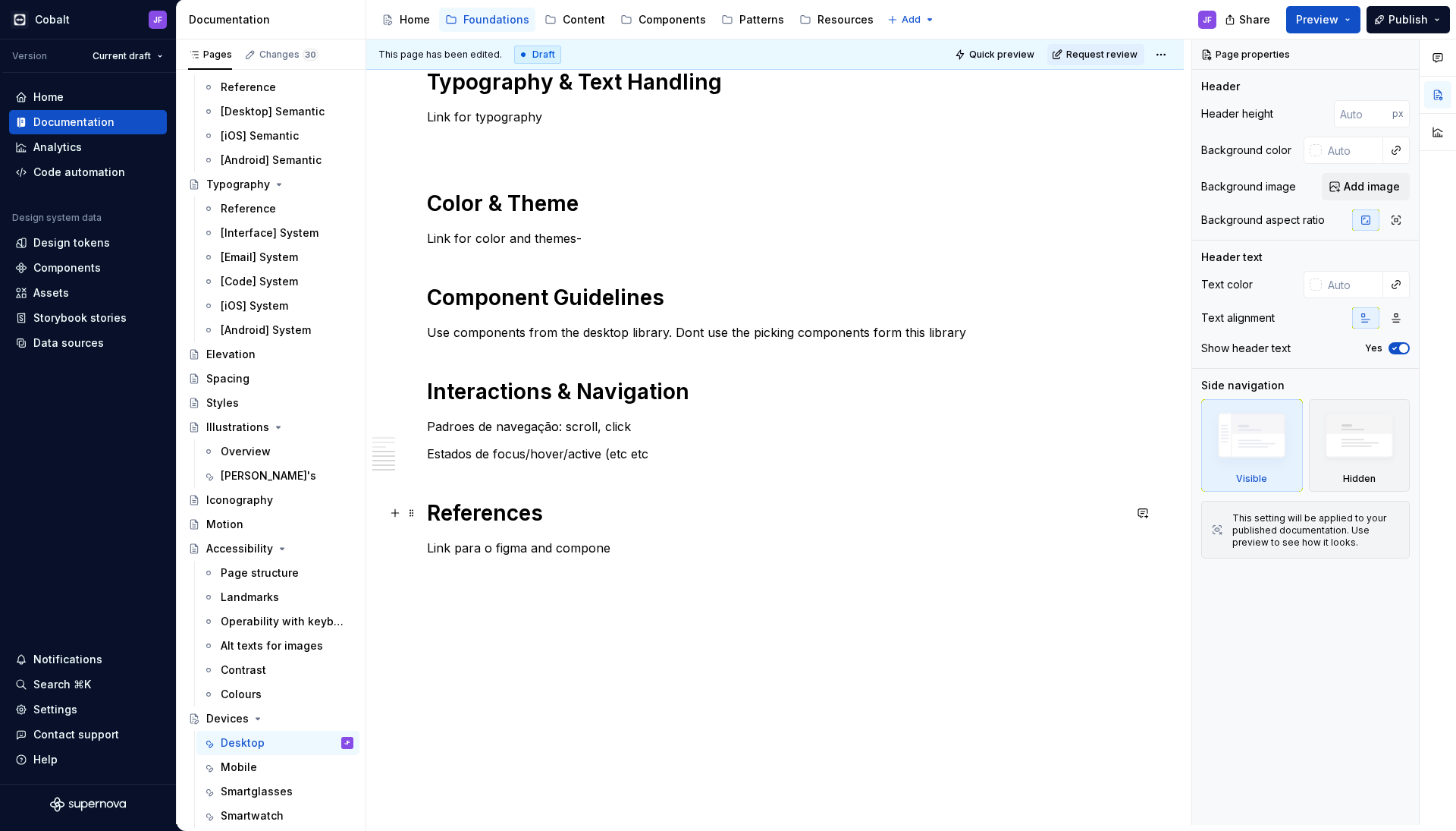
type textarea "*"
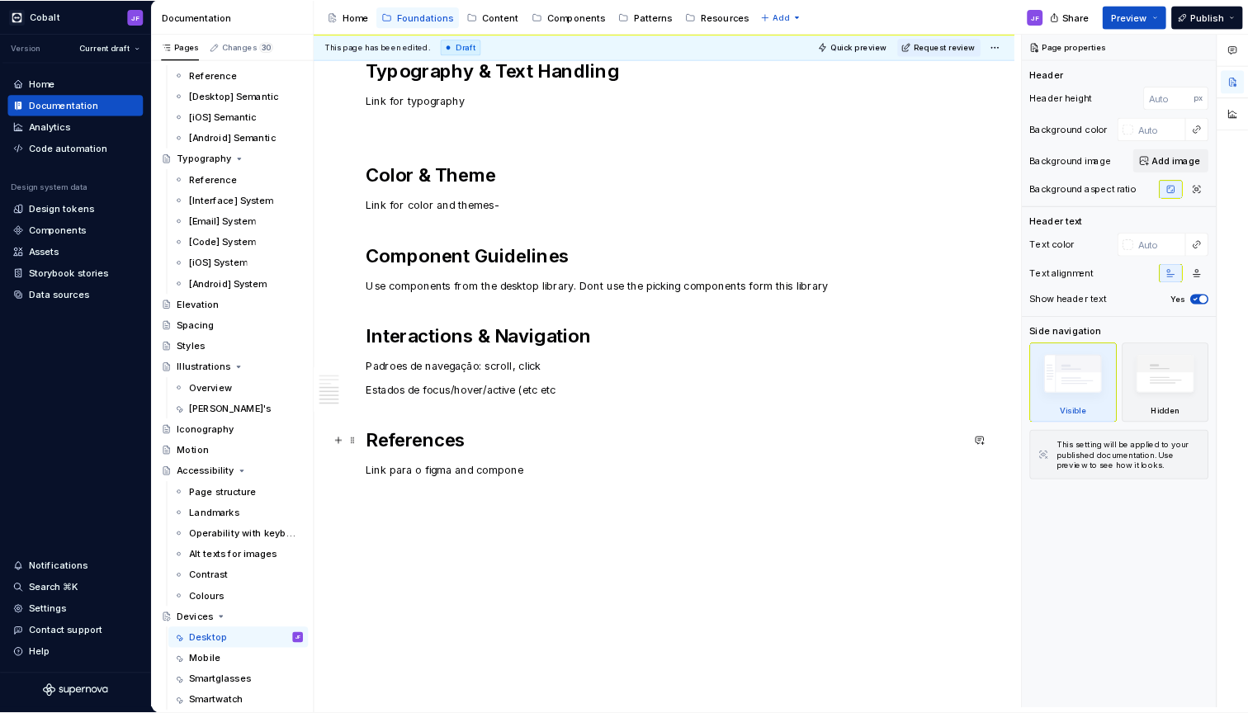
scroll to position [485, 0]
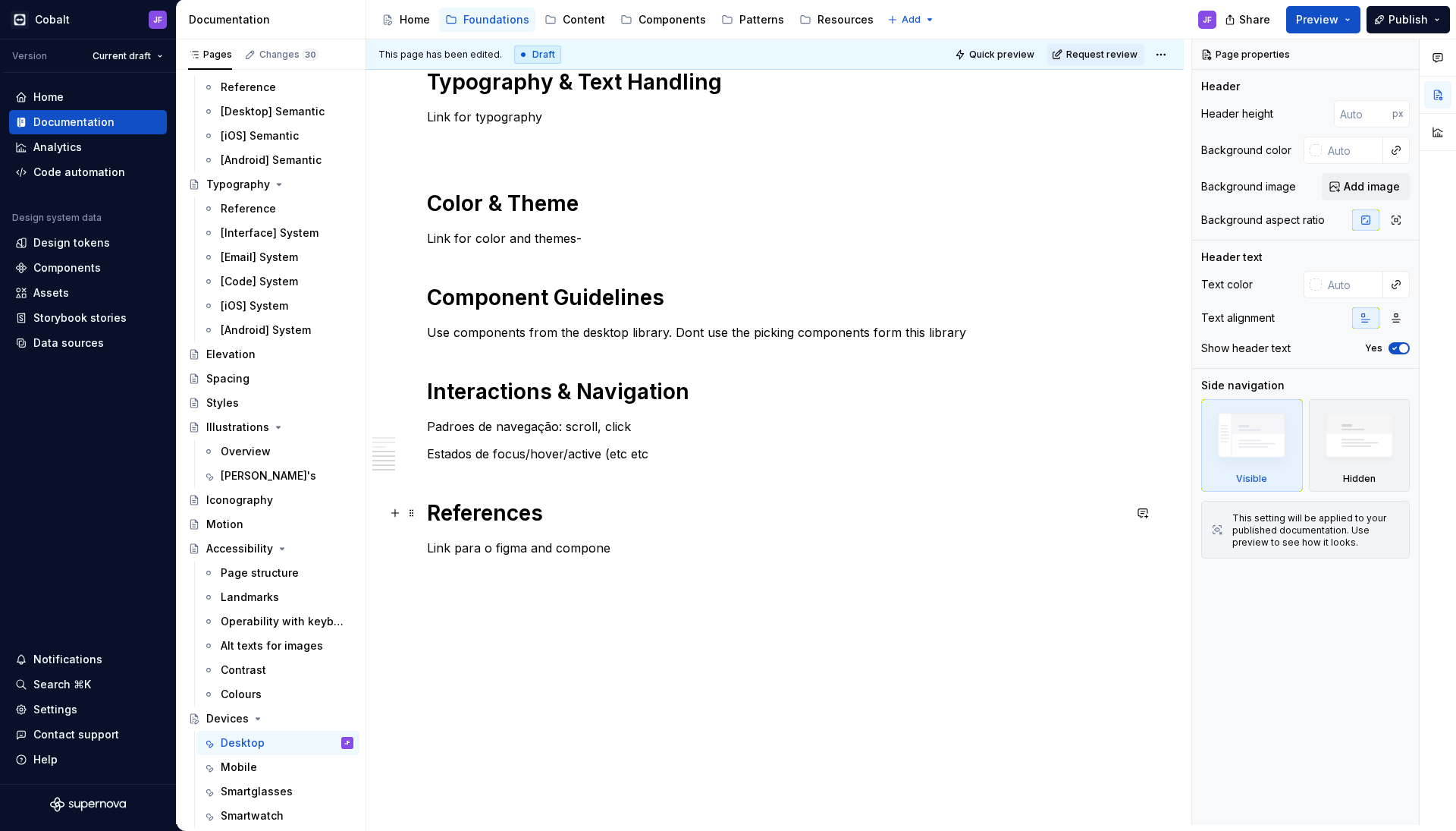
click at [641, 531] on div "Overview Screen & Layout Specs Resolution, proportions and paddings Typography …" at bounding box center [776, 201] width 697 height 710
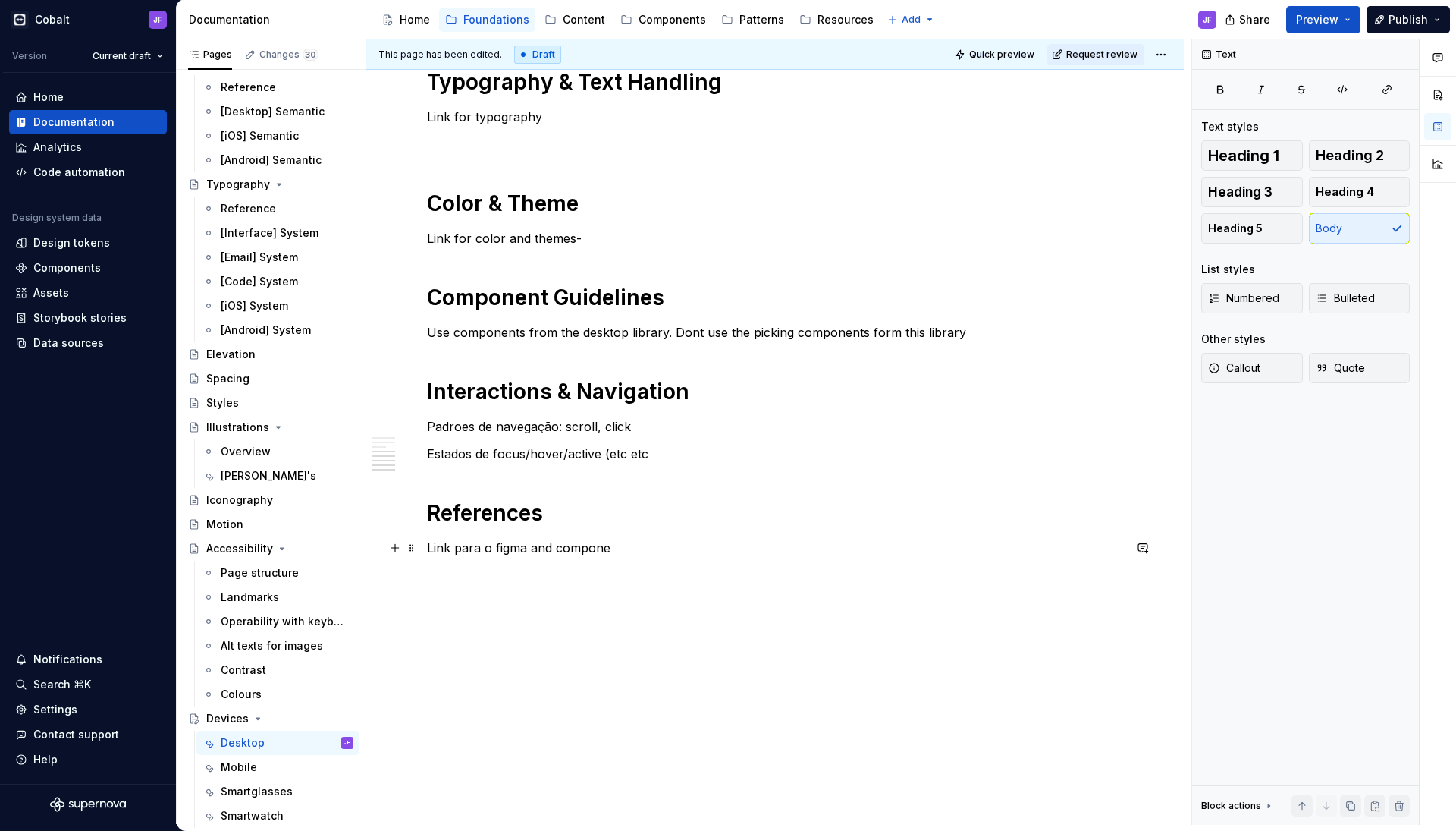
click at [642, 547] on p "Link para o figma and compone" at bounding box center [776, 548] width 697 height 18
click at [674, 508] on h1 "References" at bounding box center [776, 513] width 697 height 28
click at [673, 549] on p "Link para o figma and components" at bounding box center [776, 548] width 697 height 18
click at [277, 579] on div "Page structure" at bounding box center [259, 573] width 78 height 16
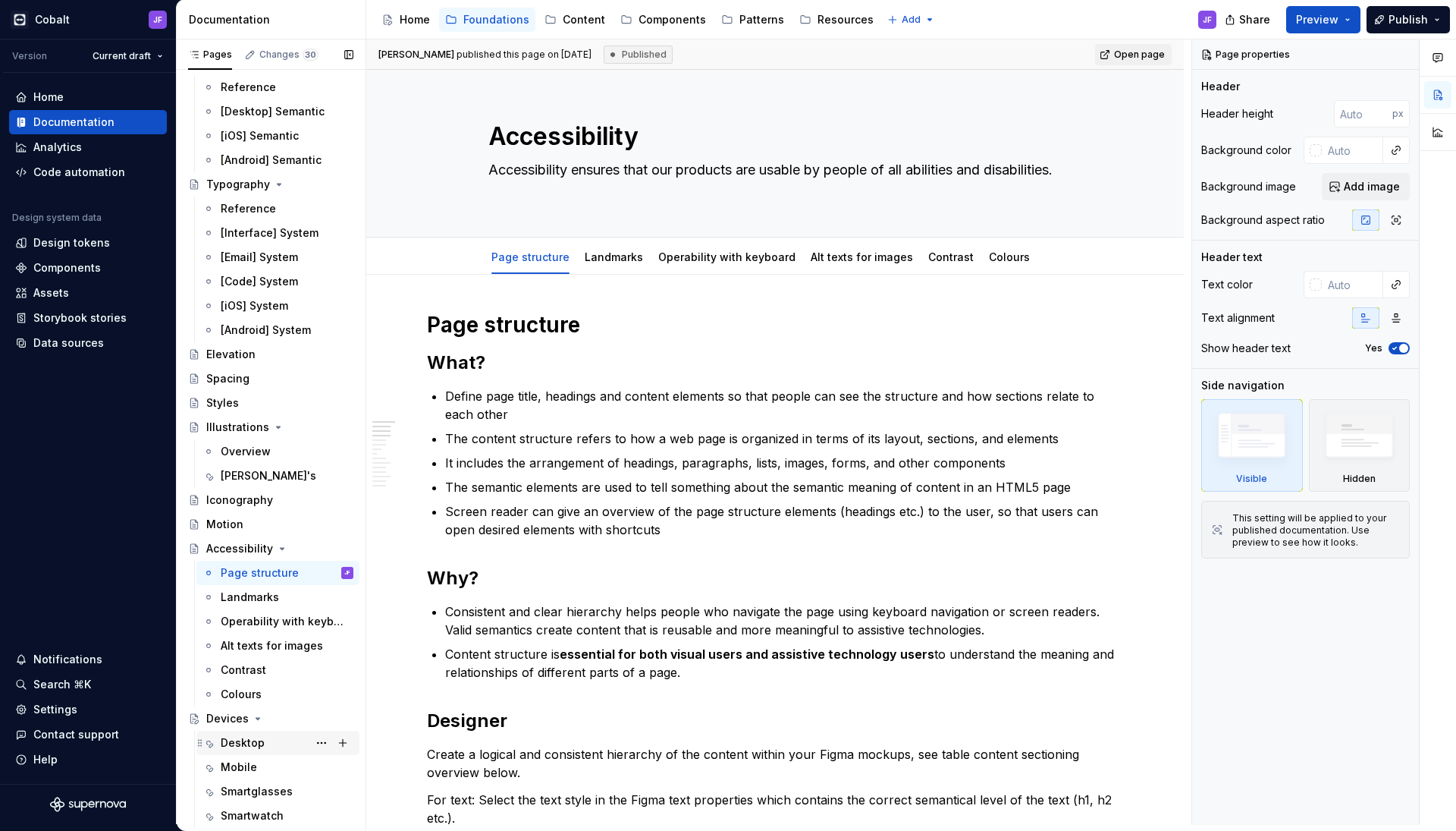
click at [256, 744] on div "Desktop" at bounding box center [243, 743] width 44 height 16
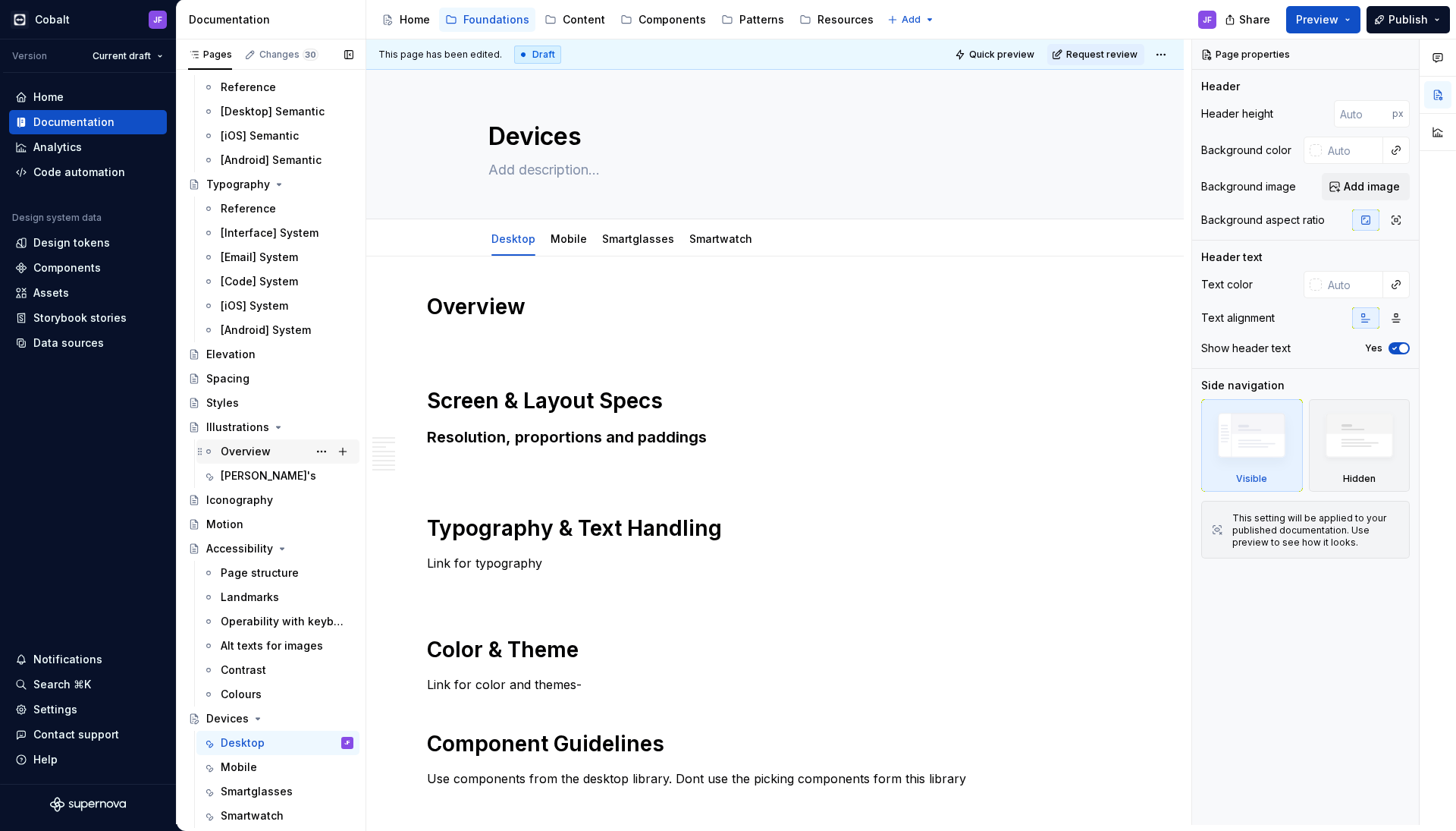
click at [257, 445] on div "Overview" at bounding box center [245, 451] width 50 height 16
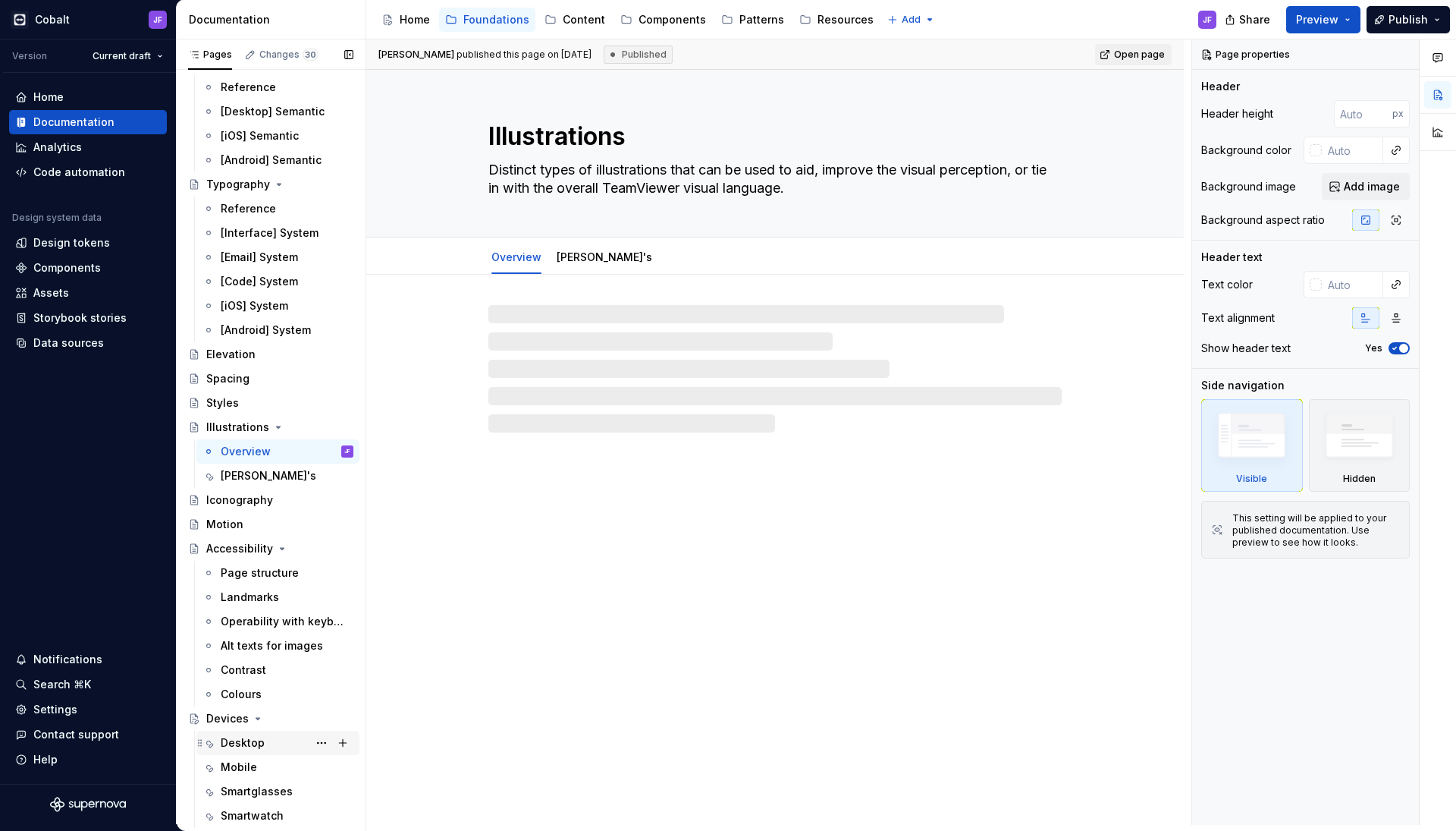
click at [266, 746] on div "Desktop" at bounding box center [287, 742] width 132 height 21
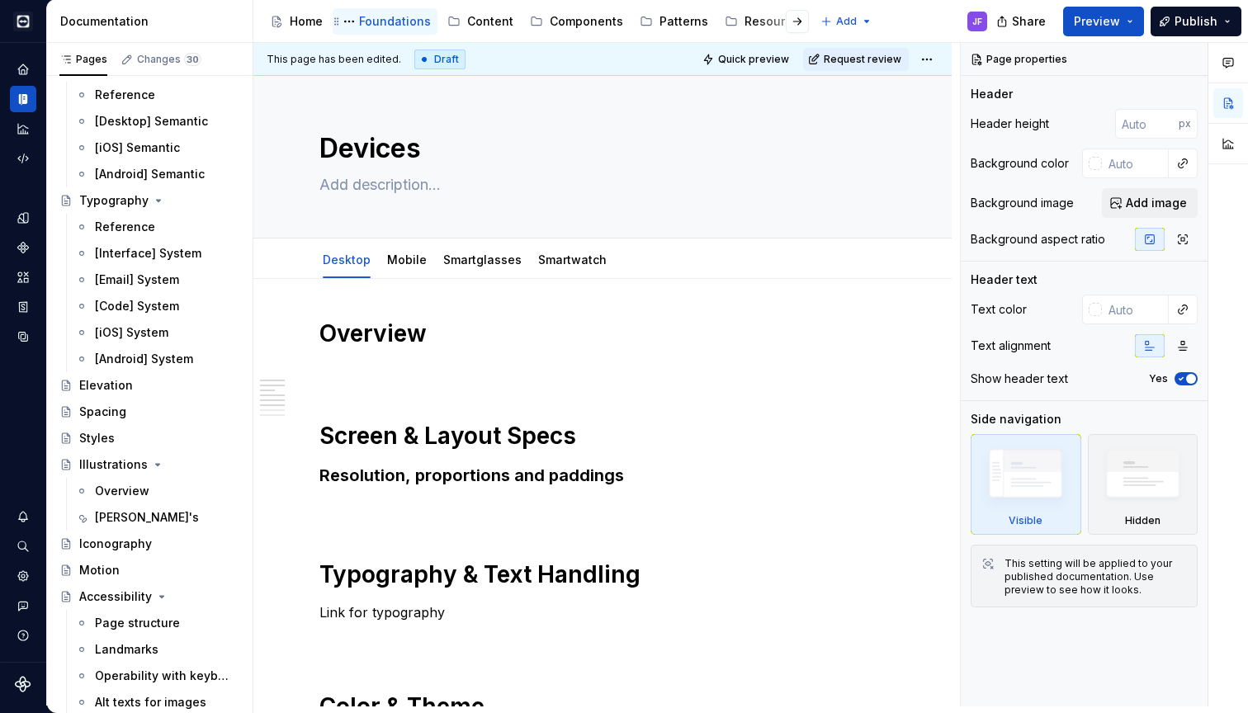
scroll to position [1, 0]
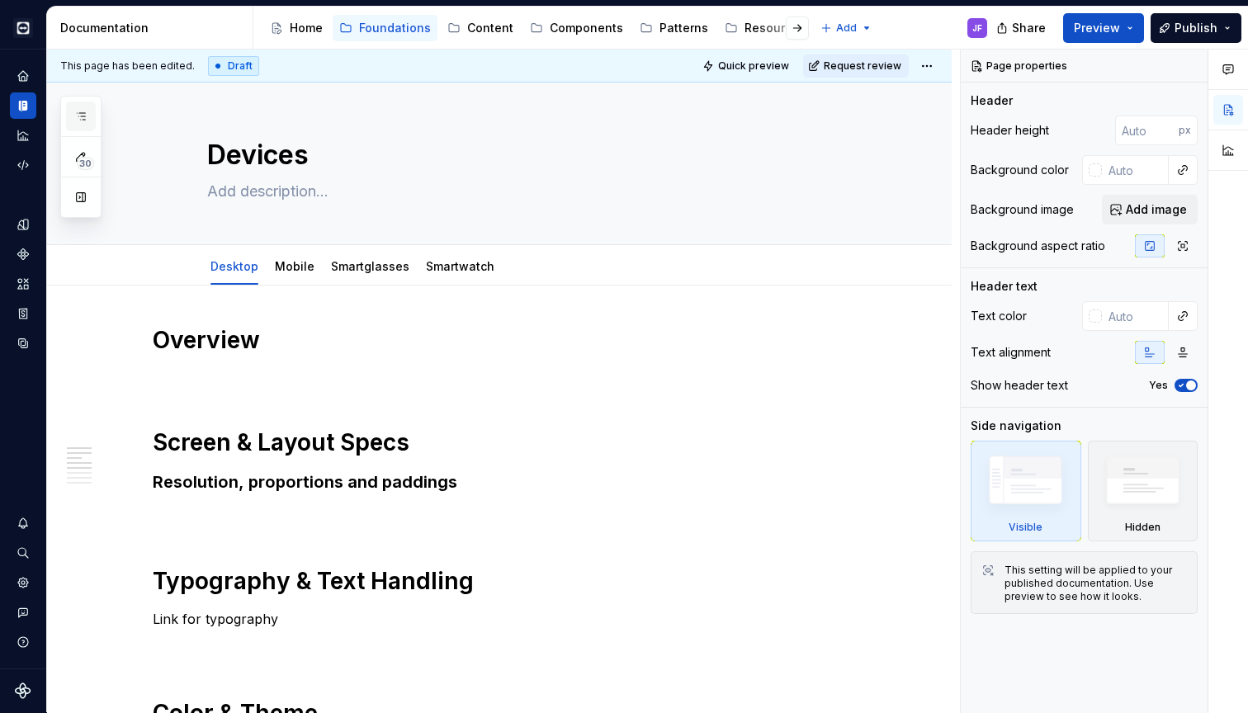
click at [82, 122] on button "button" at bounding box center [81, 117] width 30 height 30
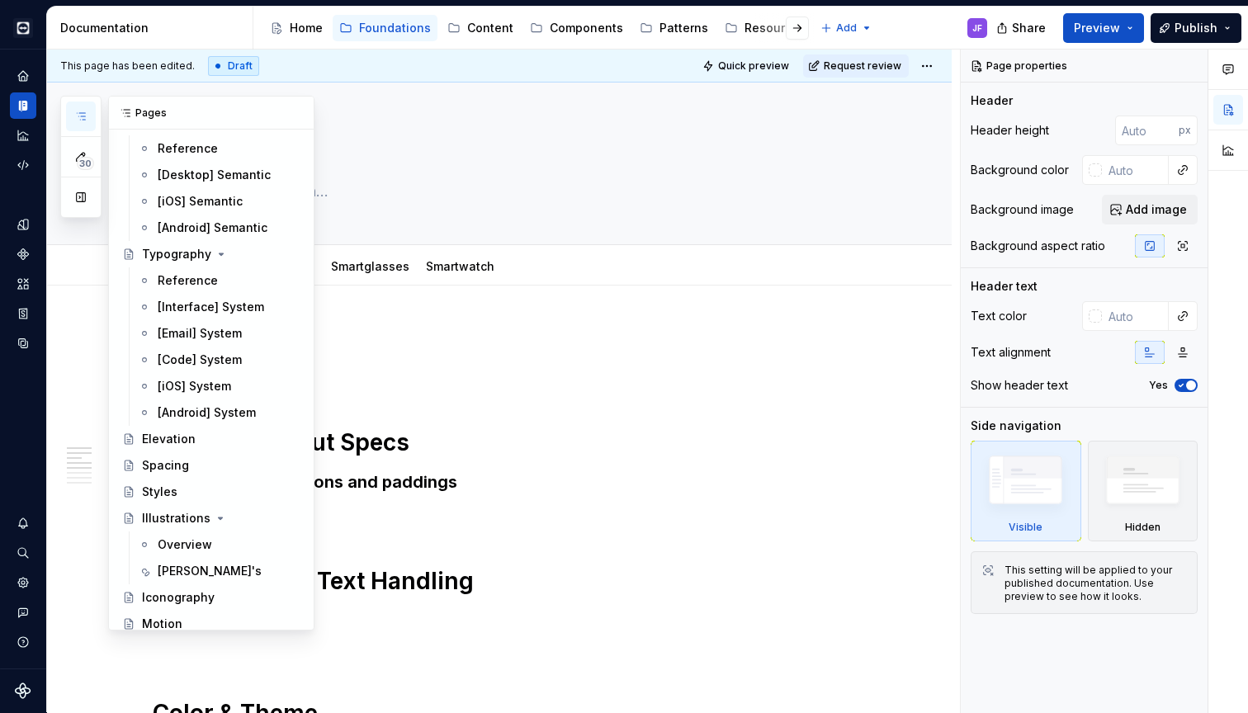
click at [85, 111] on icon "button" at bounding box center [80, 116] width 13 height 13
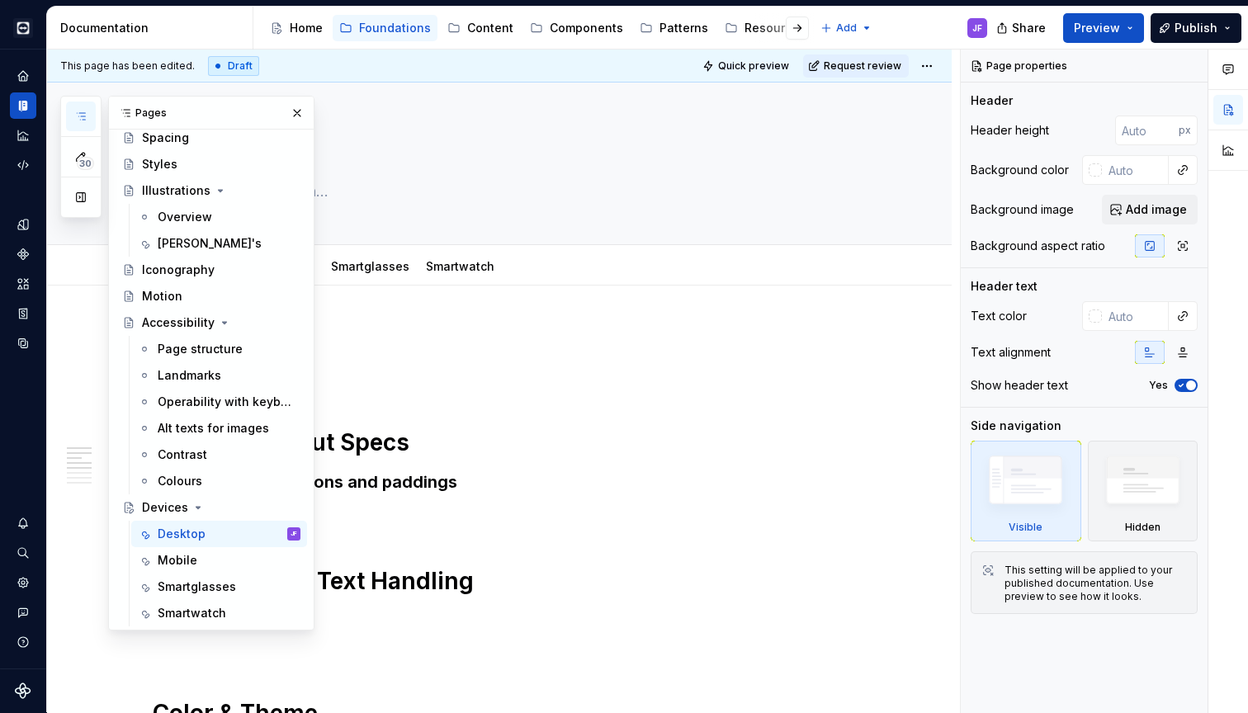
scroll to position [385, 0]
click at [201, 342] on div "Page structure" at bounding box center [200, 349] width 85 height 17
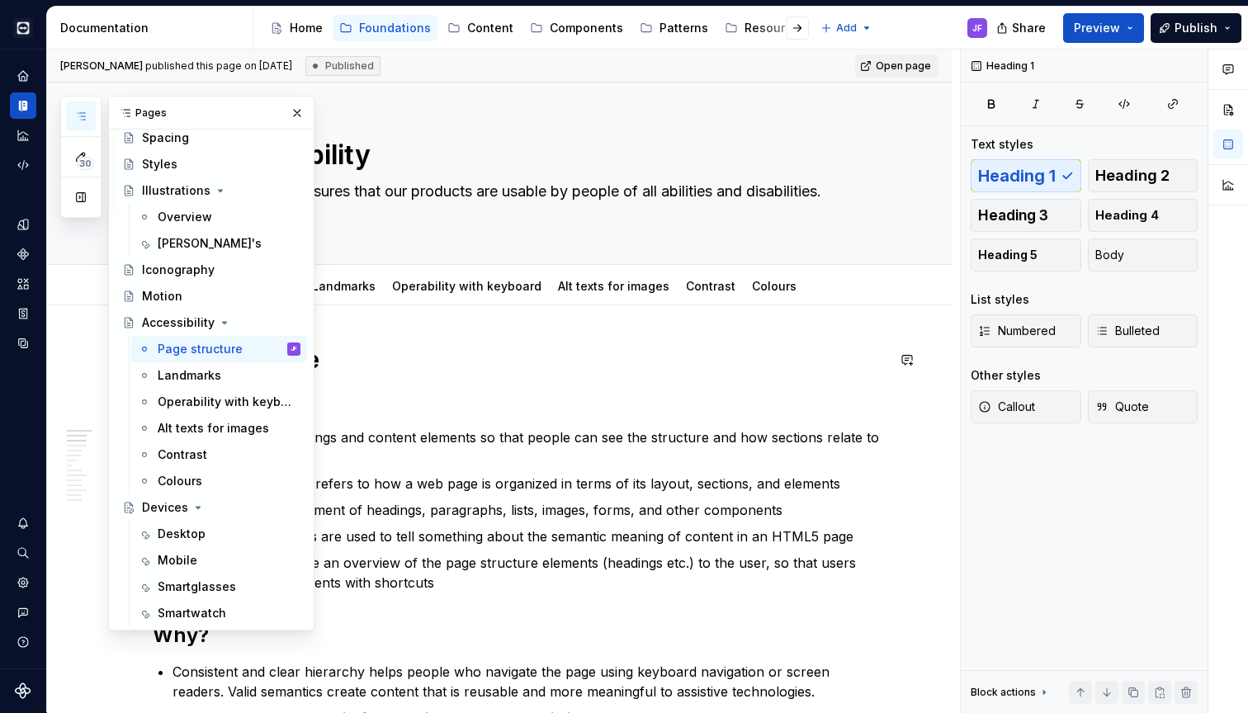
click at [418, 350] on h1 "Page structure" at bounding box center [519, 360] width 733 height 30
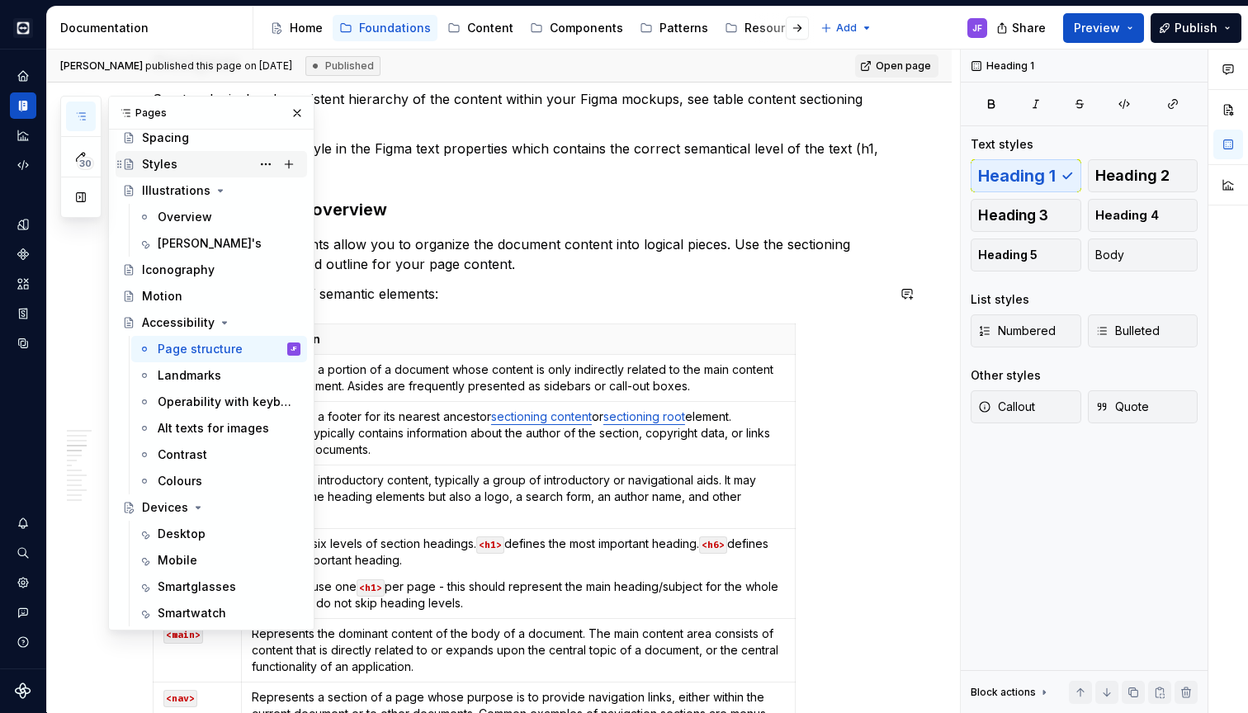
scroll to position [667, 0]
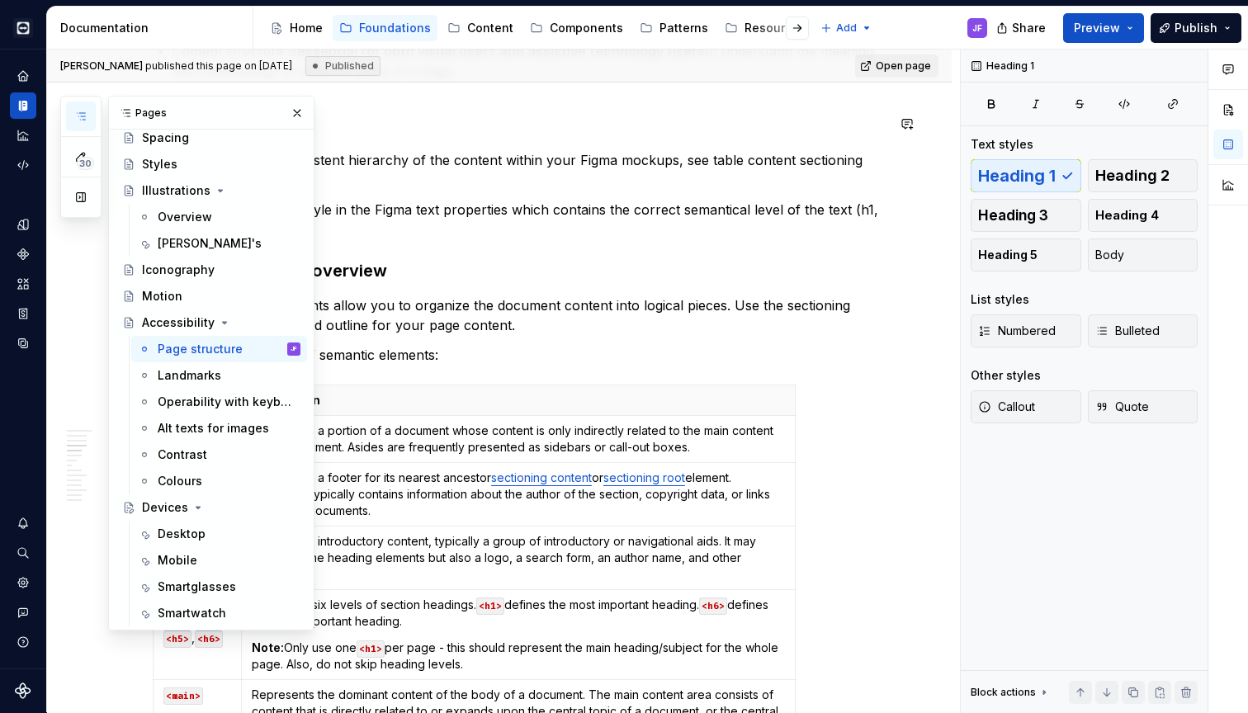
click at [286, 125] on div "Pages" at bounding box center [211, 113] width 205 height 33
click at [290, 116] on button "button" at bounding box center [297, 113] width 23 height 23
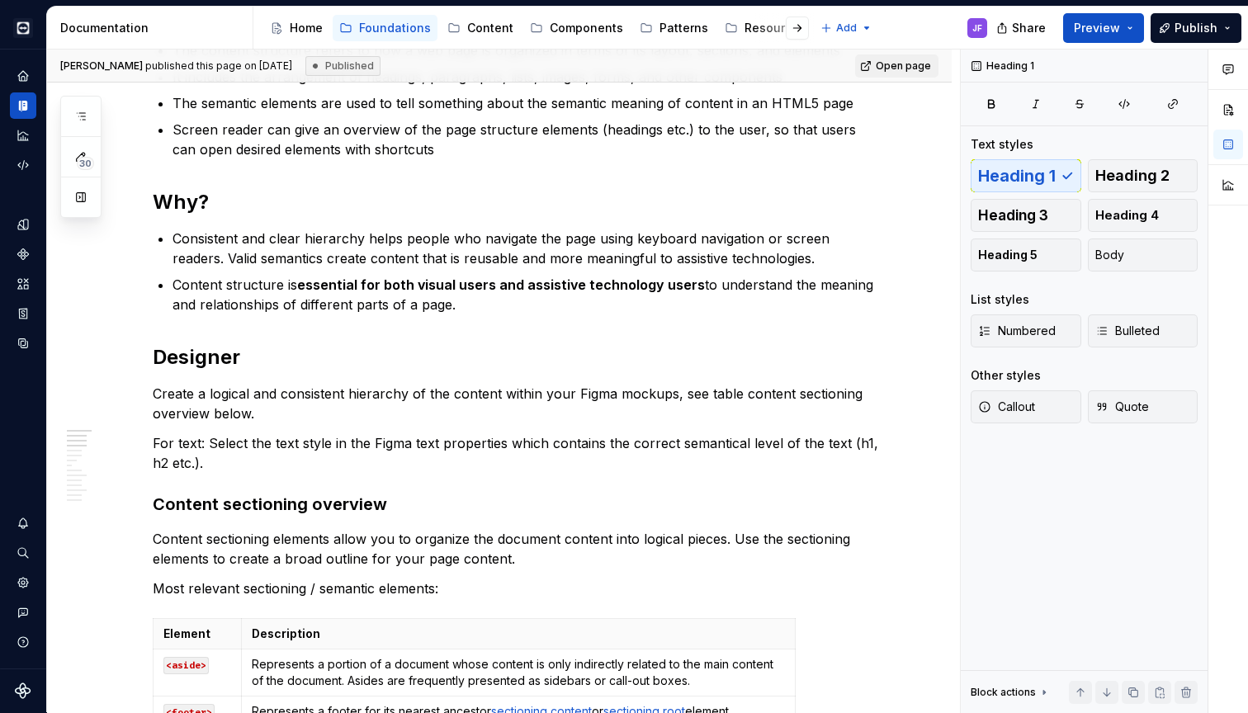
scroll to position [83, 0]
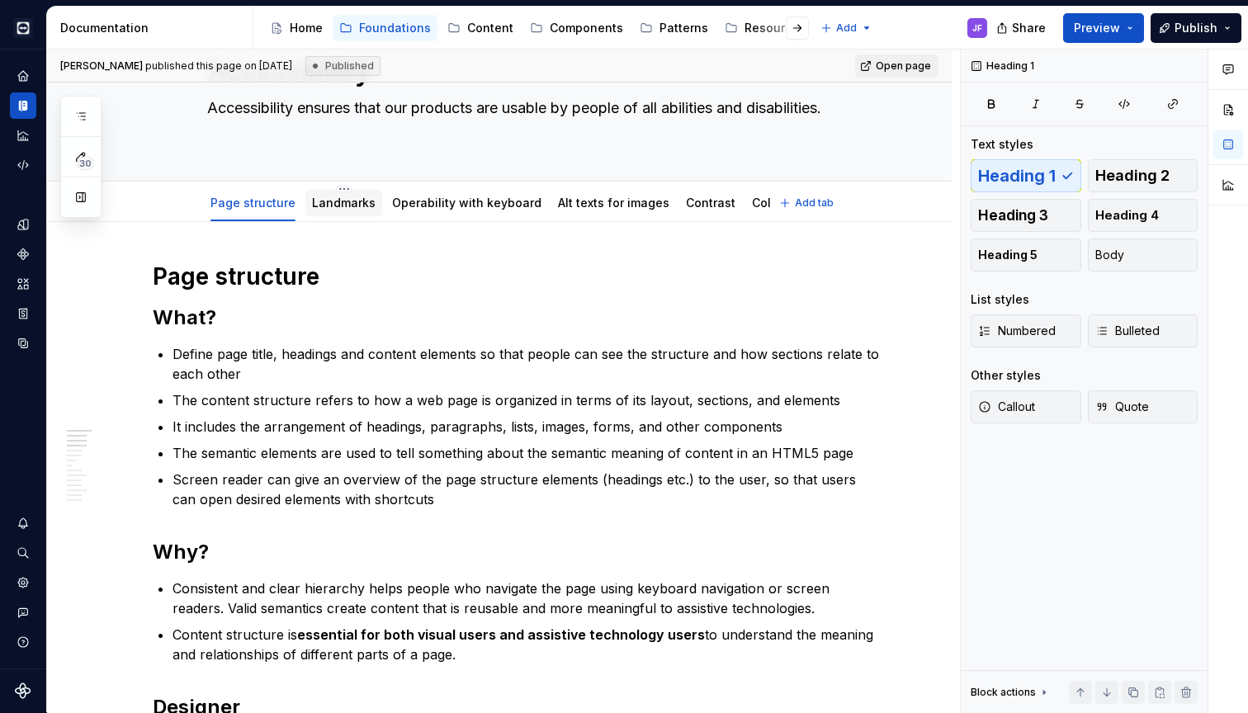
click at [327, 205] on link "Landmarks" at bounding box center [344, 203] width 64 height 14
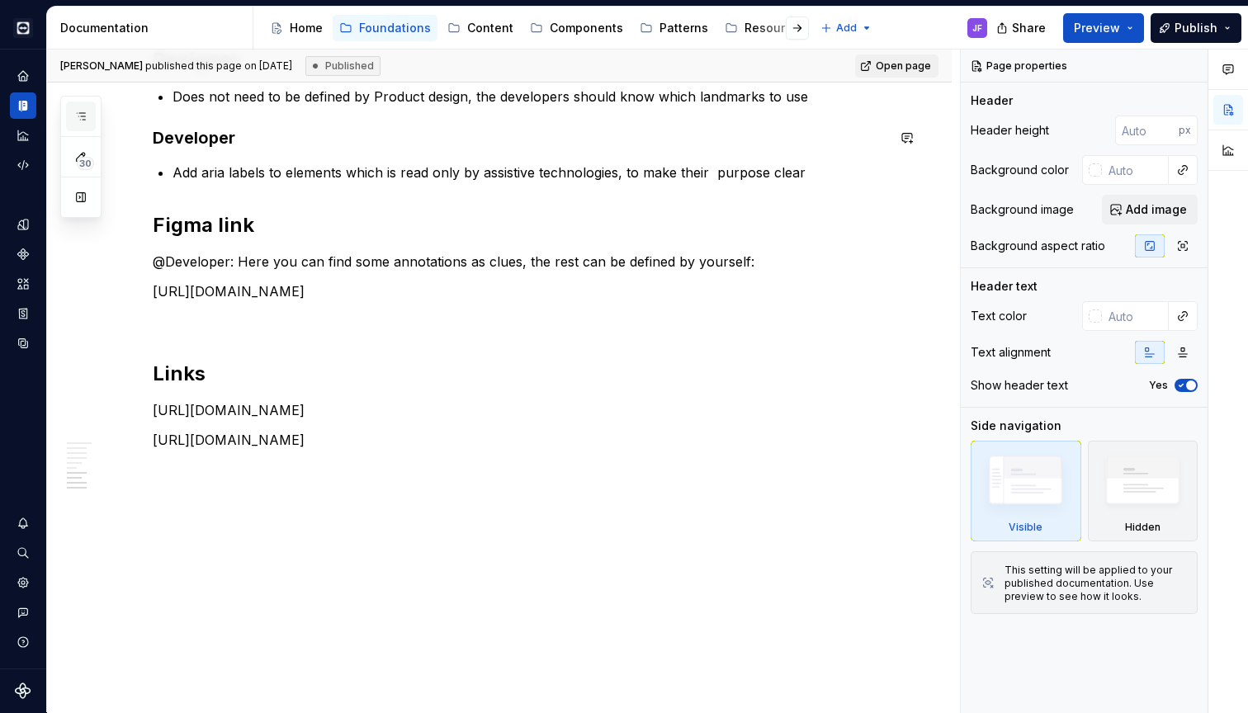
scroll to position [1725, 0]
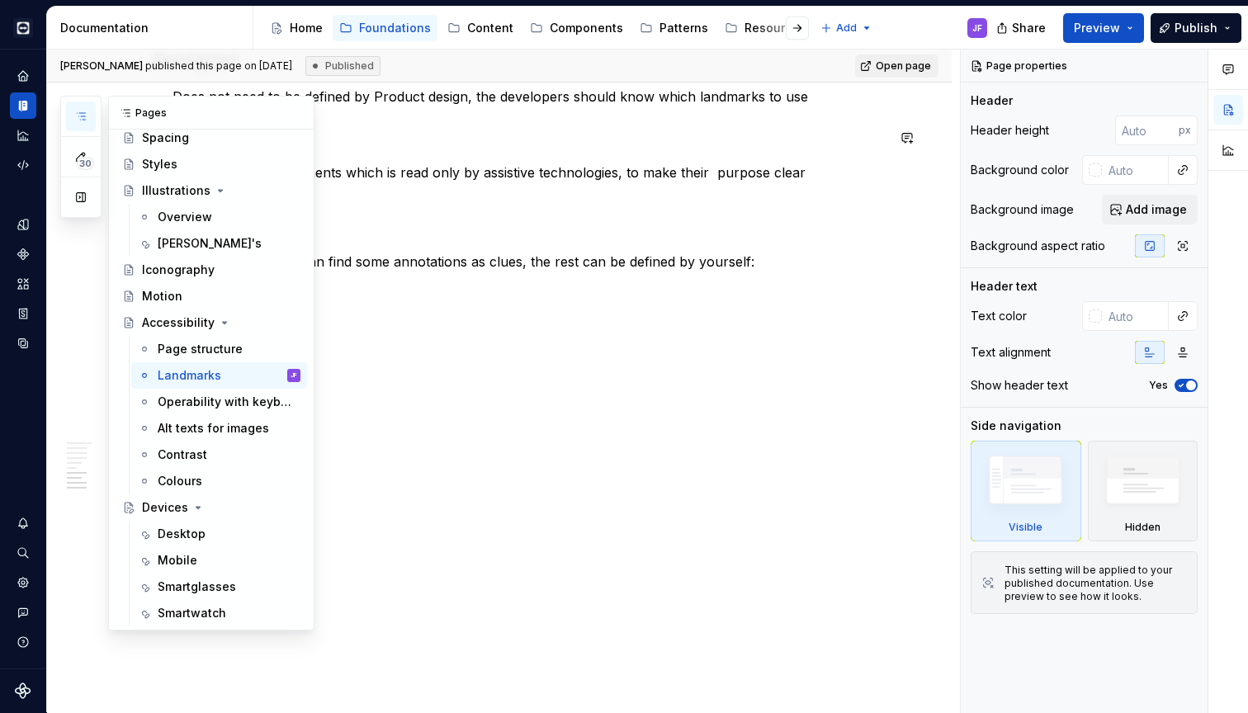
click at [85, 107] on button "button" at bounding box center [81, 117] width 30 height 30
click at [197, 215] on div "Overview" at bounding box center [185, 217] width 54 height 17
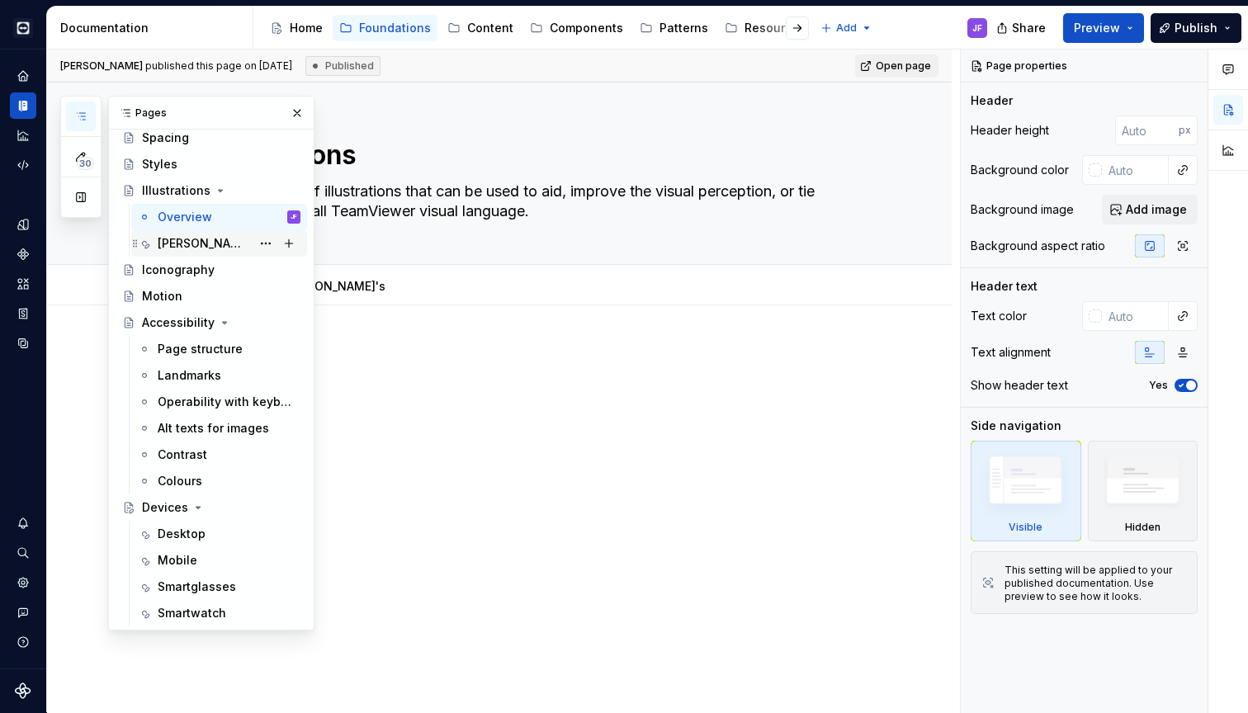
click at [193, 244] on div "[PERSON_NAME]'s" at bounding box center [204, 243] width 93 height 17
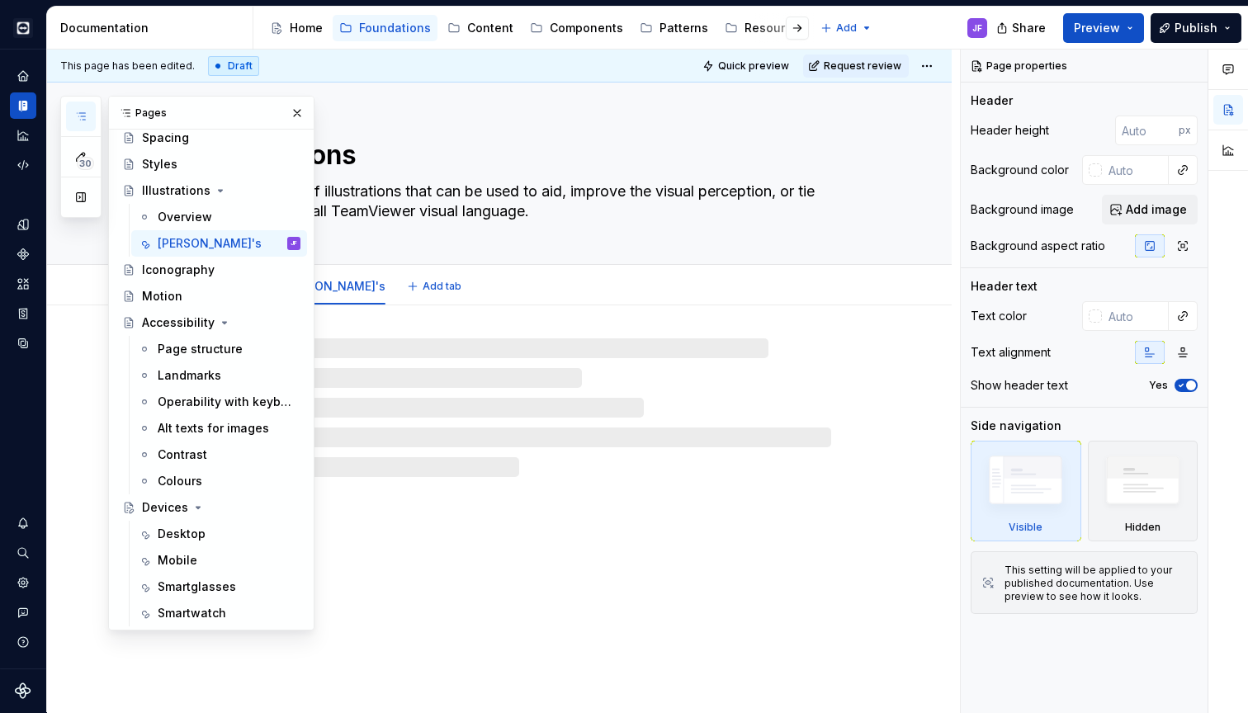
click at [437, 282] on div "Overview [PERSON_NAME]'s Add tab" at bounding box center [519, 286] width 644 height 36
click at [294, 116] on button "button" at bounding box center [297, 113] width 23 height 23
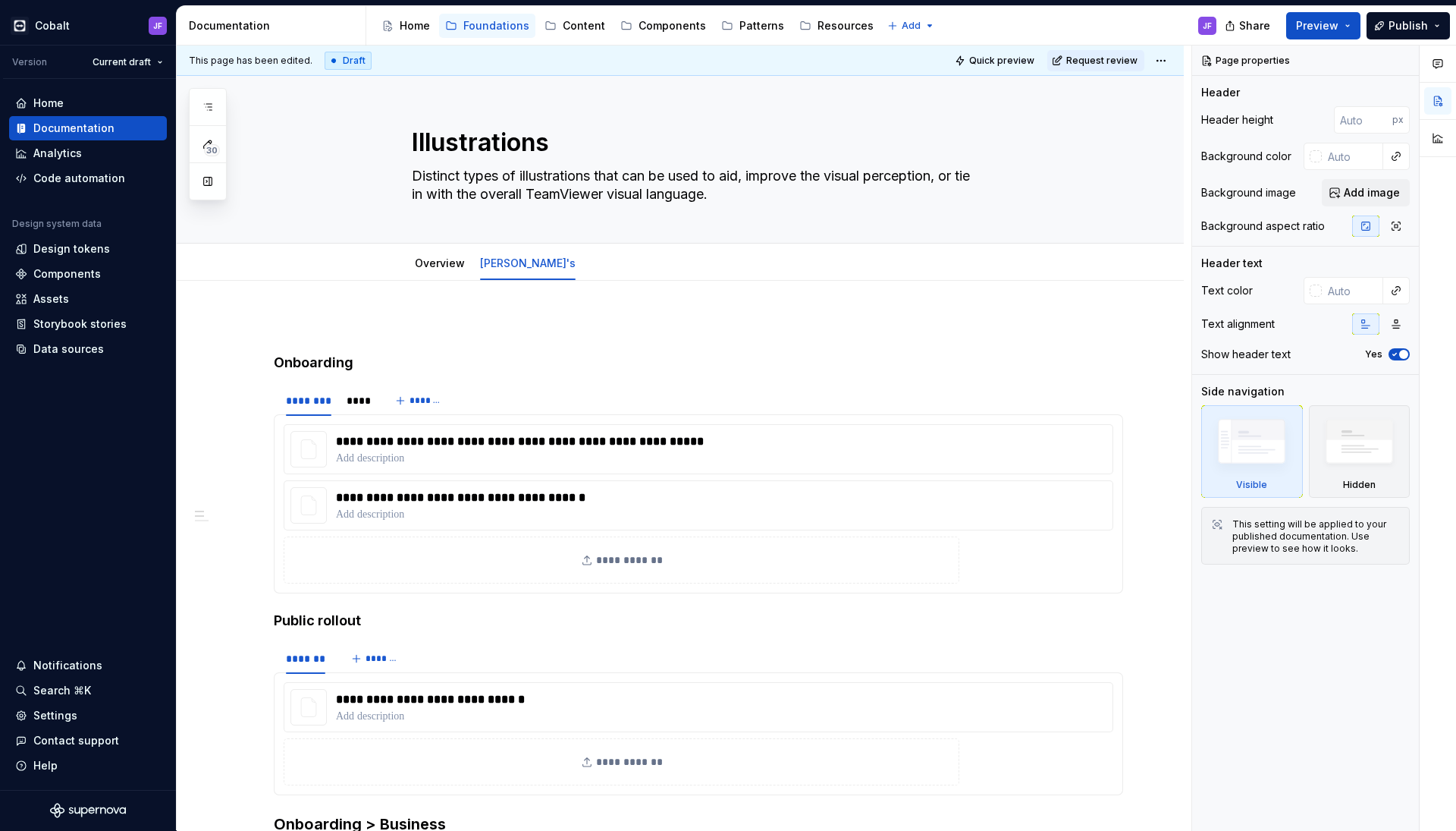
type textarea "*"
